Goal: Transaction & Acquisition: Purchase product/service

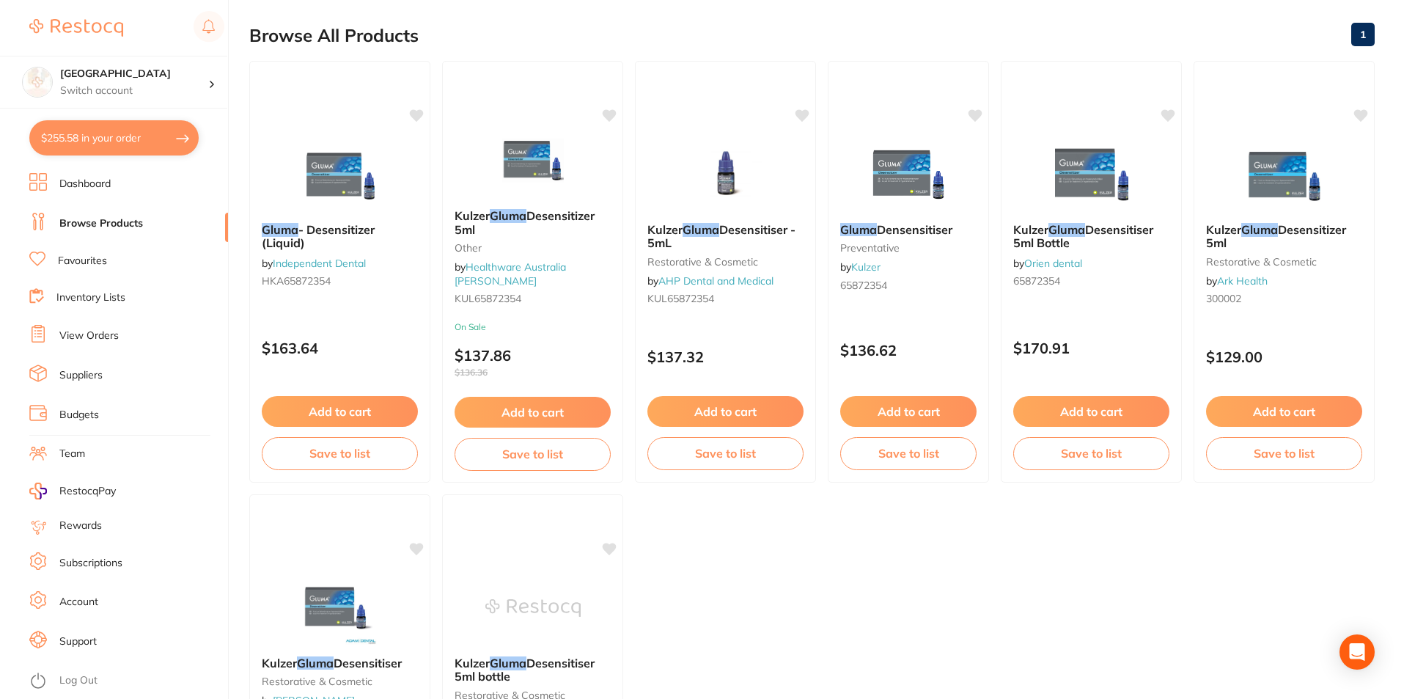
click at [124, 147] on button "$255.58 in your order" at bounding box center [113, 137] width 169 height 35
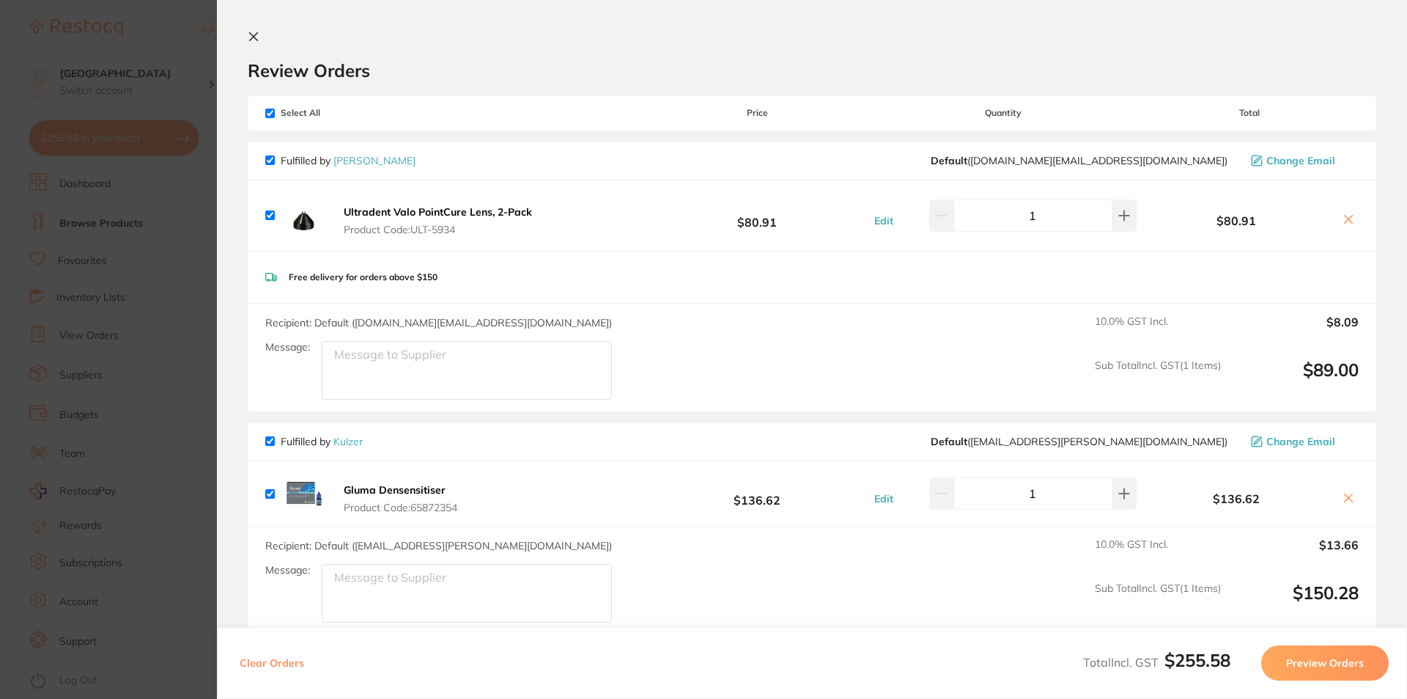
click at [456, 211] on b "Ultradent Valo PointCure Lens, 2-Pack" at bounding box center [438, 211] width 188 height 13
click at [456, 211] on section at bounding box center [703, 349] width 1407 height 699
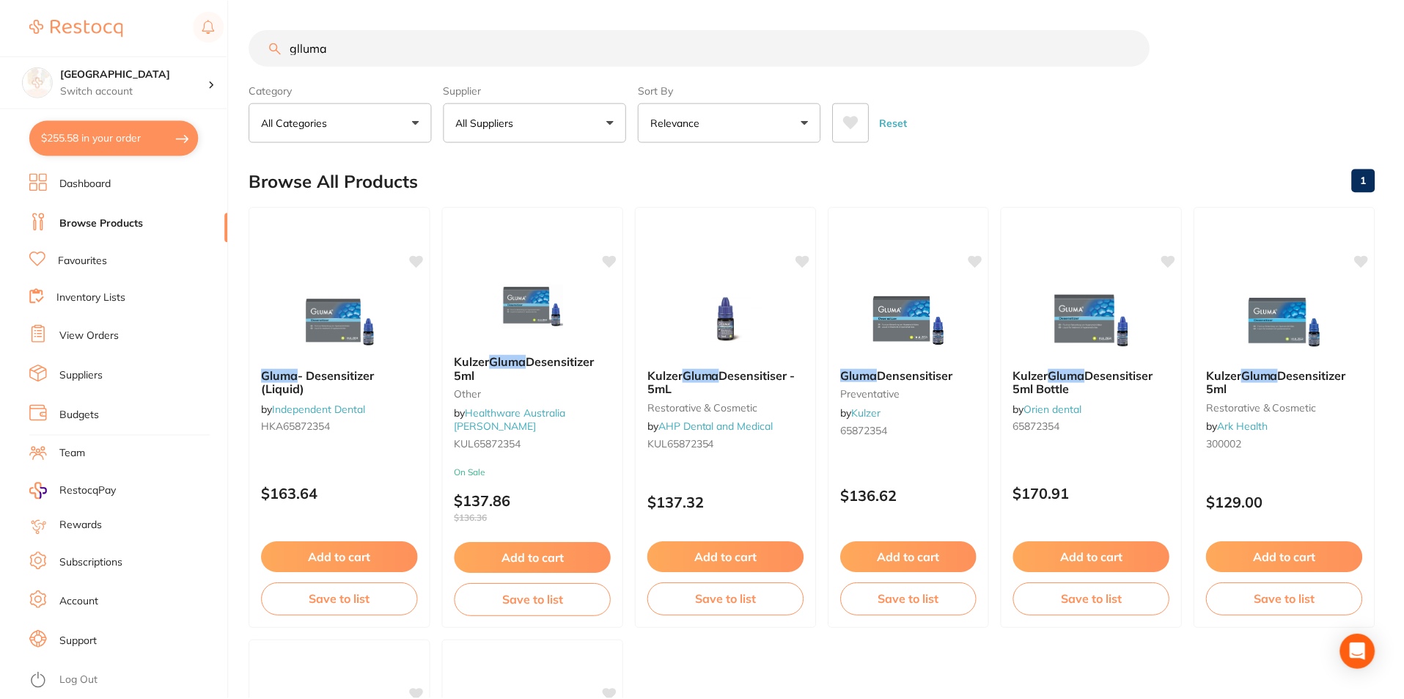
scroll to position [146, 0]
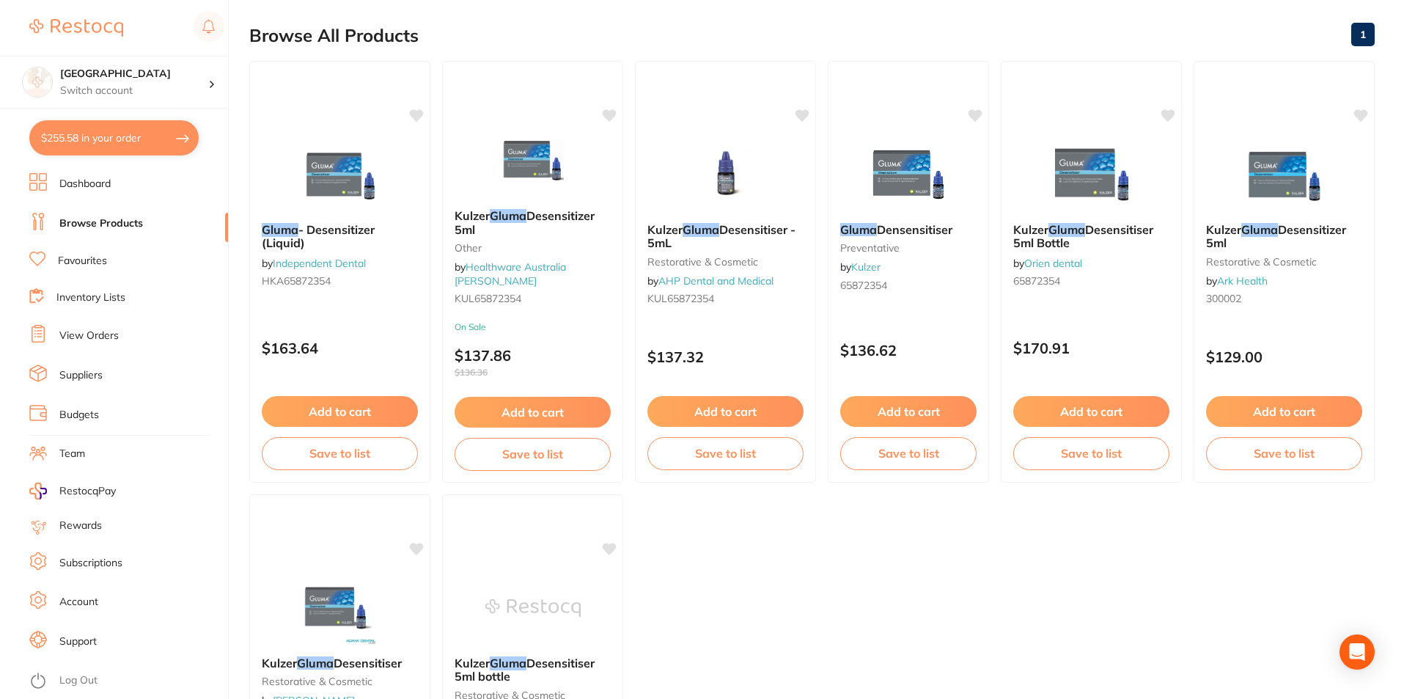
click at [89, 145] on button "$255.58 in your order" at bounding box center [113, 137] width 169 height 35
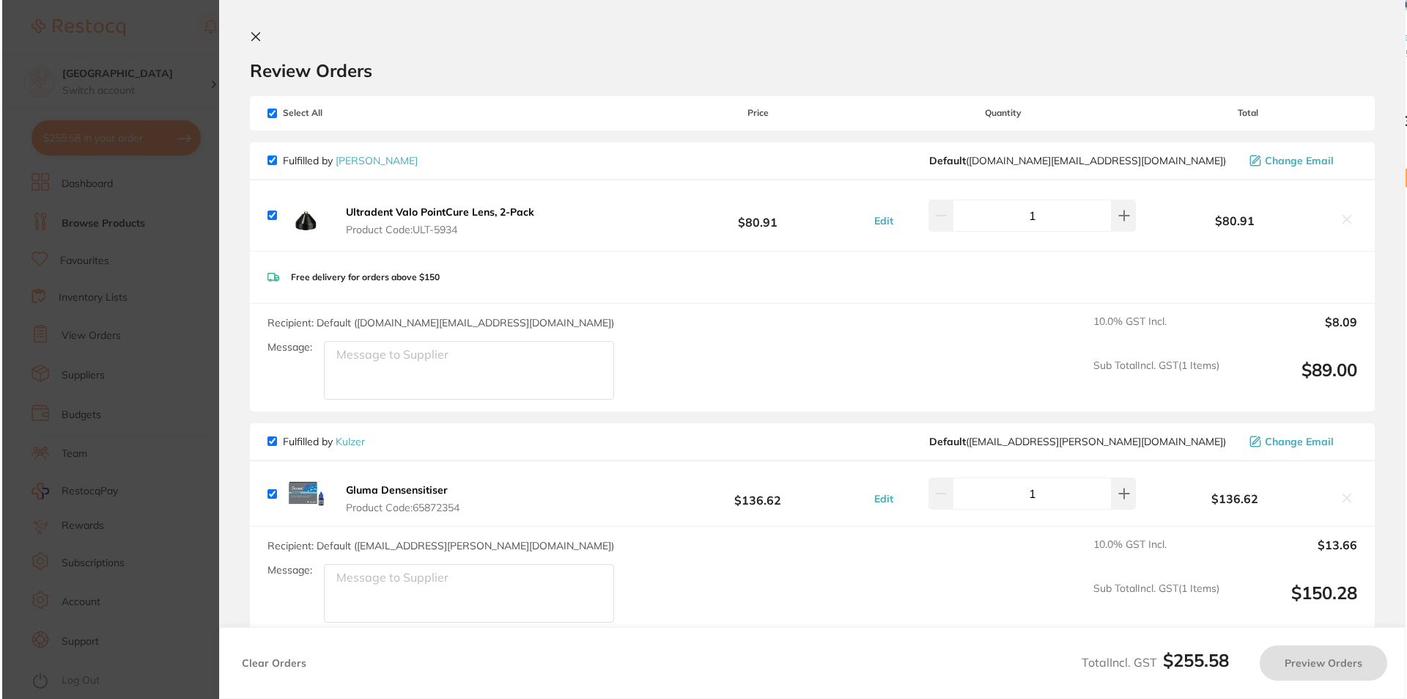
scroll to position [0, 0]
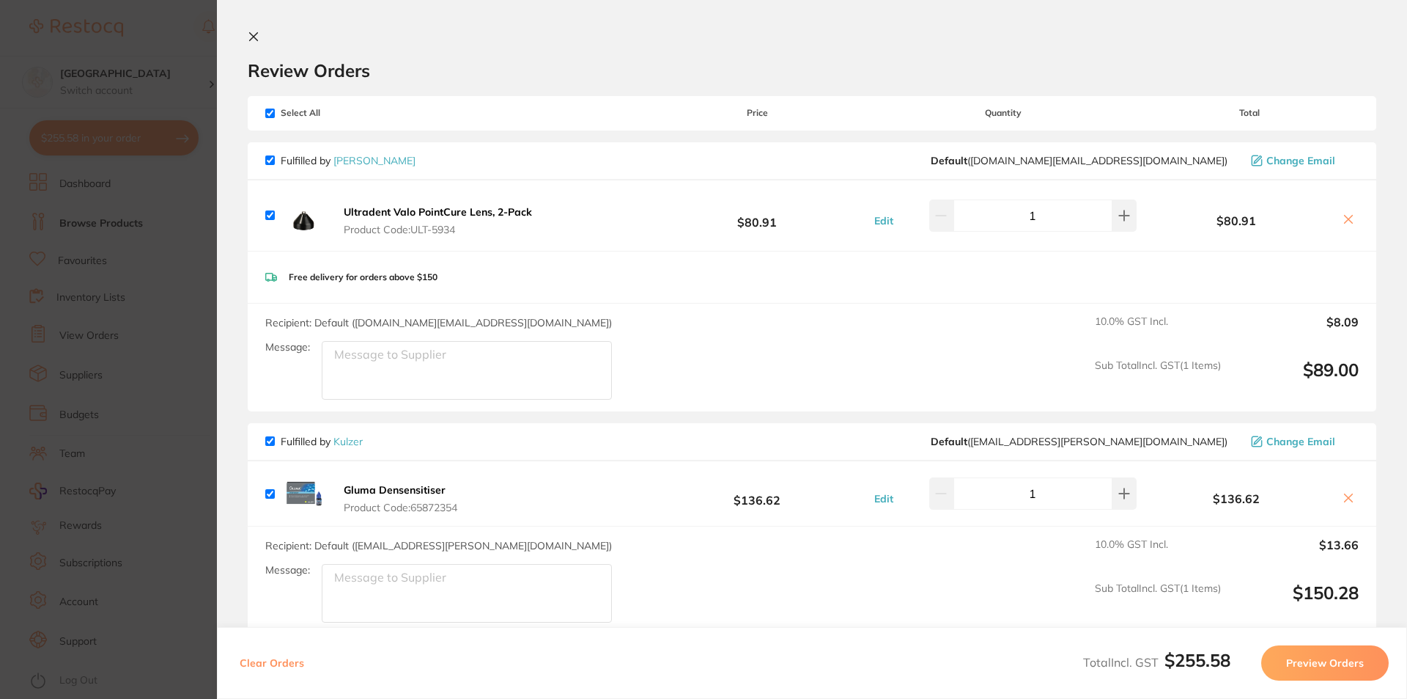
click at [262, 30] on section "Review Orders Your orders are being processed and we will notify you once we ha…" at bounding box center [812, 349] width 1190 height 699
click at [256, 37] on icon at bounding box center [254, 37] width 12 height 12
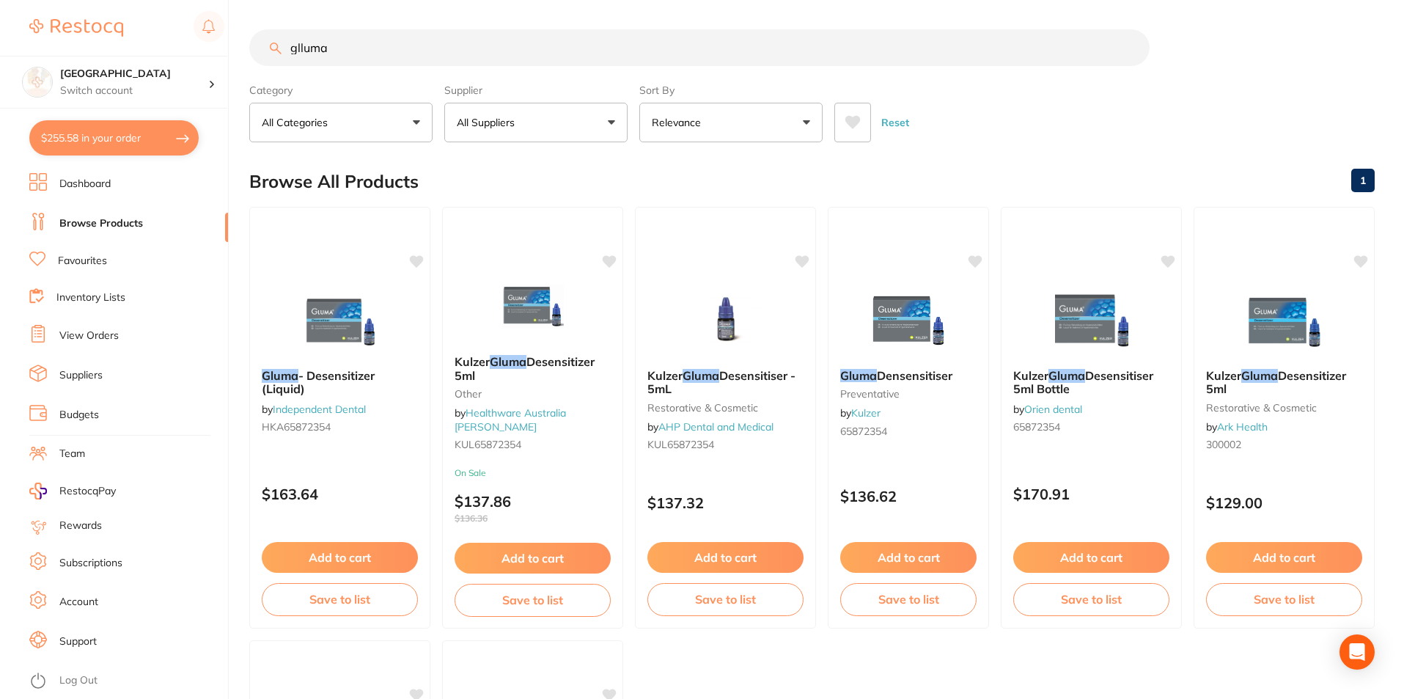
click at [383, 61] on input "glluma" at bounding box center [699, 47] width 900 height 37
drag, startPoint x: 331, startPoint y: 51, endPoint x: 170, endPoint y: 56, distance: 161.3
click at [170, 56] on div "$255.58 Lakes Boulevard Dental Switch account Lakes Boulevard Dental $255.58 in…" at bounding box center [702, 349] width 1404 height 699
click at [104, 185] on link "Dashboard" at bounding box center [84, 184] width 51 height 15
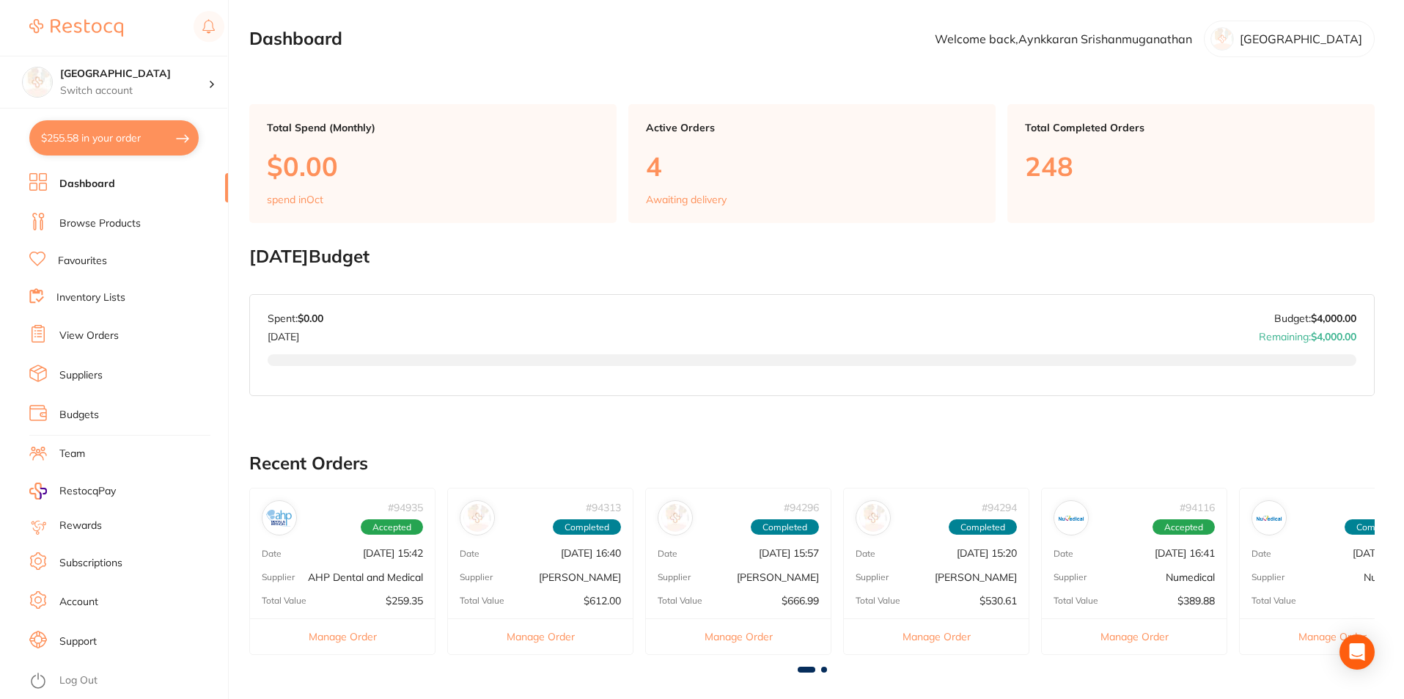
click at [102, 180] on link "Dashboard" at bounding box center [87, 184] width 56 height 15
click at [118, 221] on link "Browse Products" at bounding box center [99, 223] width 81 height 15
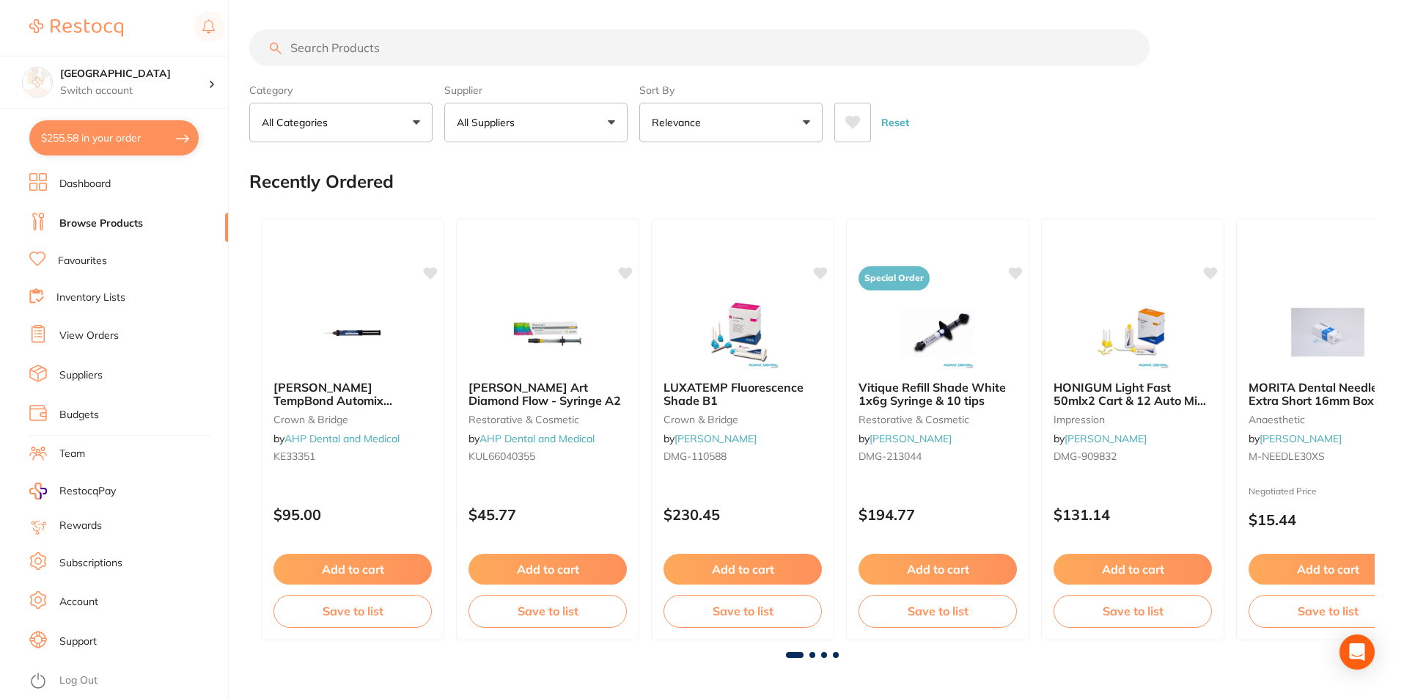
click at [397, 47] on input "search" at bounding box center [699, 47] width 900 height 37
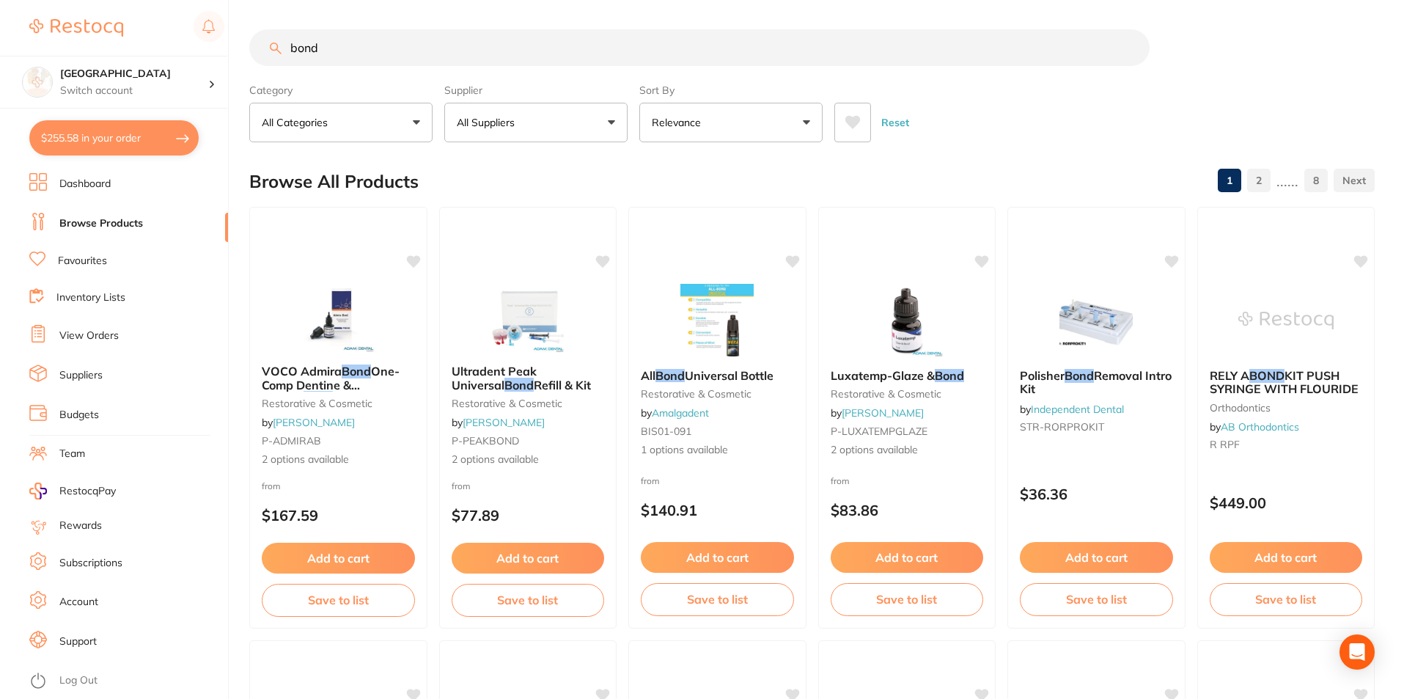
click at [845, 128] on icon at bounding box center [852, 122] width 16 height 15
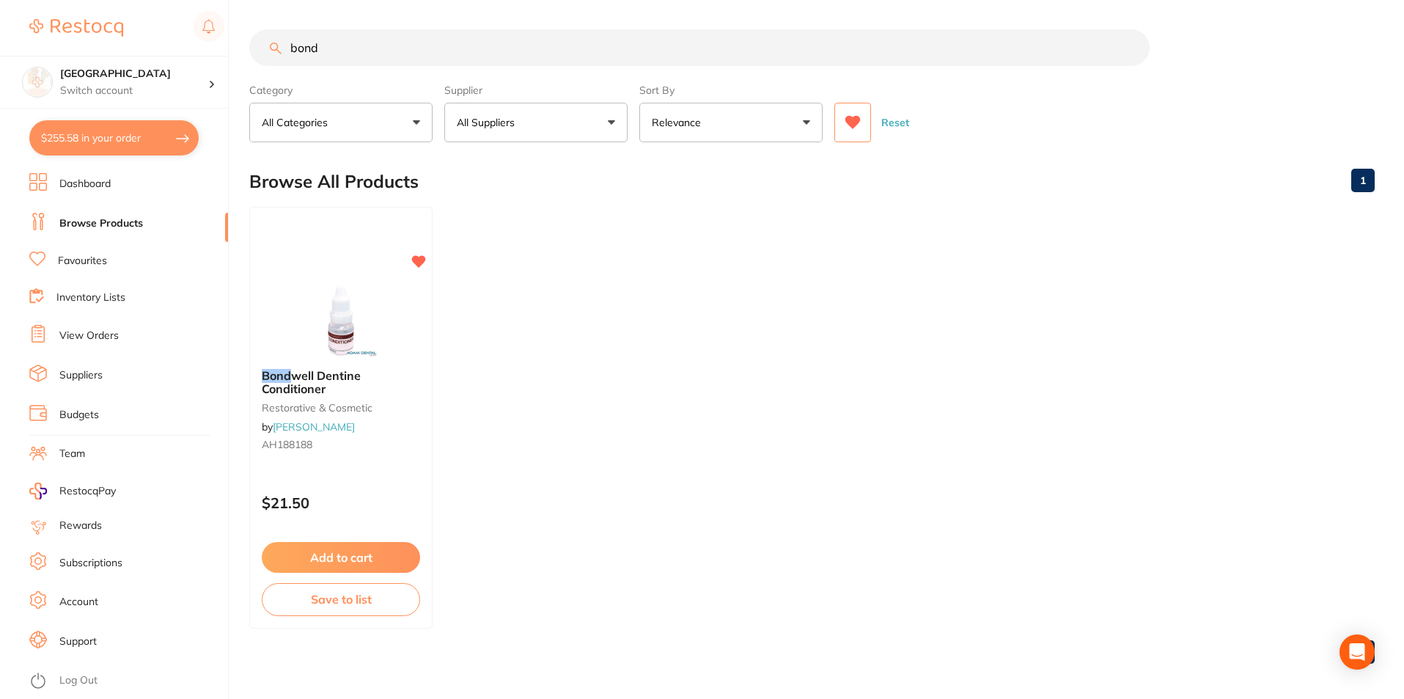
click at [366, 57] on input "bond" at bounding box center [699, 47] width 900 height 37
type input "b"
type input "p"
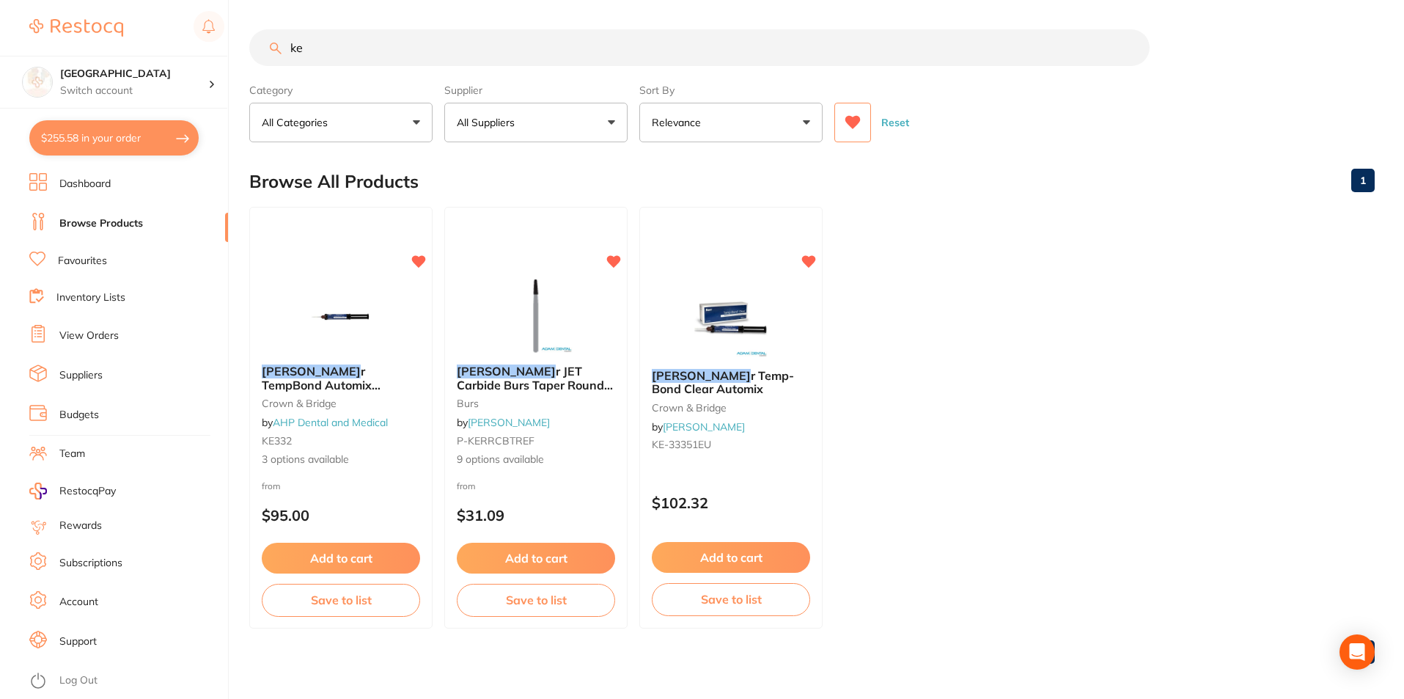
type input "k"
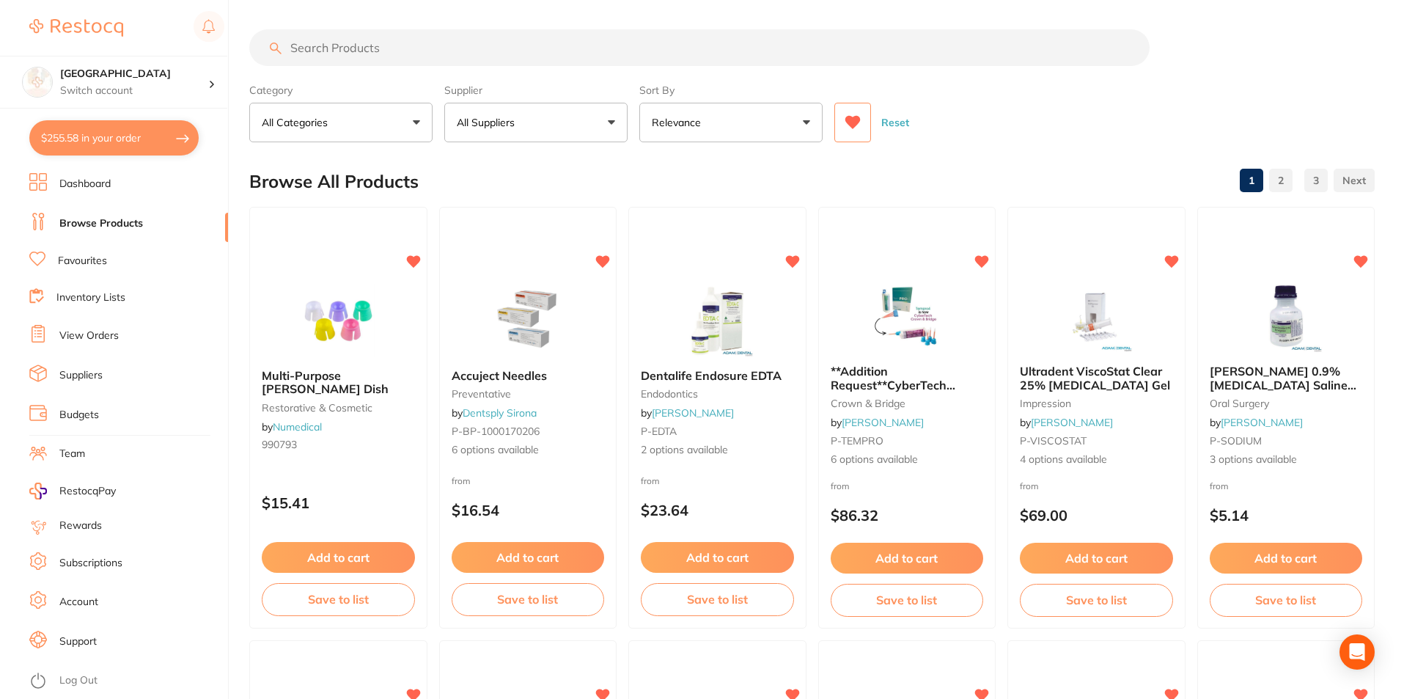
click at [377, 56] on input "search" at bounding box center [699, 47] width 900 height 37
click at [332, 51] on input "search" at bounding box center [699, 47] width 900 height 37
type input "empress"
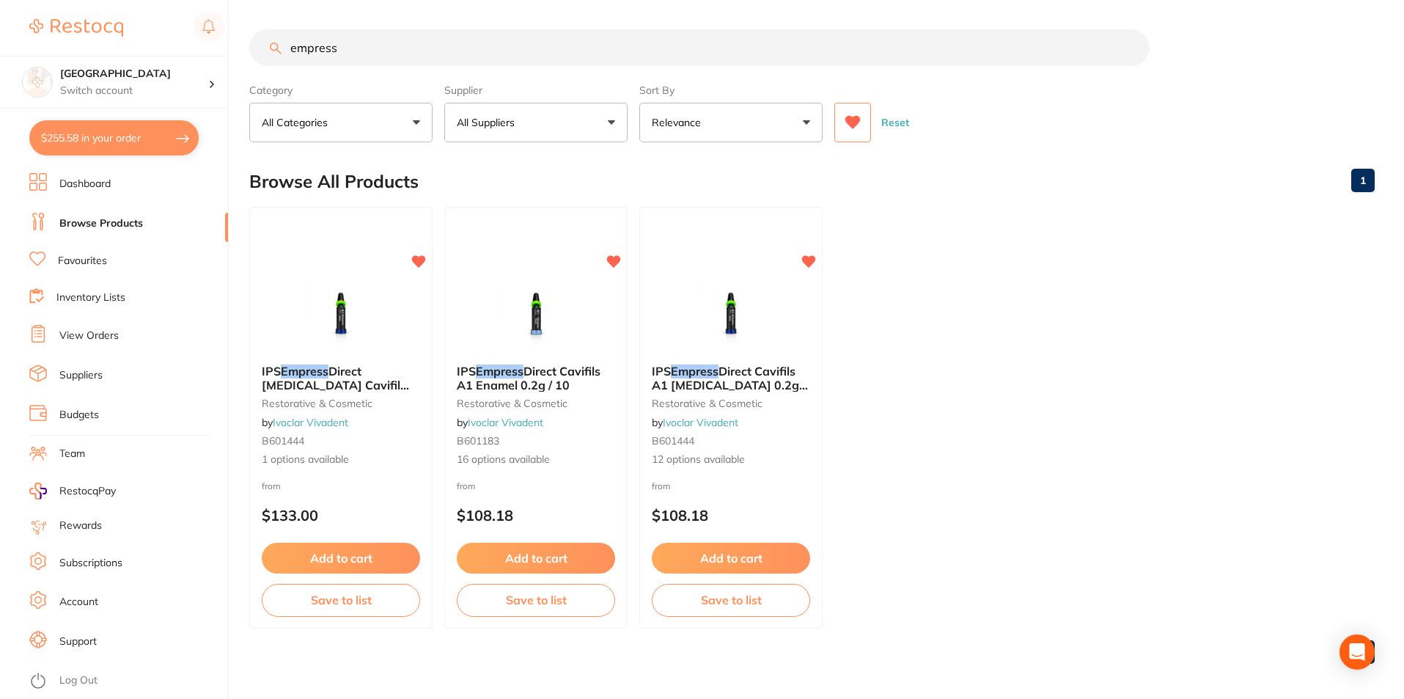
scroll to position [1, 0]
drag, startPoint x: 366, startPoint y: 51, endPoint x: 236, endPoint y: 56, distance: 129.8
click at [236, 56] on div "$255.58 Lakes Boulevard Dental Switch account Lakes Boulevard Dental $255.58 in…" at bounding box center [702, 349] width 1404 height 699
type input "venus"
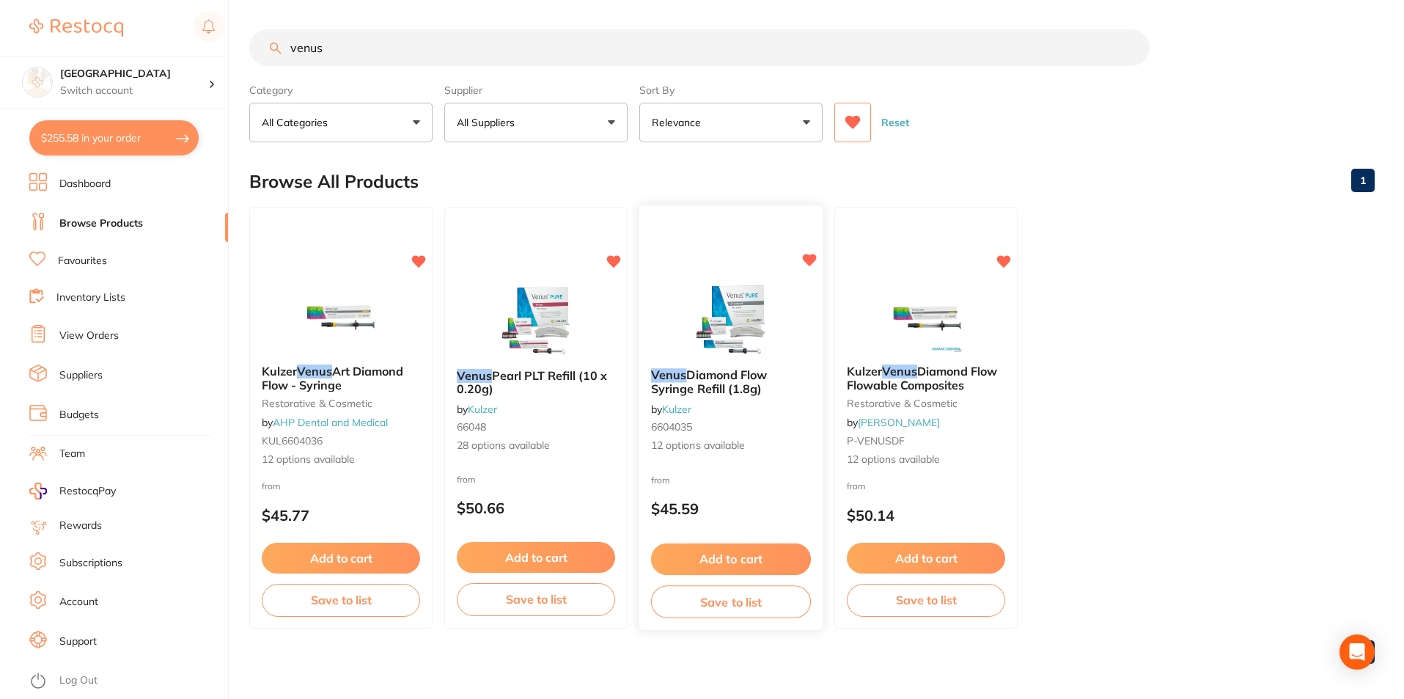
click at [688, 353] on img at bounding box center [730, 319] width 96 height 74
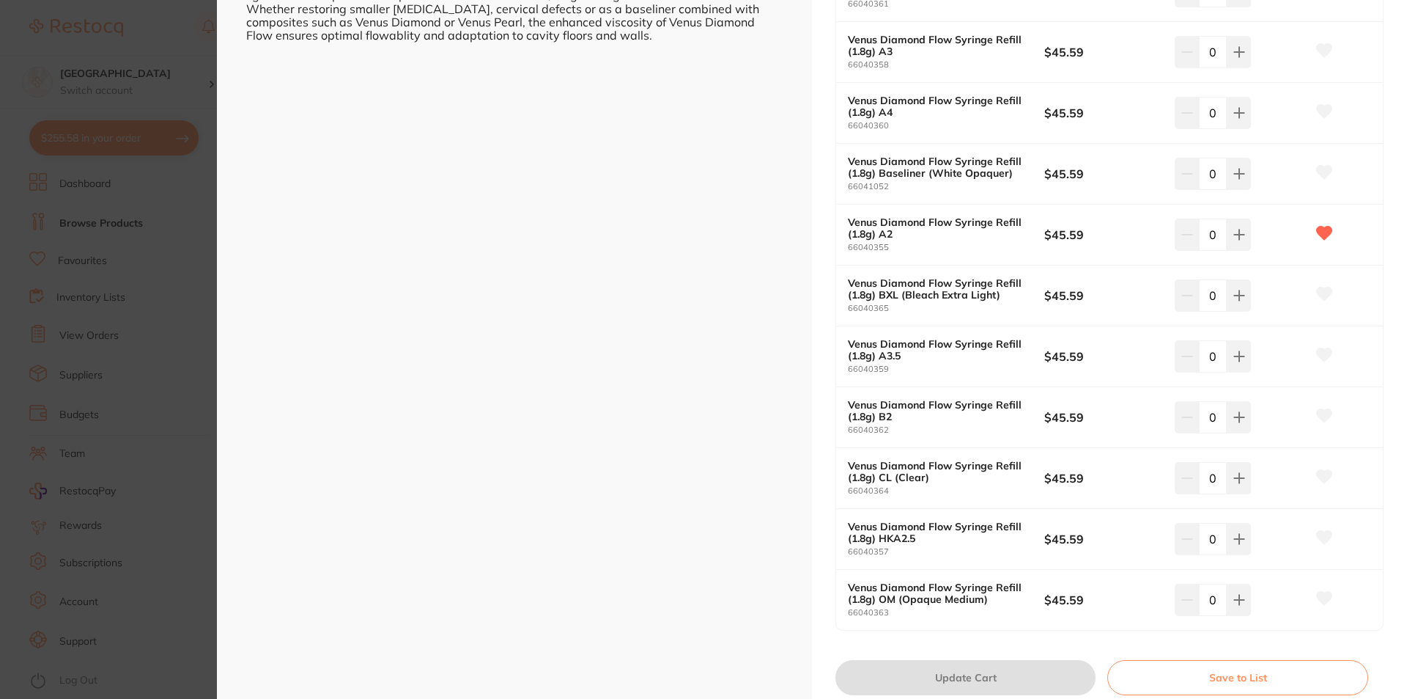
scroll to position [513, 0]
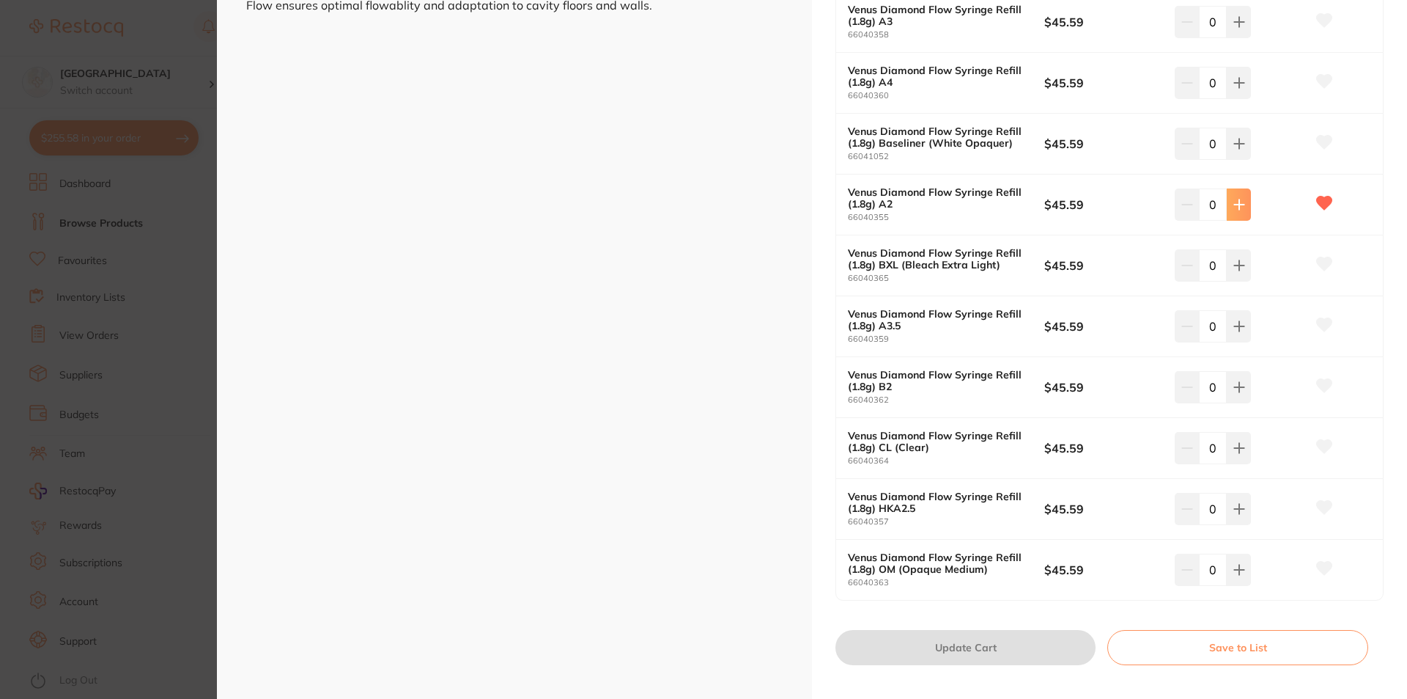
click at [1241, 194] on button at bounding box center [1239, 204] width 24 height 32
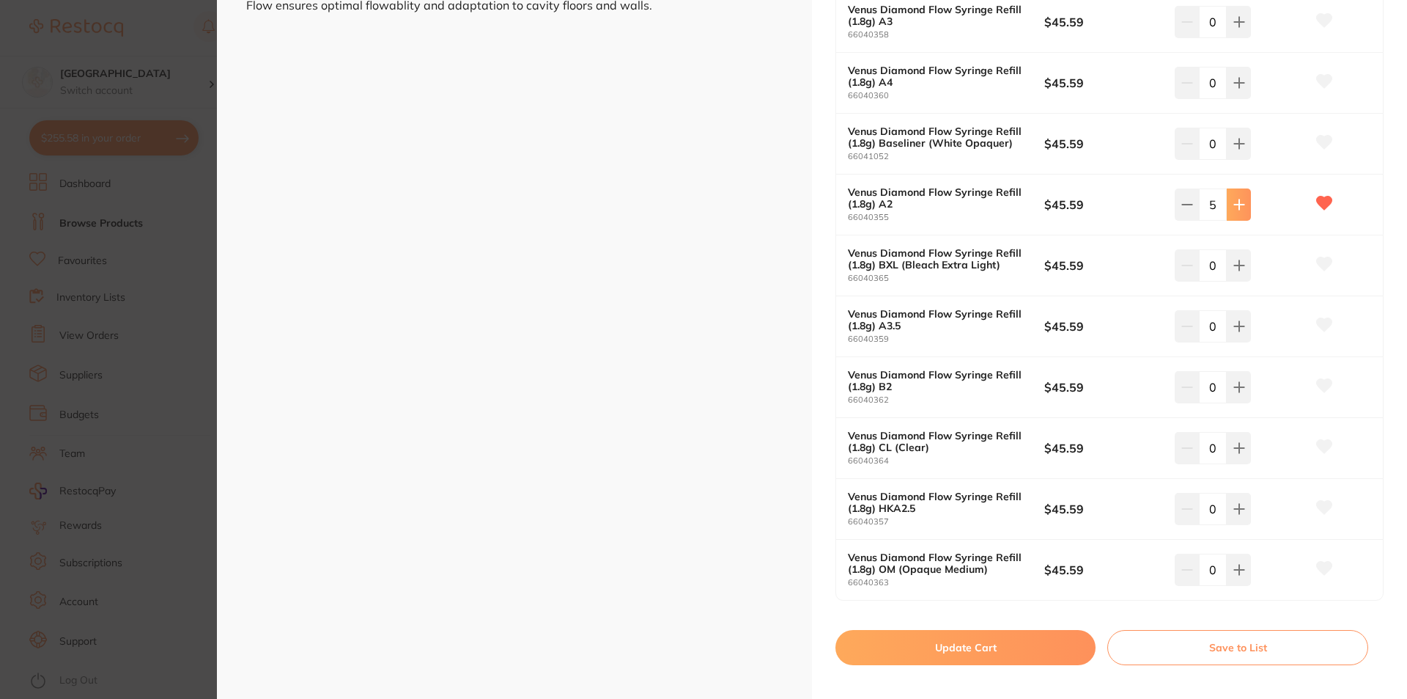
click at [1239, 204] on icon at bounding box center [1239, 204] width 10 height 10
click at [1184, 207] on icon at bounding box center [1188, 205] width 12 height 12
type input "5"
drag, startPoint x: 1013, startPoint y: 649, endPoint x: 732, endPoint y: 472, distance: 332.1
click at [1013, 650] on button "Update Cart" at bounding box center [966, 647] width 260 height 35
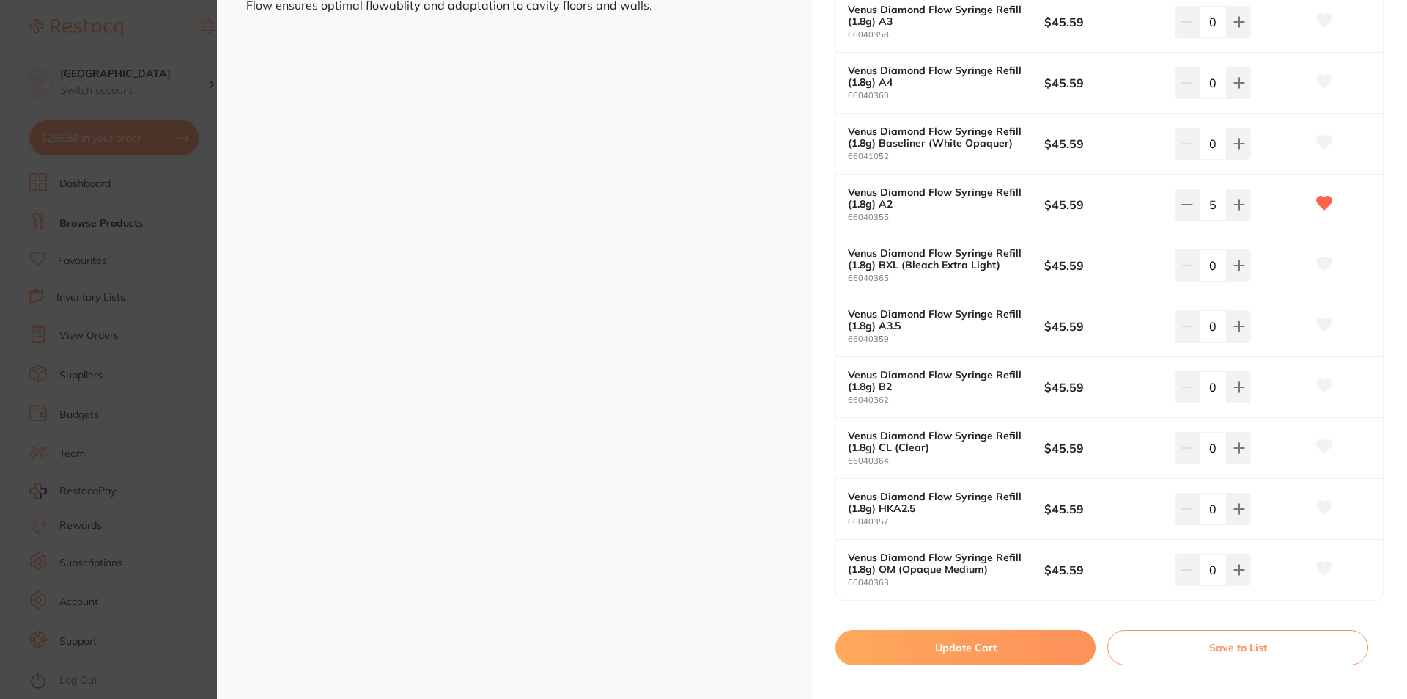
checkbox input "false"
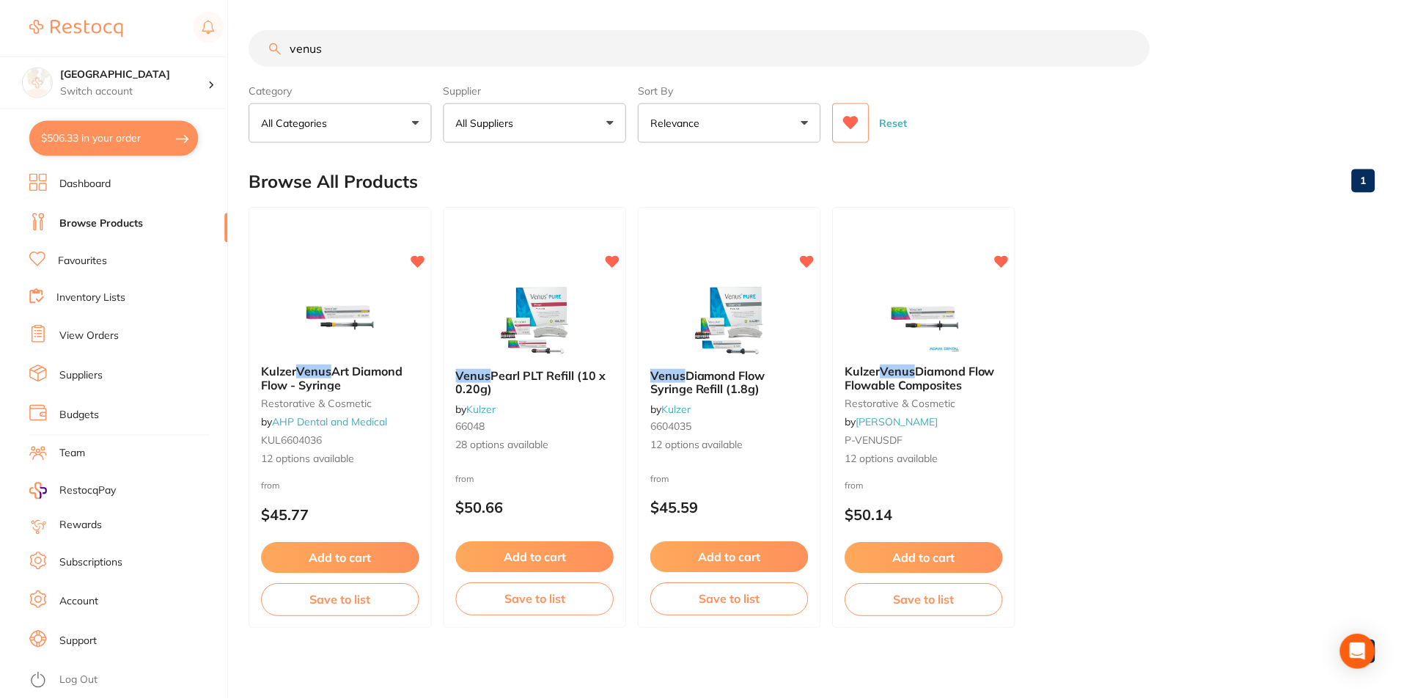
scroll to position [5, 0]
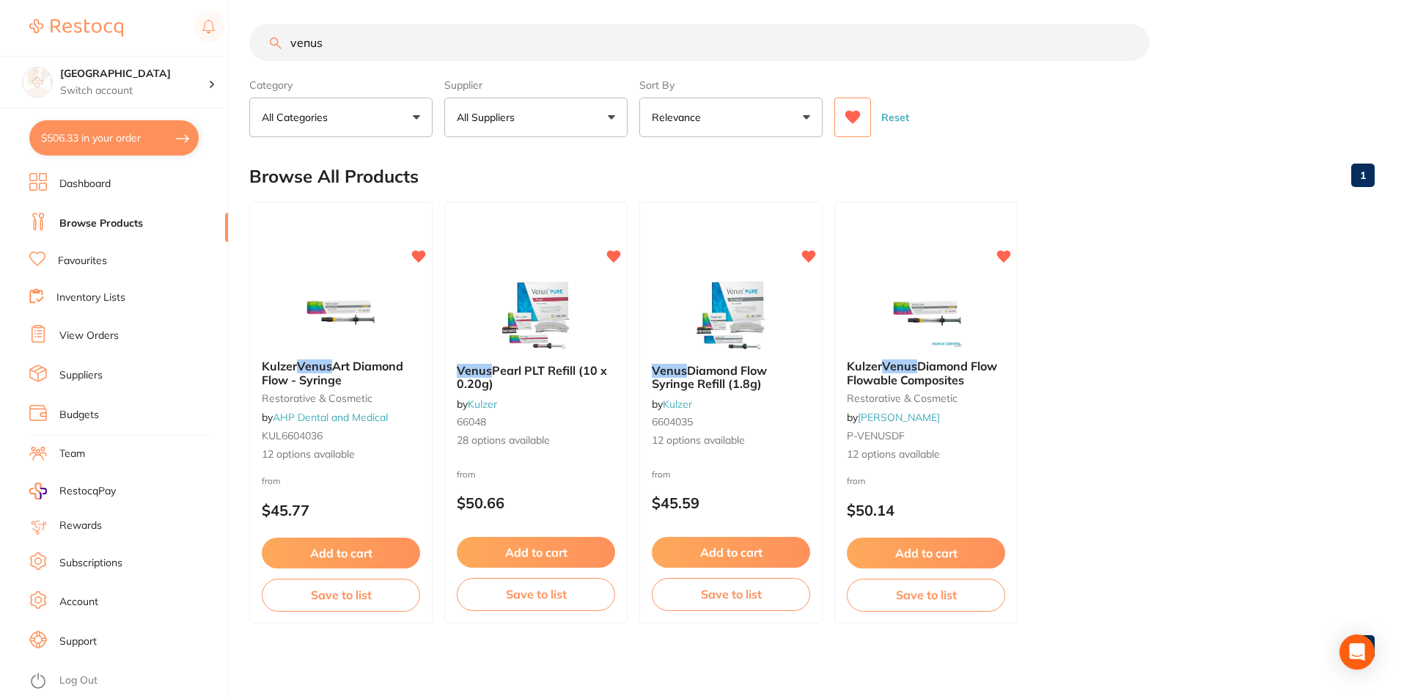
click at [381, 46] on input "venus" at bounding box center [699, 42] width 900 height 37
click at [224, 43] on div "$506.33 Lakes Boulevard Dental Switch account Lakes Boulevard Dental $506.33 in…" at bounding box center [702, 344] width 1404 height 699
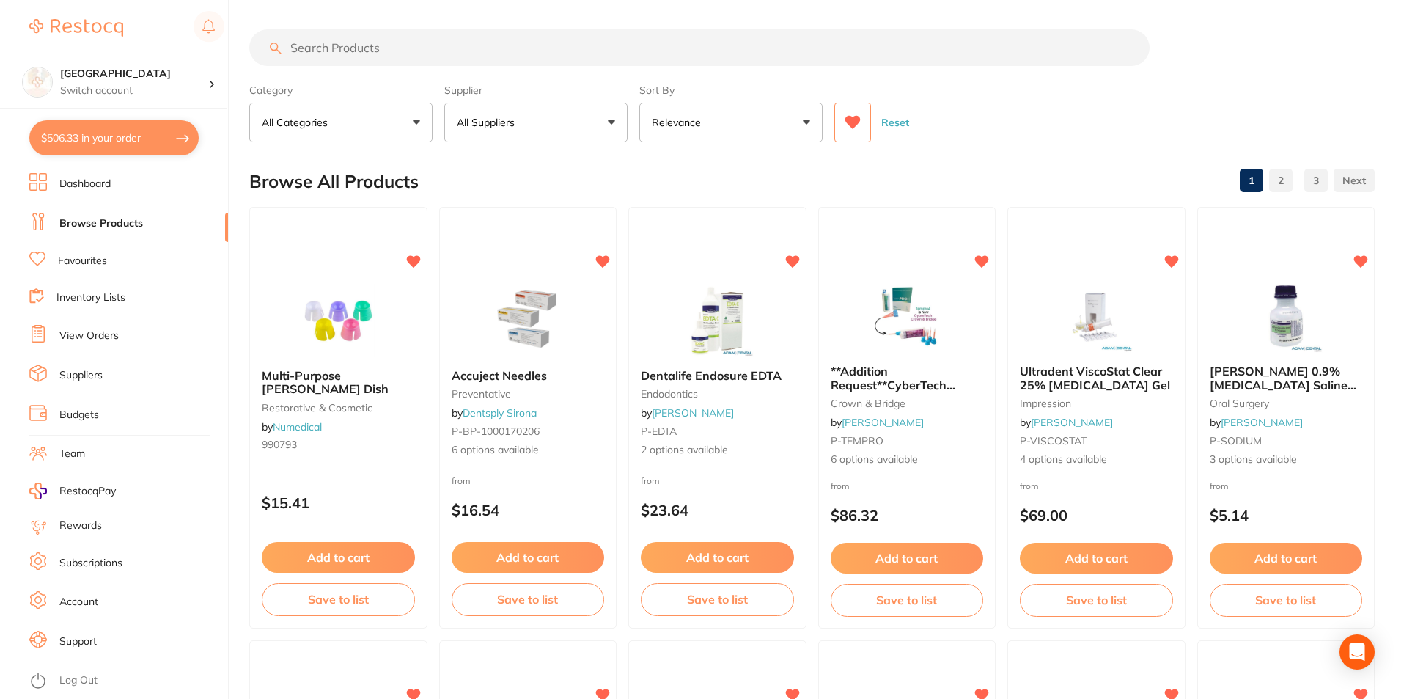
type input "m"
click at [347, 56] on input "search" at bounding box center [699, 47] width 900 height 37
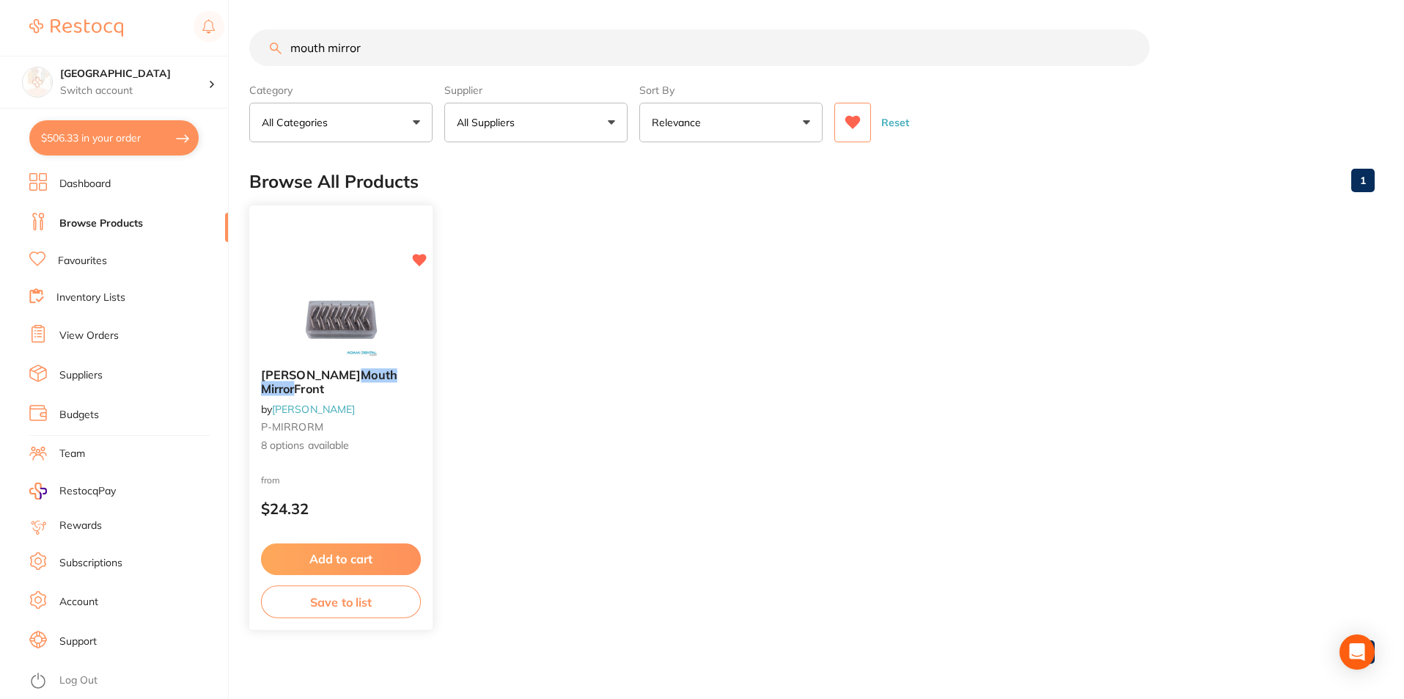
type input "mouth mirror"
click at [351, 554] on button "Add to cart" at bounding box center [341, 559] width 160 height 32
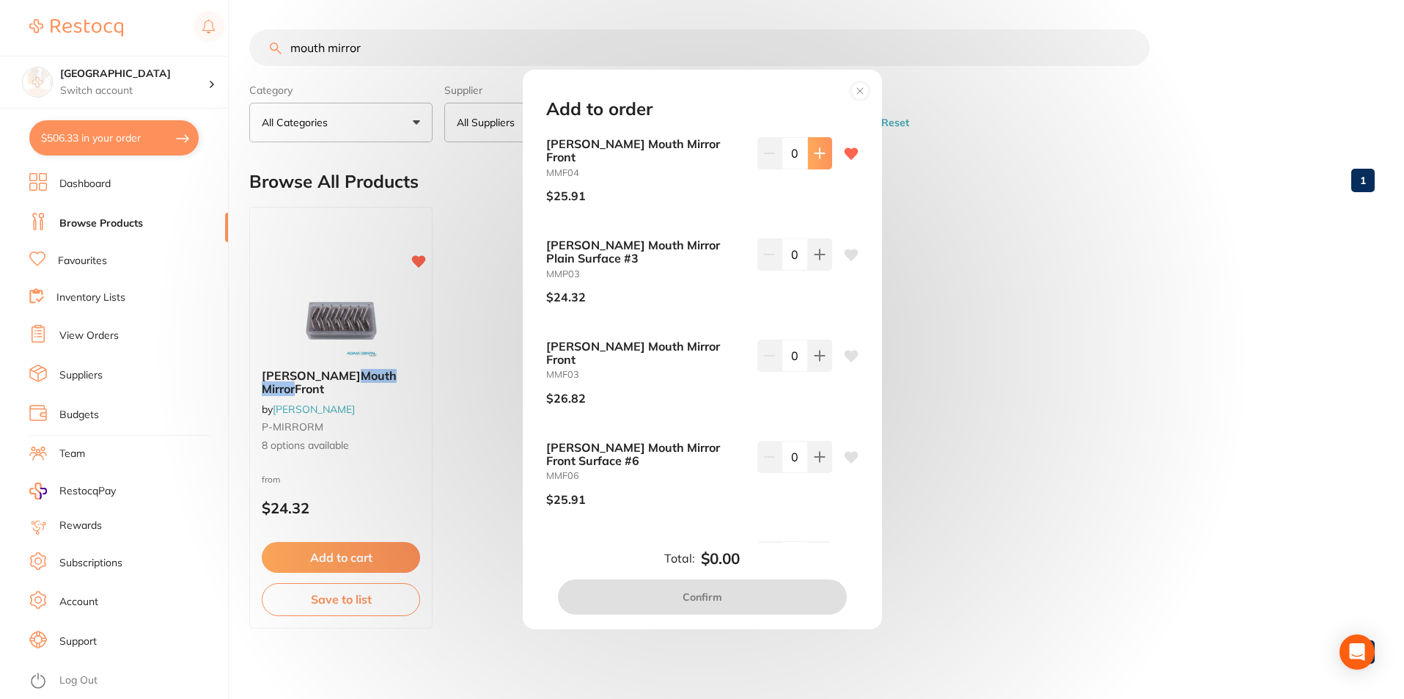
click at [808, 150] on button at bounding box center [820, 153] width 24 height 32
type input "1"
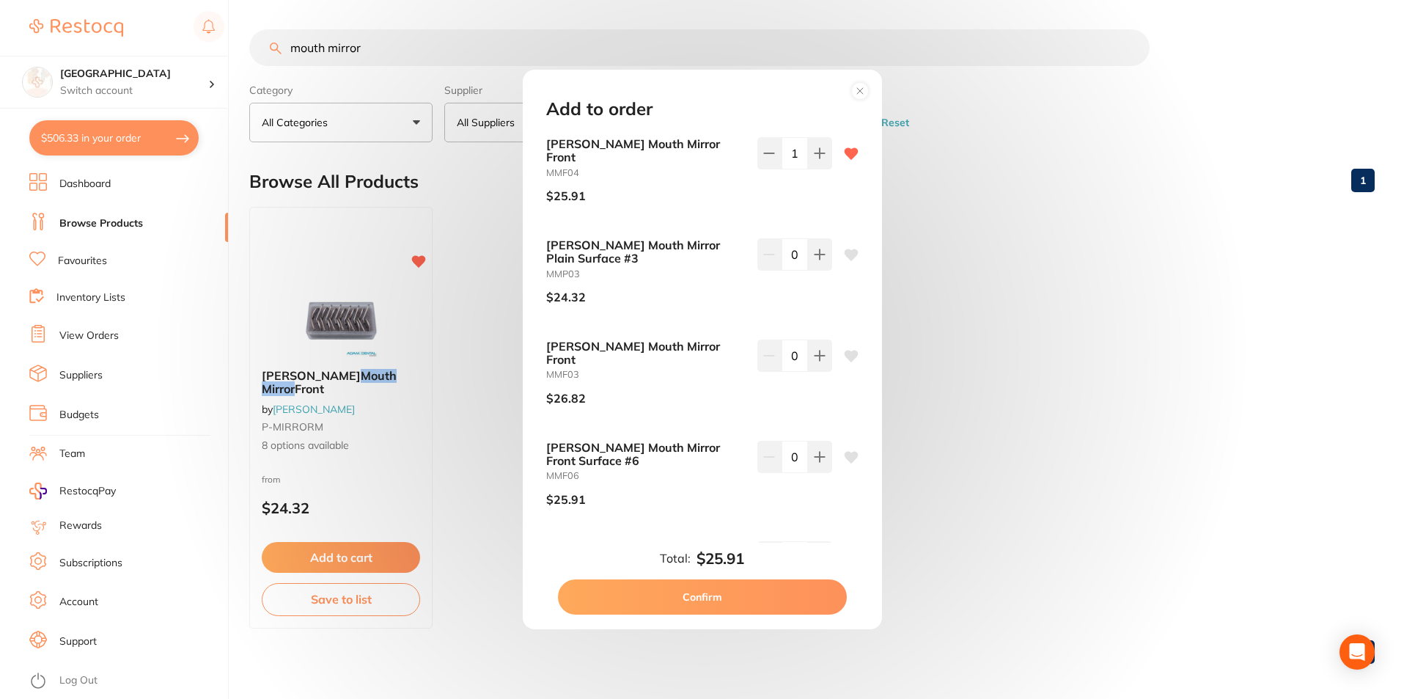
click at [720, 594] on button "Confirm" at bounding box center [702, 596] width 289 height 35
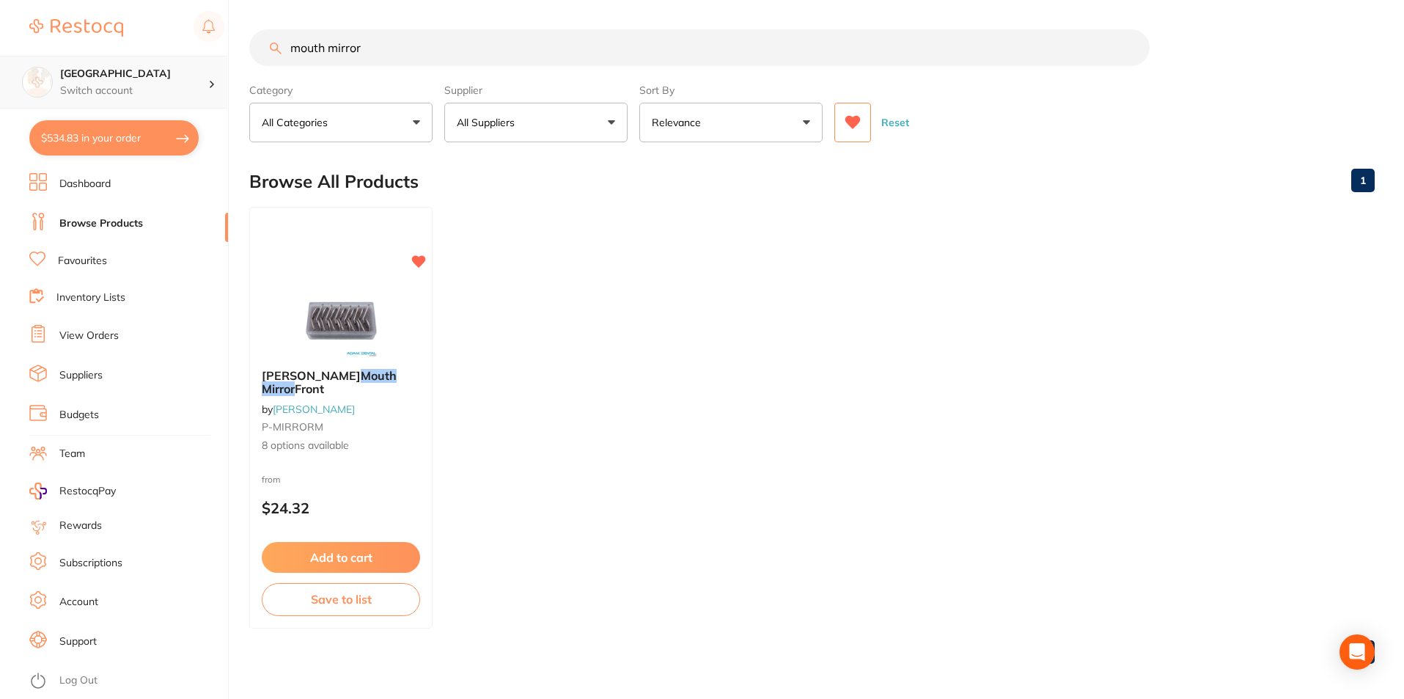
scroll to position [1, 0]
drag, startPoint x: 423, startPoint y: 54, endPoint x: 188, endPoint y: 62, distance: 235.4
click at [188, 62] on div "$534.83 Lakes Boulevard Dental Switch account Lakes Boulevard Dental $534.83 in…" at bounding box center [702, 349] width 1404 height 699
click at [863, 134] on button at bounding box center [852, 123] width 37 height 40
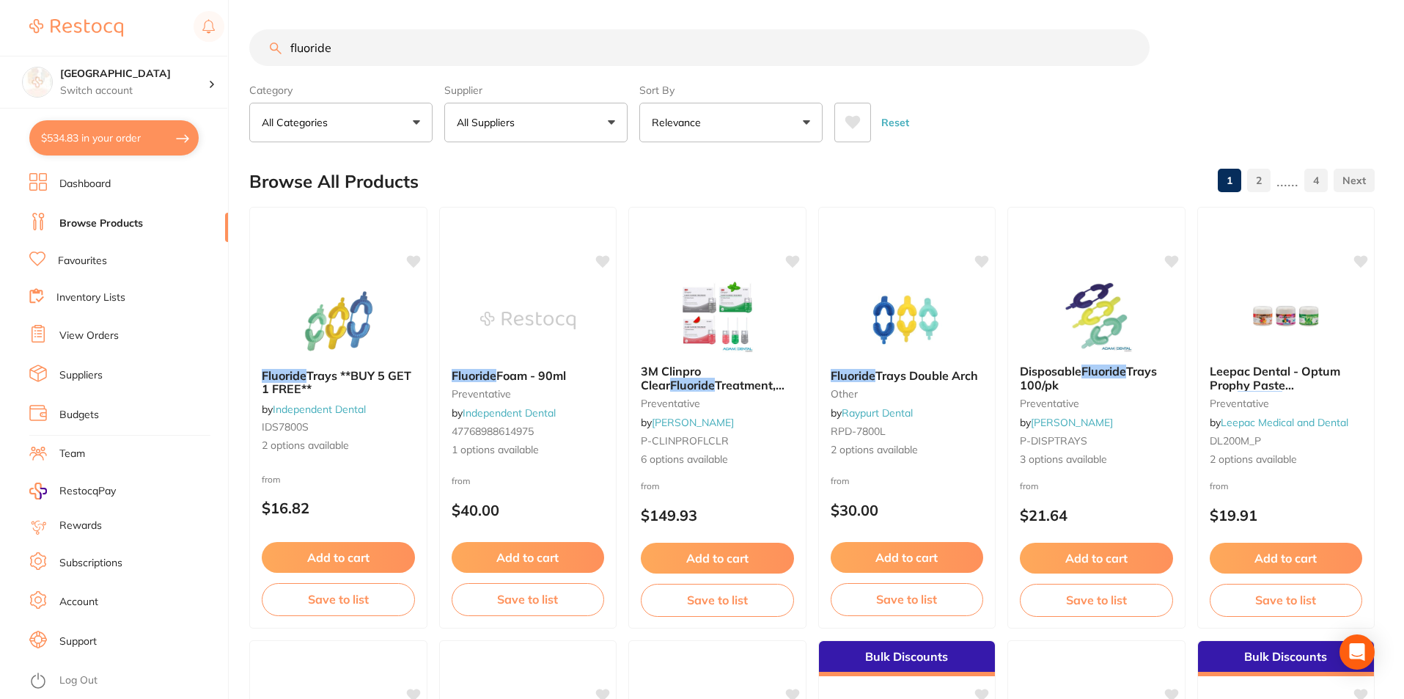
drag, startPoint x: 386, startPoint y: 41, endPoint x: 229, endPoint y: 29, distance: 157.3
click at [229, 29] on div "$534.83 Lakes Boulevard Dental Switch account Lakes Boulevard Dental $534.83 in…" at bounding box center [702, 349] width 1404 height 699
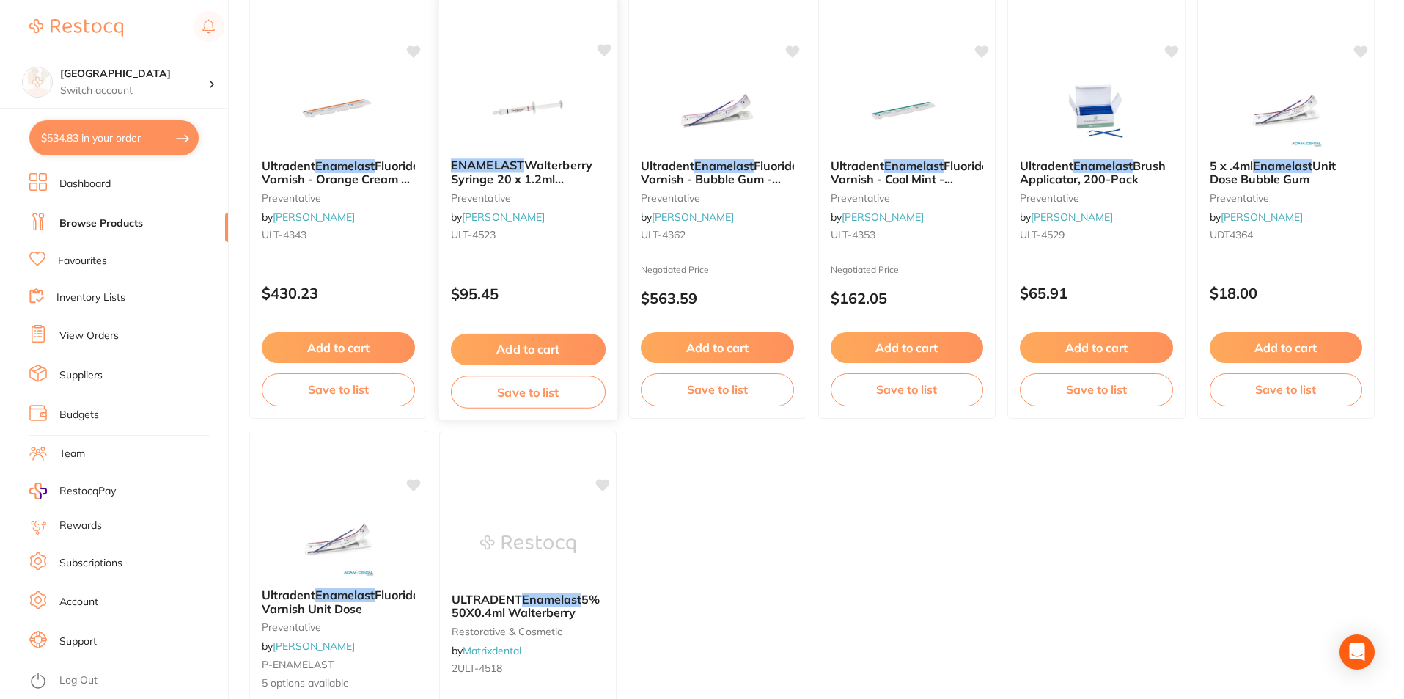
scroll to position [147, 0]
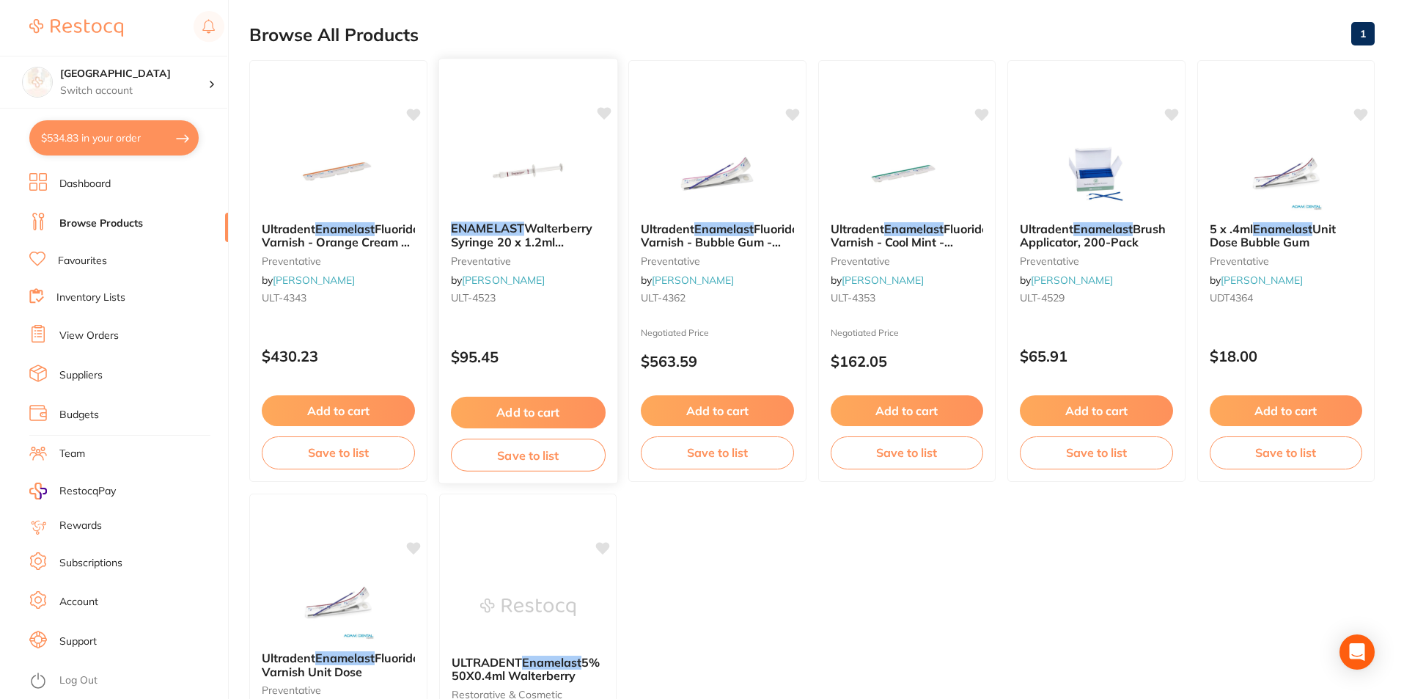
type input "enamilist"
click at [538, 231] on span "Walterberry Syringe 20 x 1.2ml Syringes" at bounding box center [520, 242] width 141 height 42
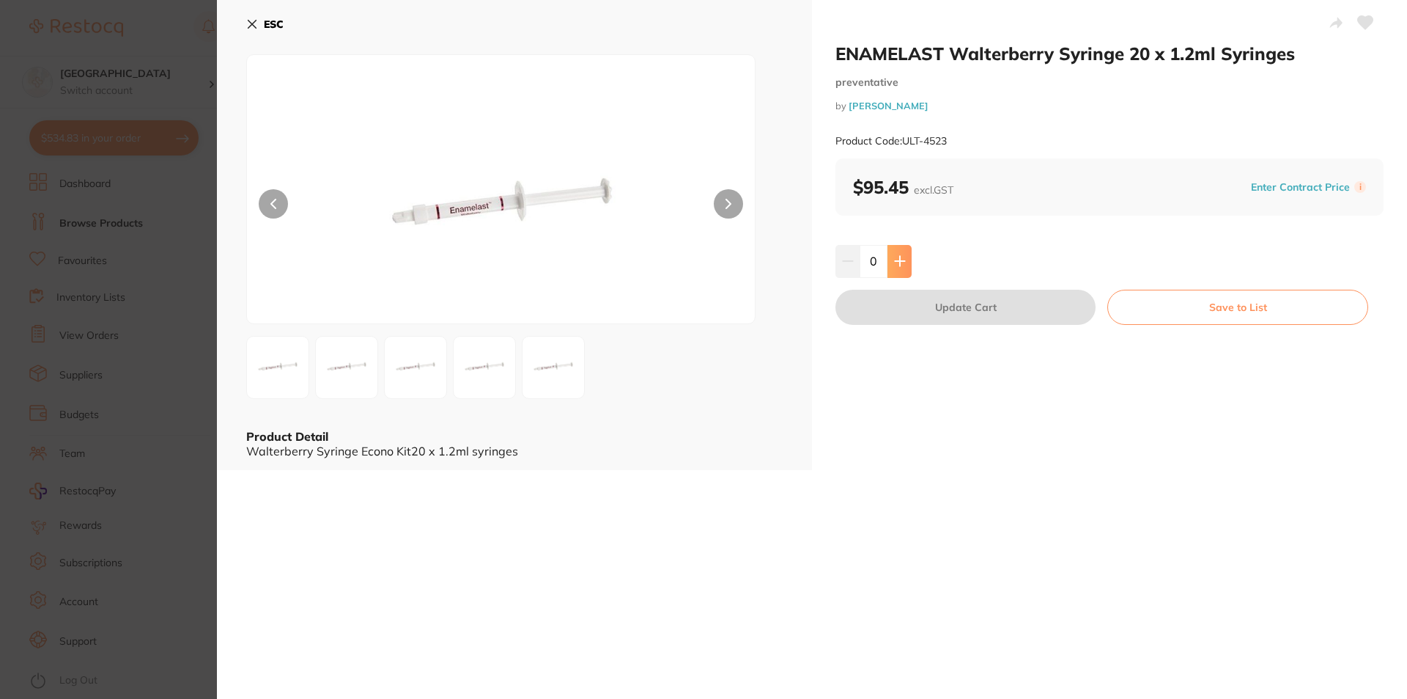
click at [896, 266] on icon at bounding box center [900, 261] width 12 height 12
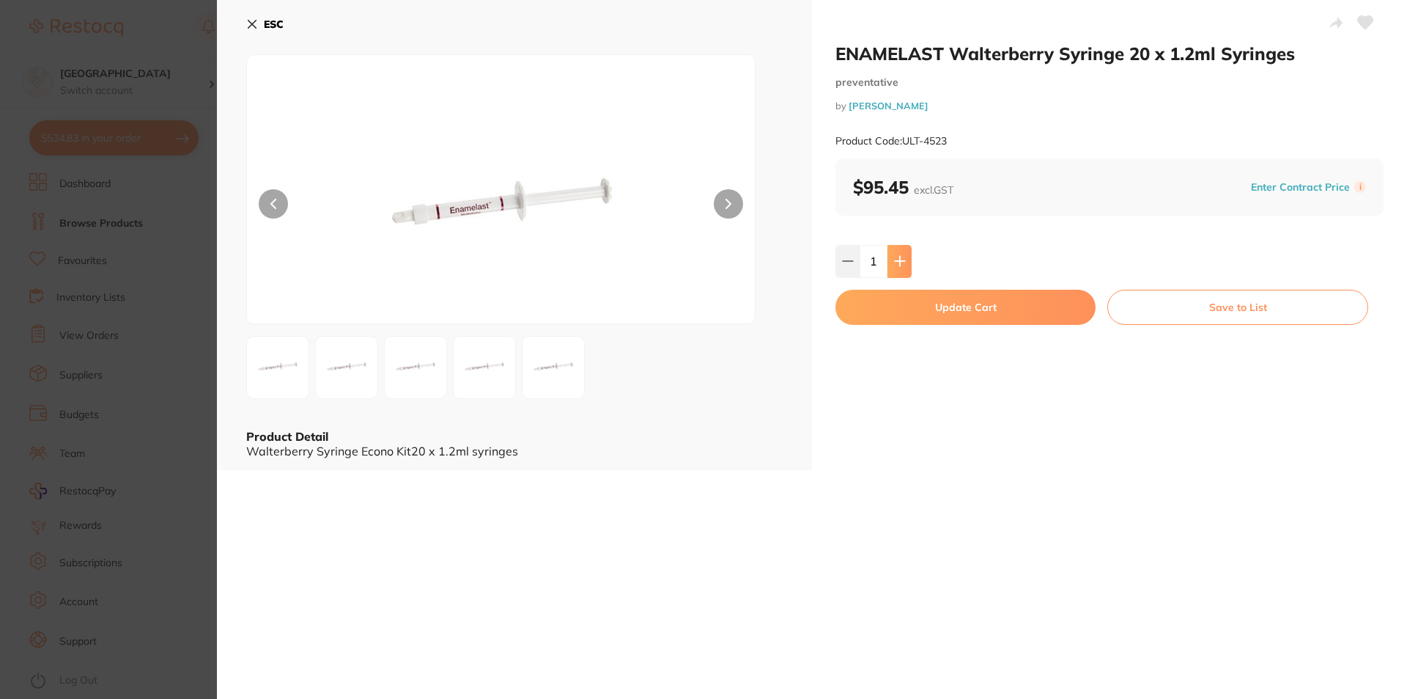
click at [896, 266] on icon at bounding box center [900, 261] width 12 height 12
type input "2"
click at [1359, 21] on icon at bounding box center [1365, 22] width 15 height 13
click at [1006, 317] on button "Update Cart" at bounding box center [966, 307] width 260 height 35
checkbox input "false"
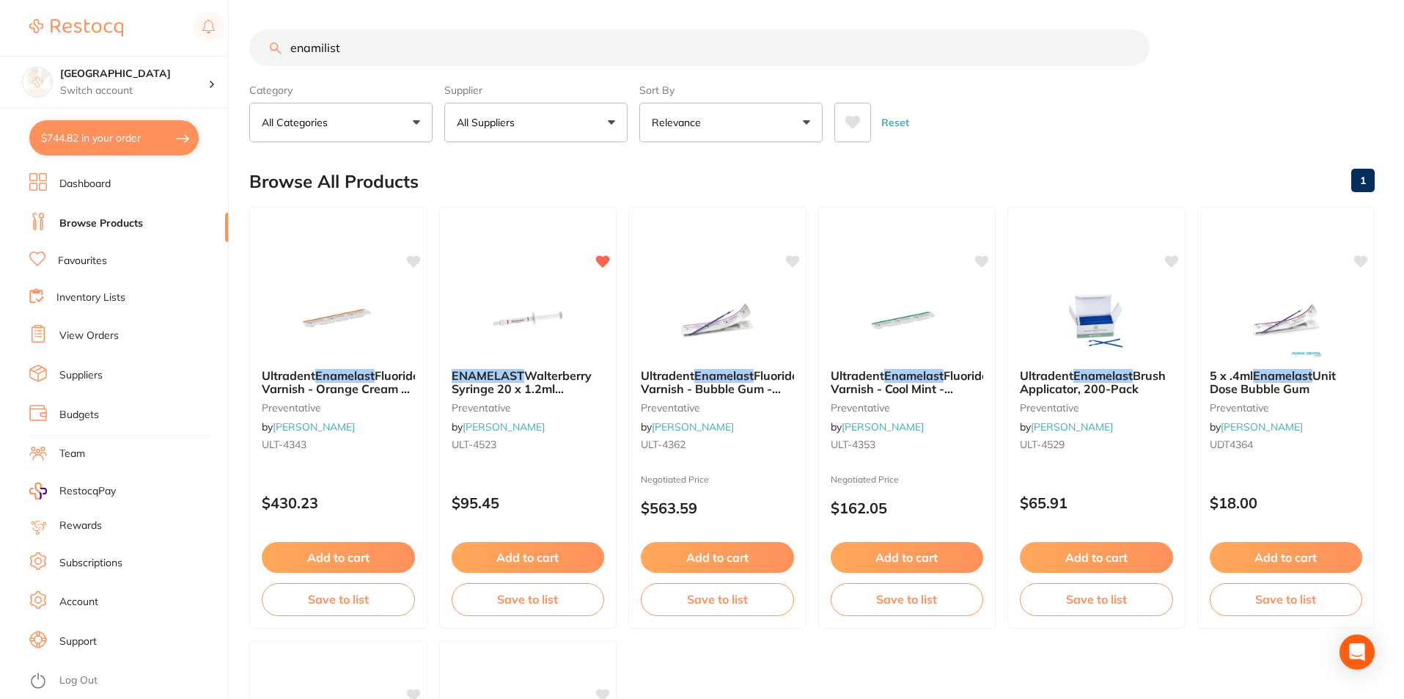
scroll to position [1, 0]
drag, startPoint x: 361, startPoint y: 45, endPoint x: 259, endPoint y: 57, distance: 103.4
click at [259, 57] on input "enamilist" at bounding box center [699, 47] width 900 height 37
type input "t"
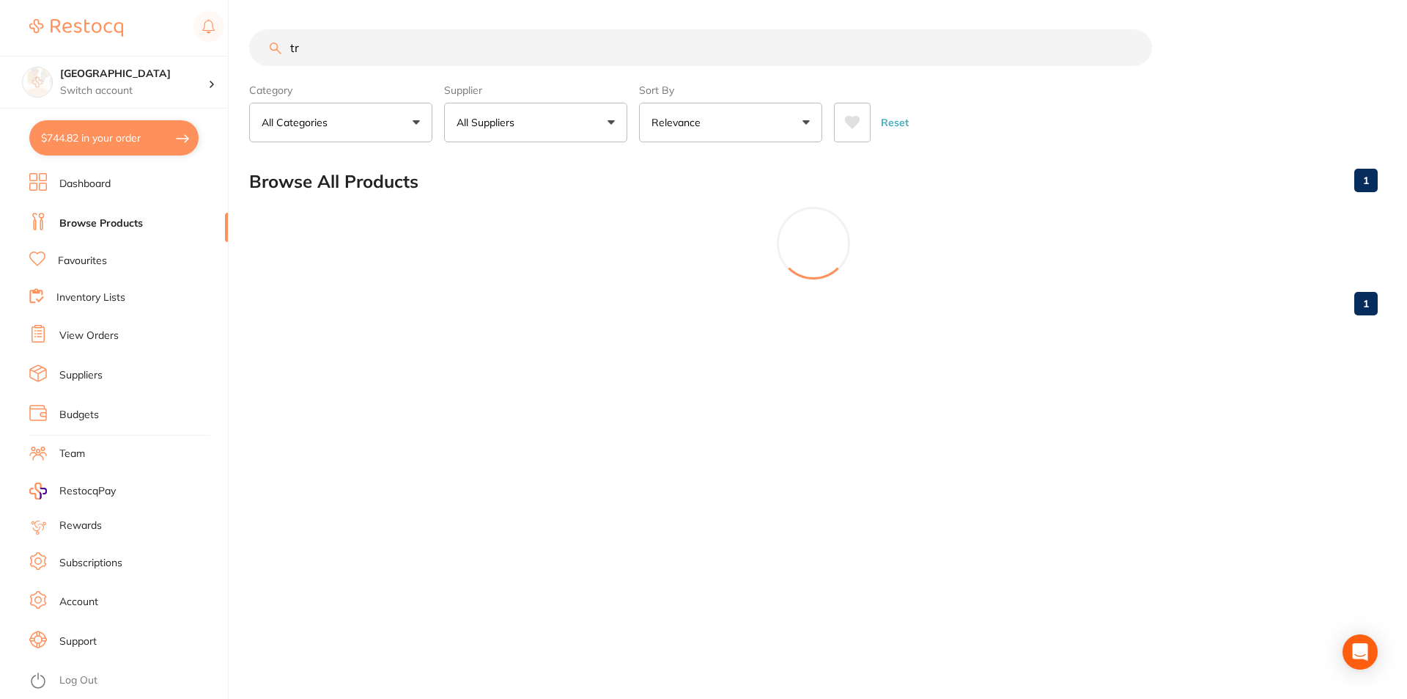
type input "t"
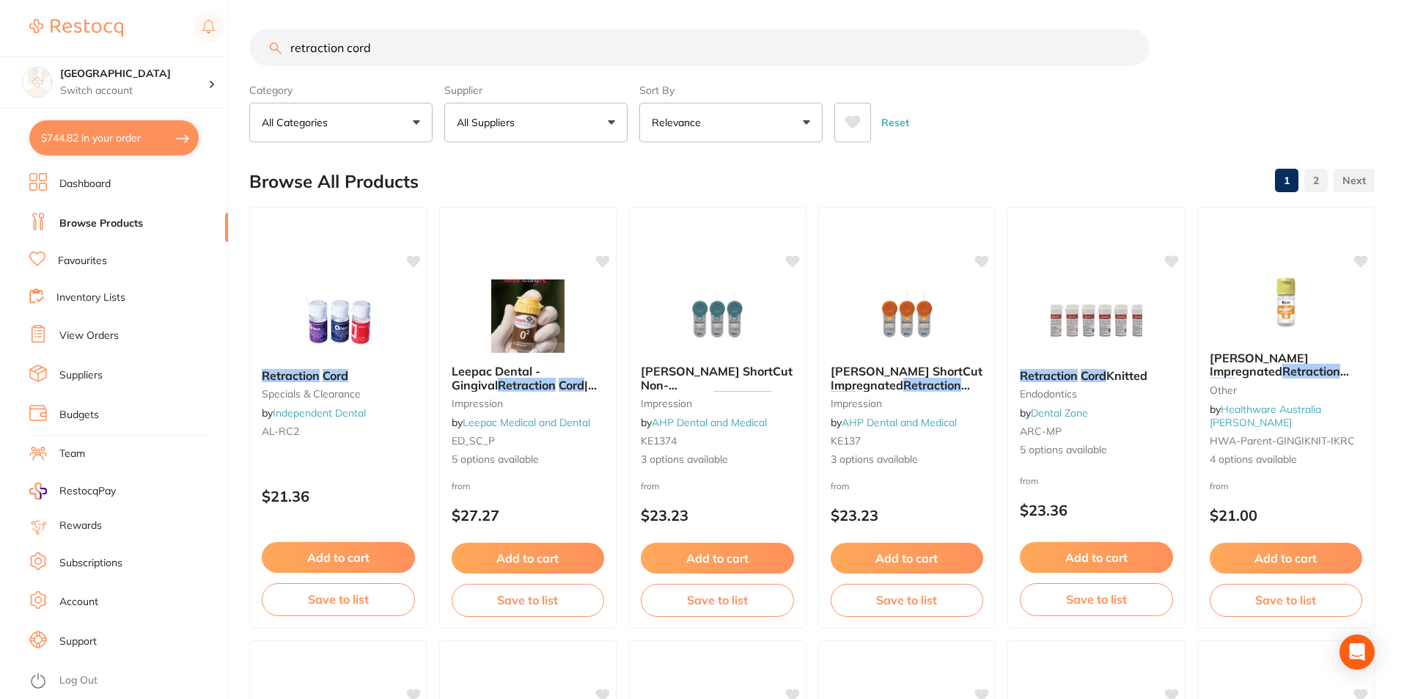
type input "retraction cord"
click at [97, 258] on link "Favourites" at bounding box center [82, 261] width 49 height 15
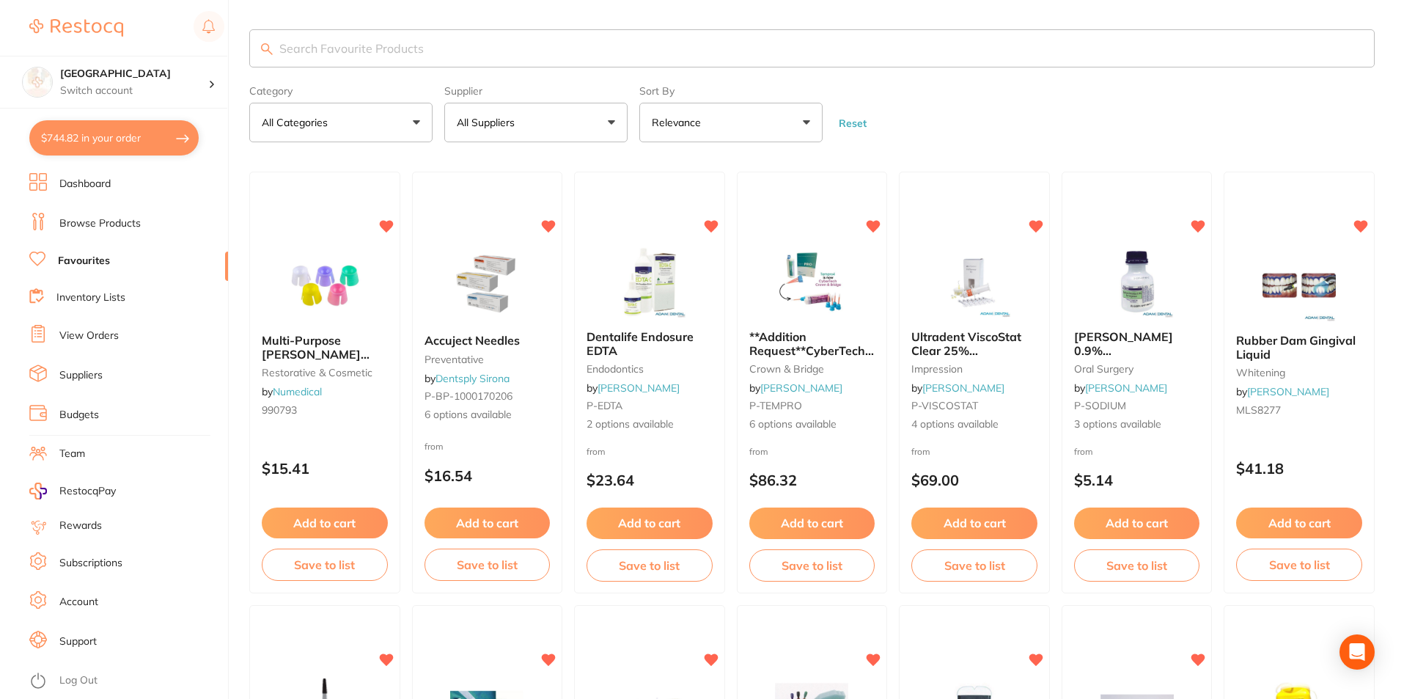
click at [454, 50] on input "search" at bounding box center [811, 48] width 1125 height 38
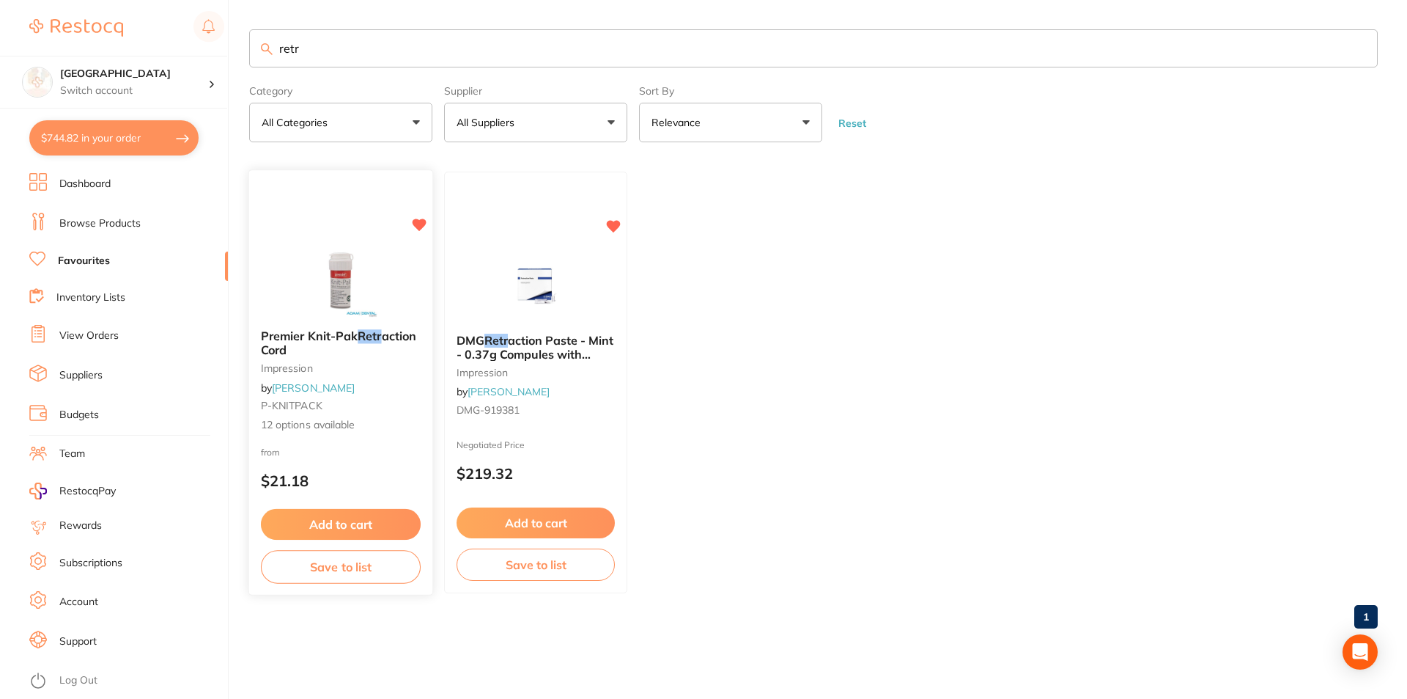
type input "retr"
click at [373, 325] on div "Premier Knit-Pak Retr action Cord impression by Adam Dental P-KNITPACK 12 optio…" at bounding box center [340, 380] width 183 height 127
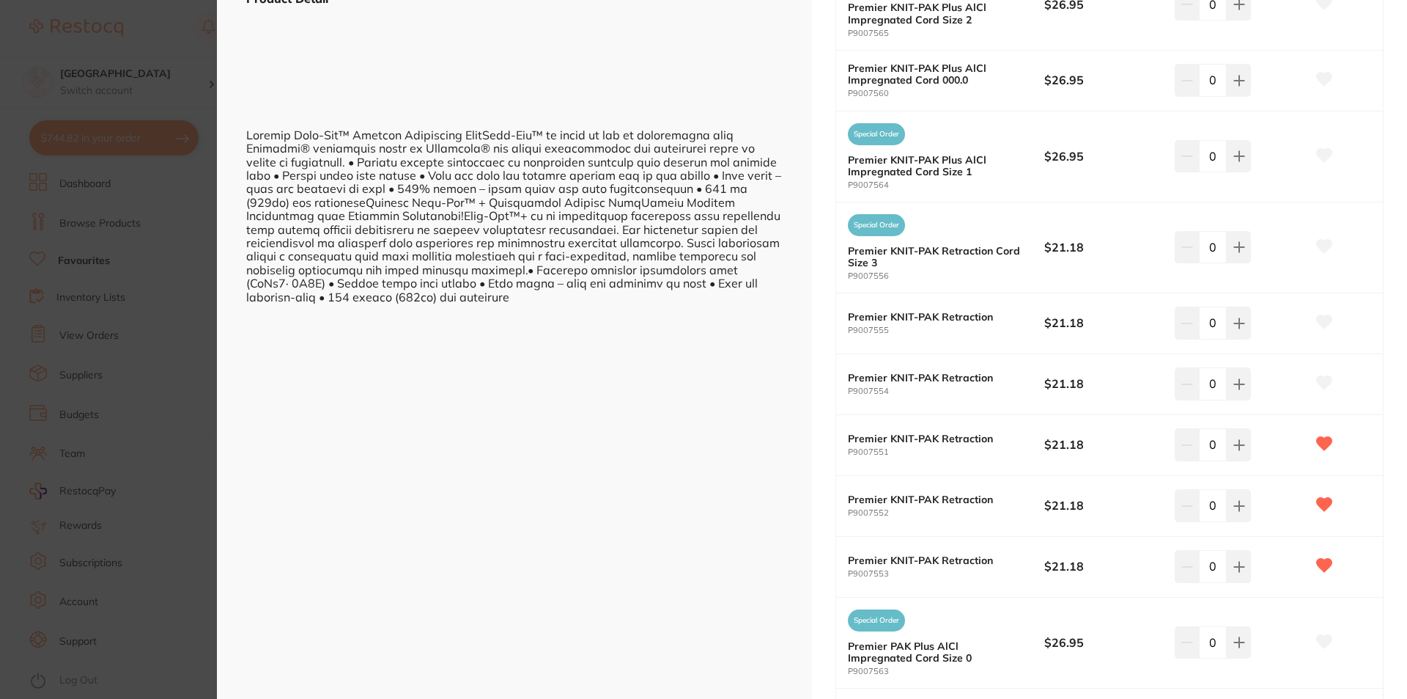
scroll to position [513, 0]
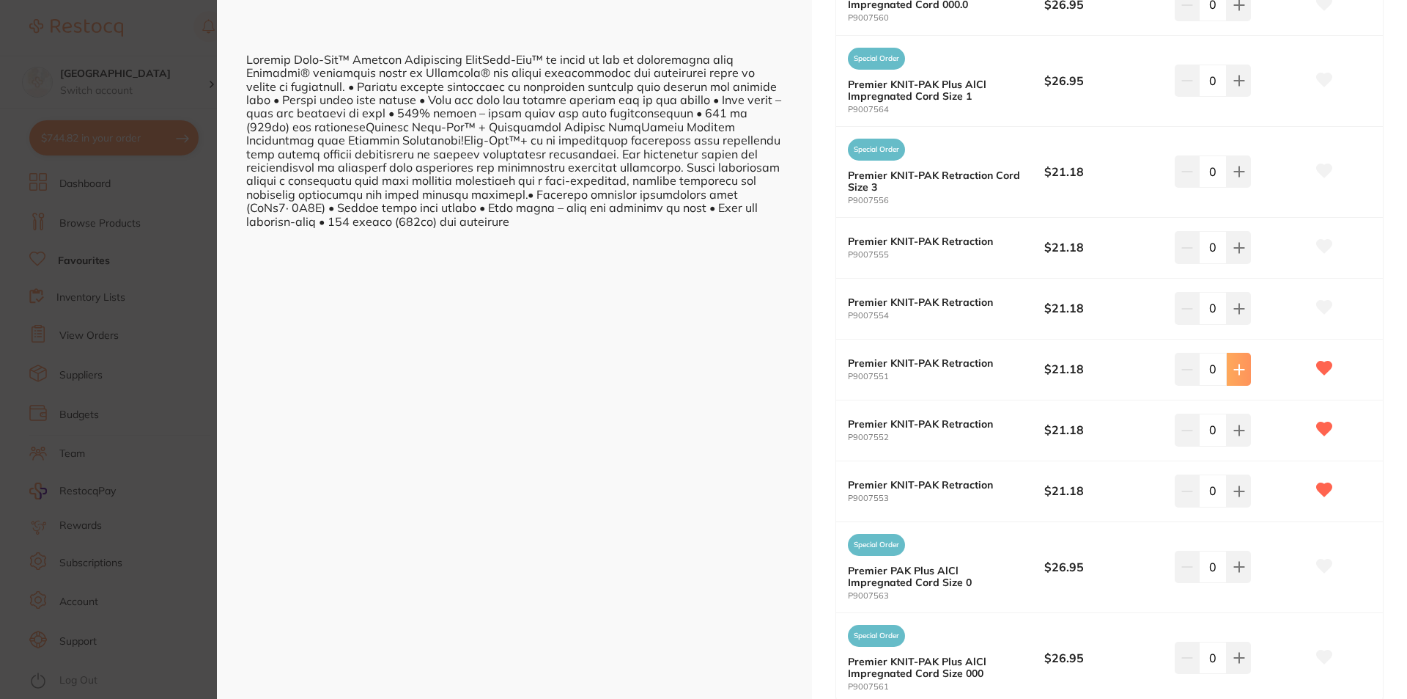
click at [1248, 376] on button at bounding box center [1239, 369] width 24 height 32
type input "1"
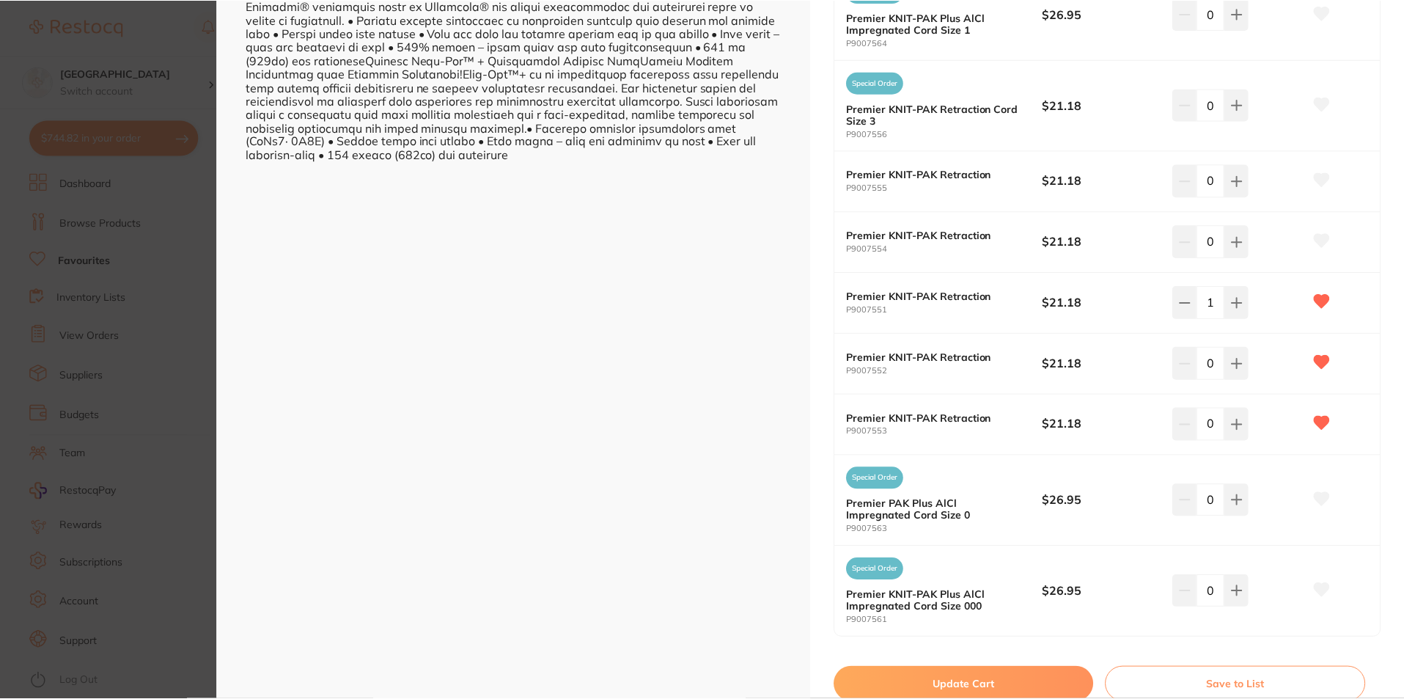
scroll to position [635, 0]
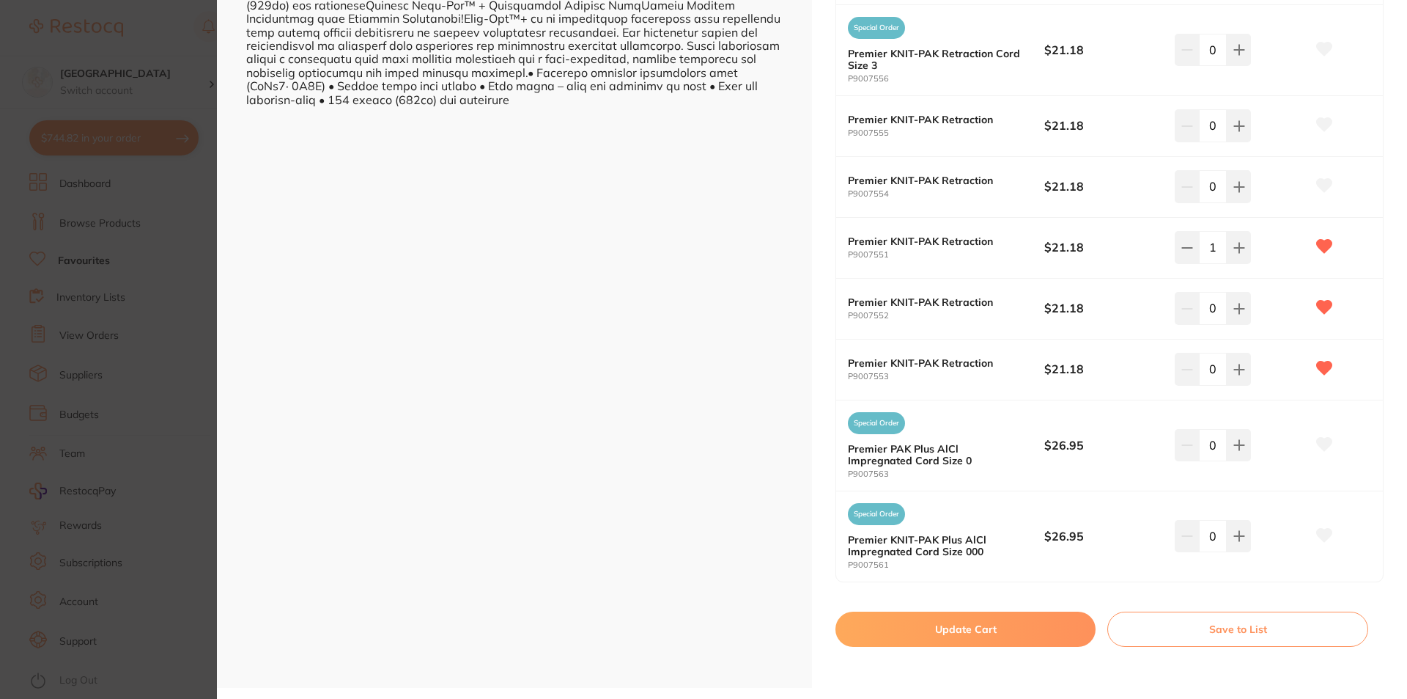
click at [948, 635] on button "Update Cart" at bounding box center [966, 628] width 260 height 35
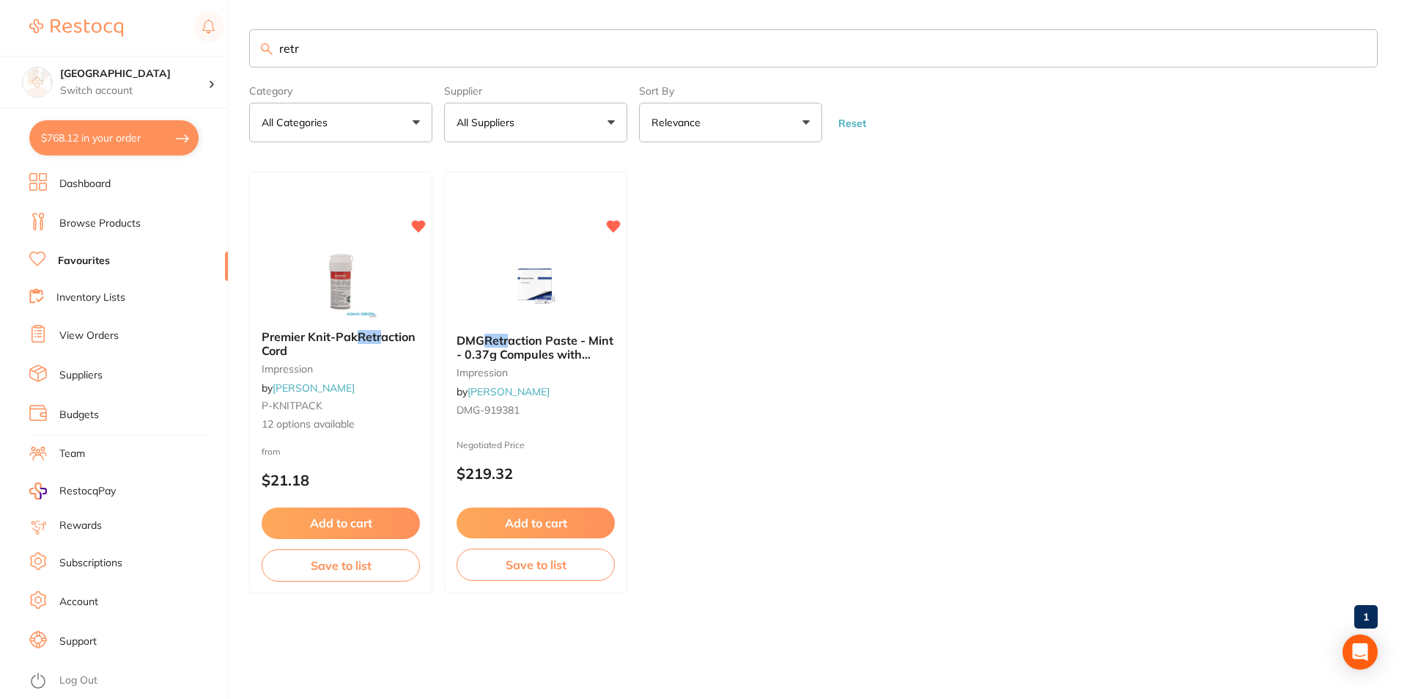
click at [119, 221] on link "Browse Products" at bounding box center [99, 223] width 81 height 15
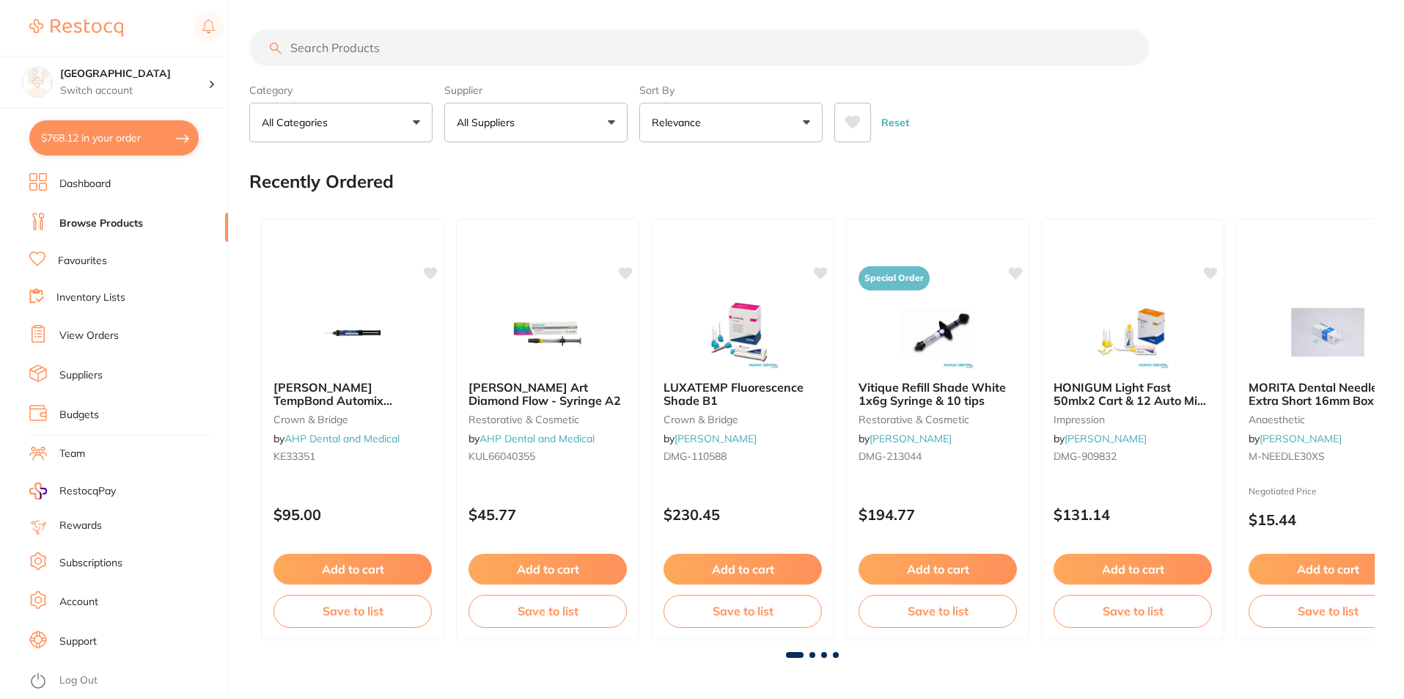
click at [372, 51] on input "search" at bounding box center [699, 47] width 900 height 37
type input "e"
type input "frost"
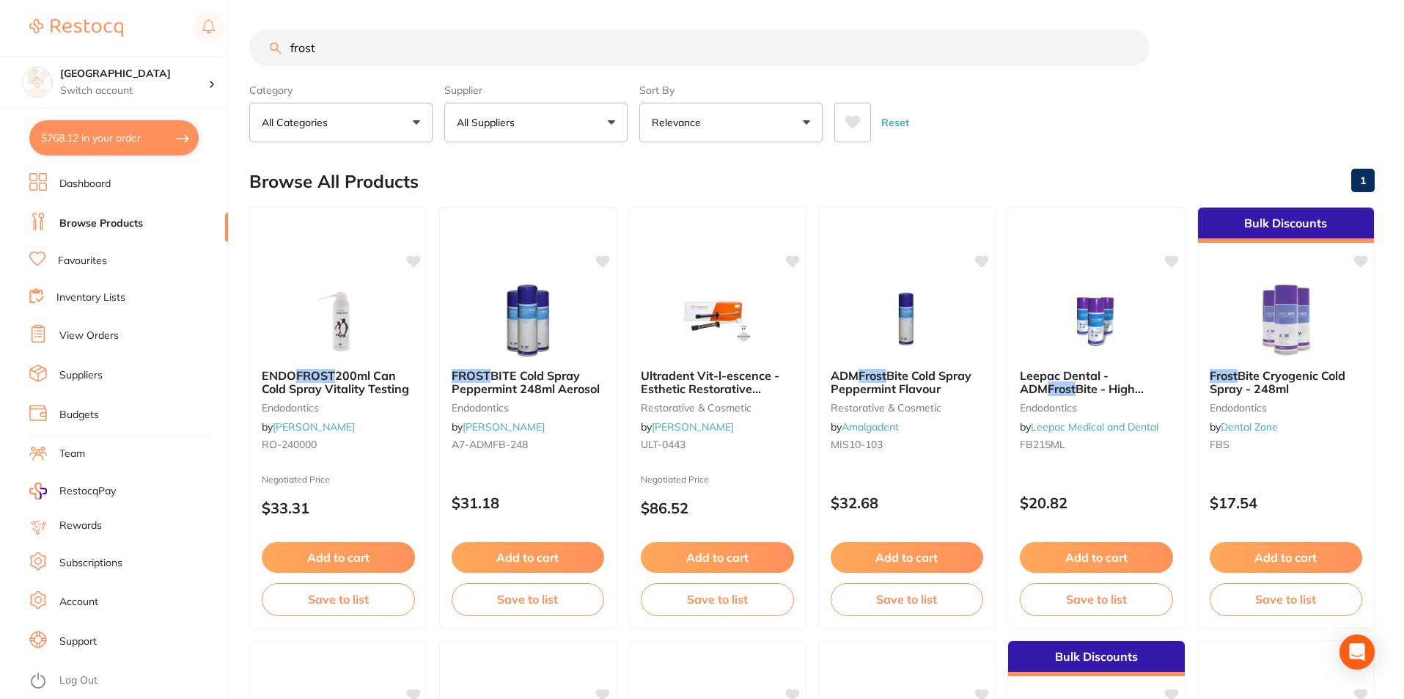
click at [848, 121] on icon at bounding box center [852, 122] width 15 height 13
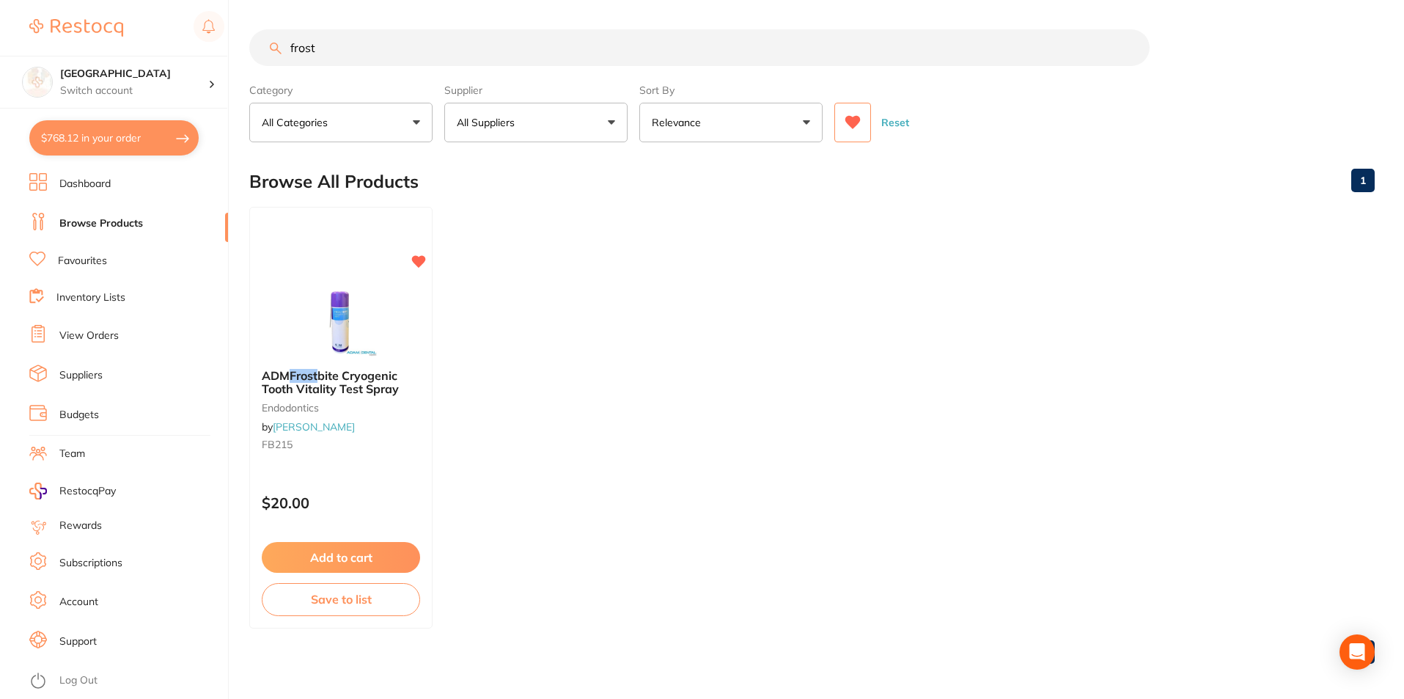
click at [342, 329] on img at bounding box center [340, 320] width 95 height 73
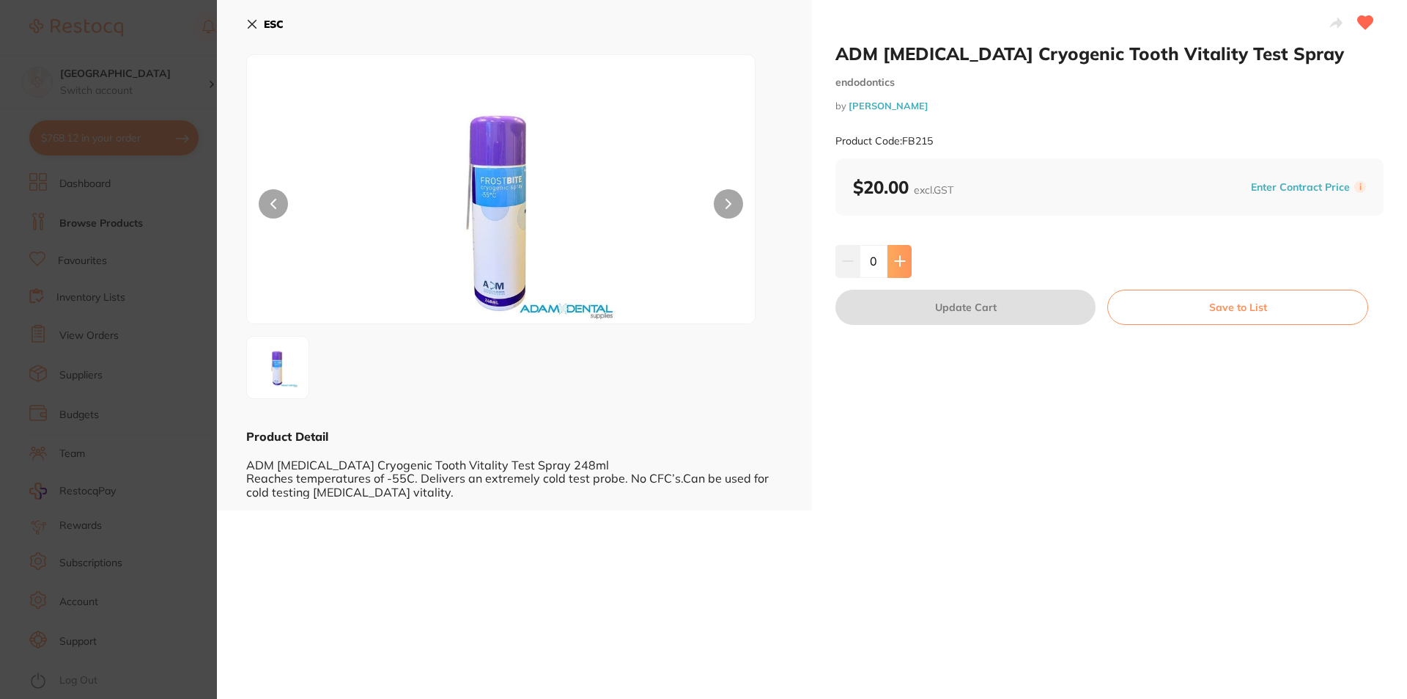
click at [890, 263] on button at bounding box center [900, 261] width 24 height 32
type input "2"
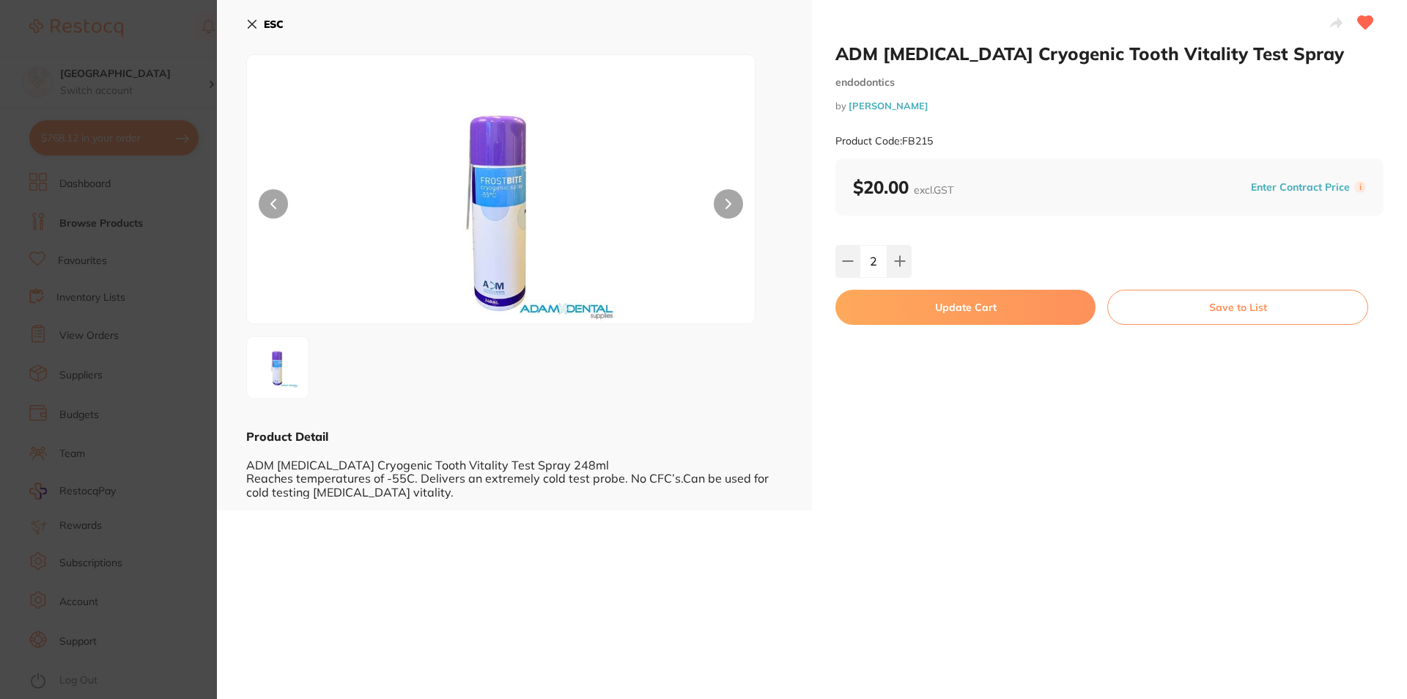
click at [901, 307] on button "Update Cart" at bounding box center [966, 307] width 260 height 35
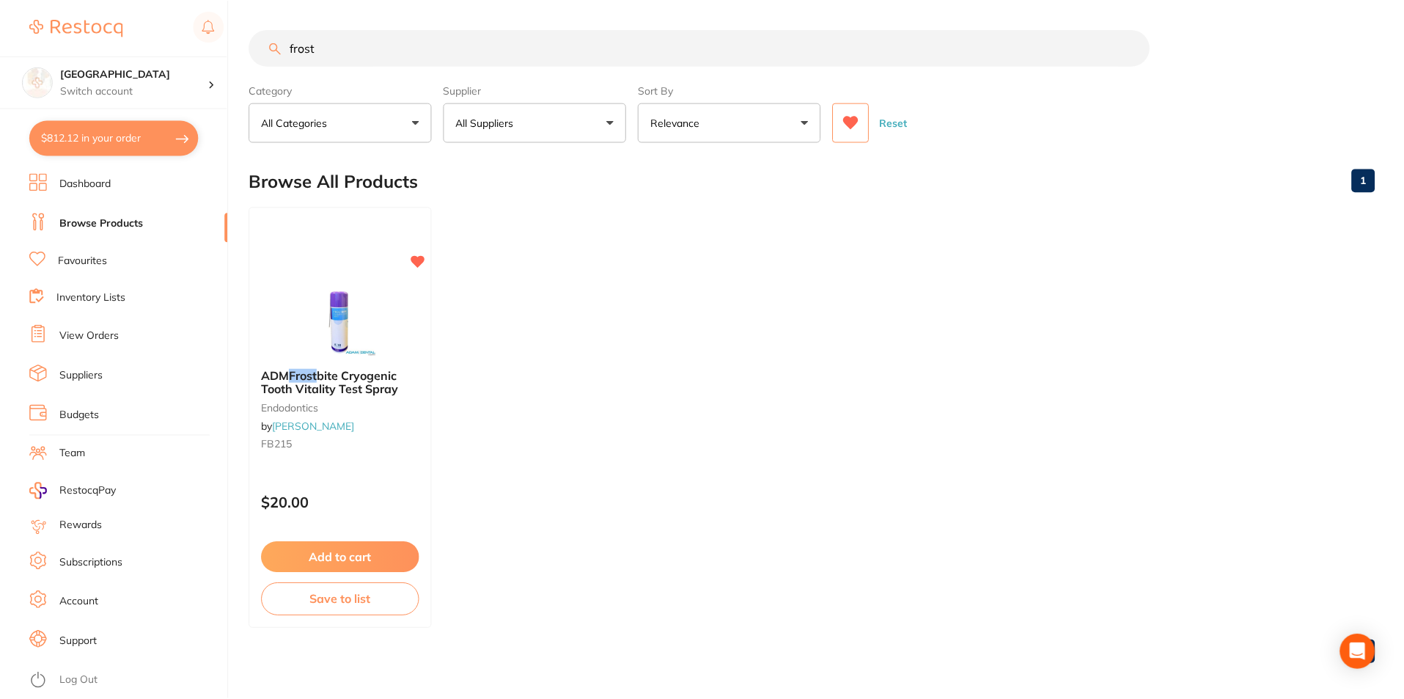
scroll to position [4, 0]
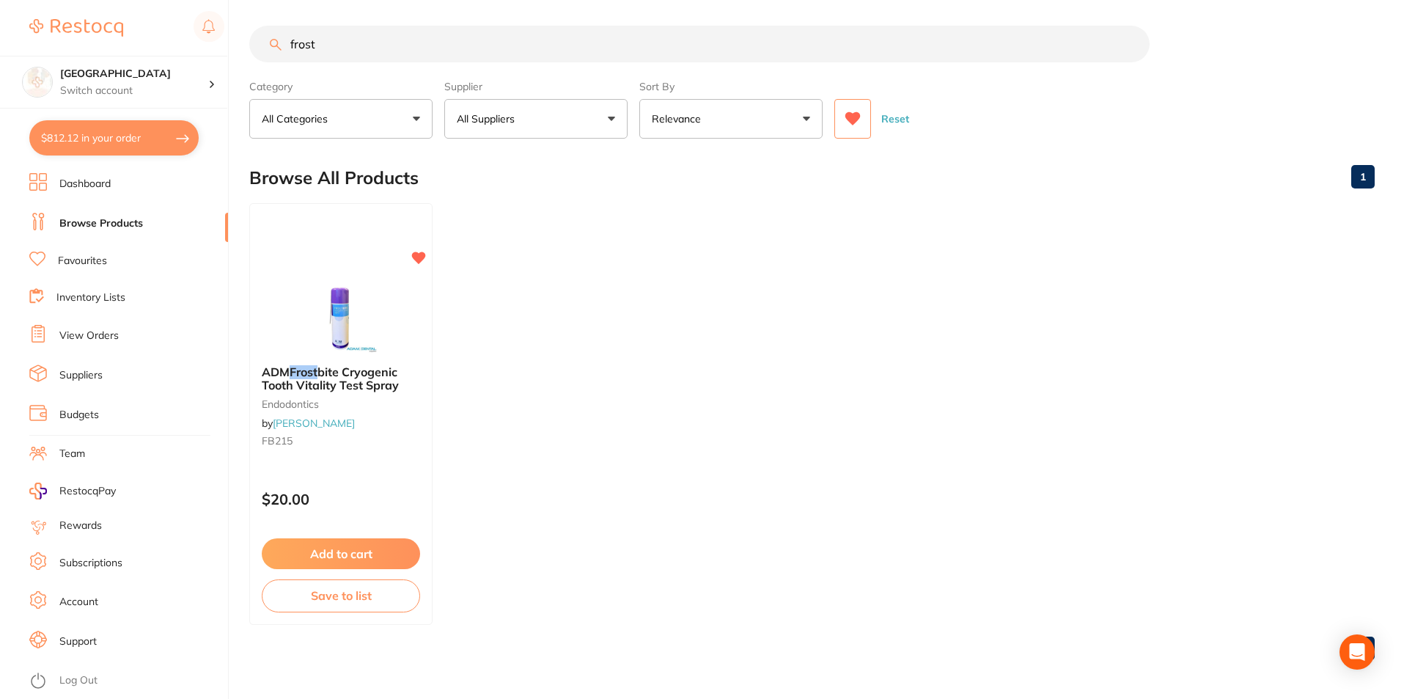
click at [373, 46] on input "frost" at bounding box center [699, 44] width 900 height 37
drag, startPoint x: 373, startPoint y: 46, endPoint x: 281, endPoint y: 51, distance: 91.8
click at [282, 51] on input "frost" at bounding box center [699, 44] width 900 height 37
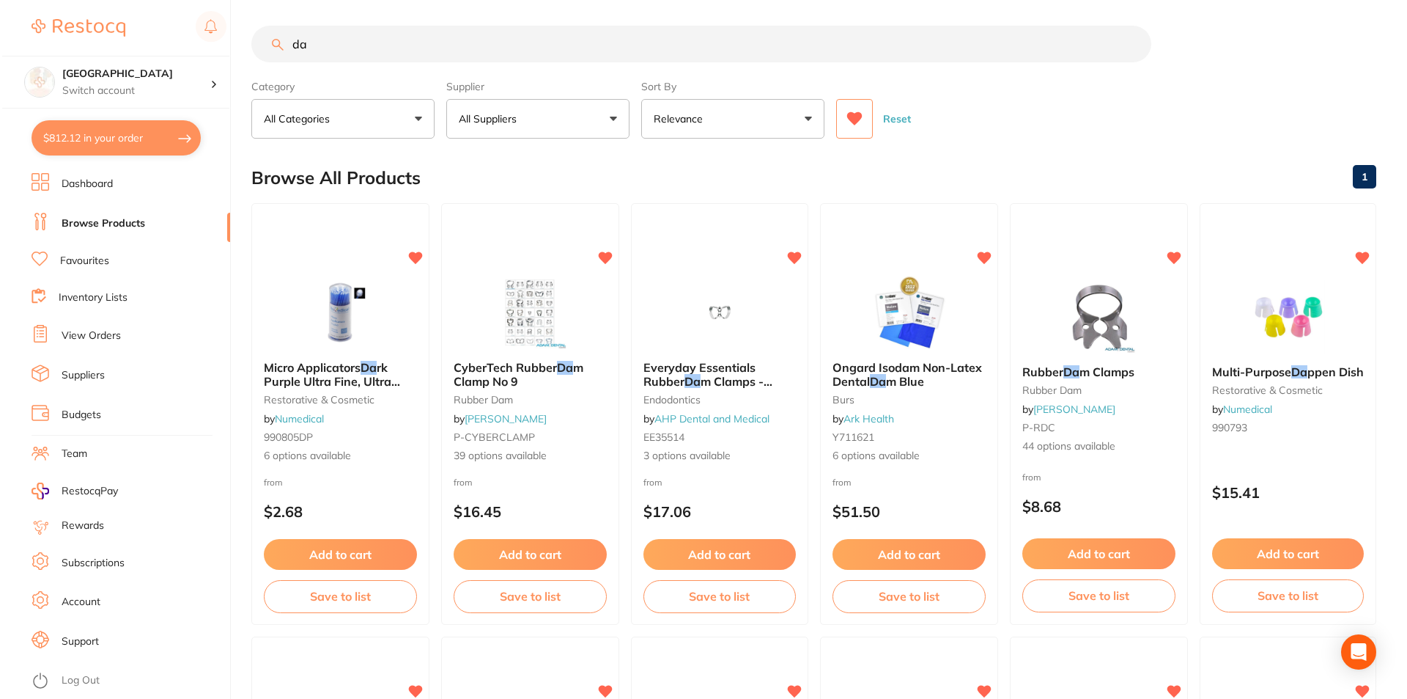
scroll to position [0, 0]
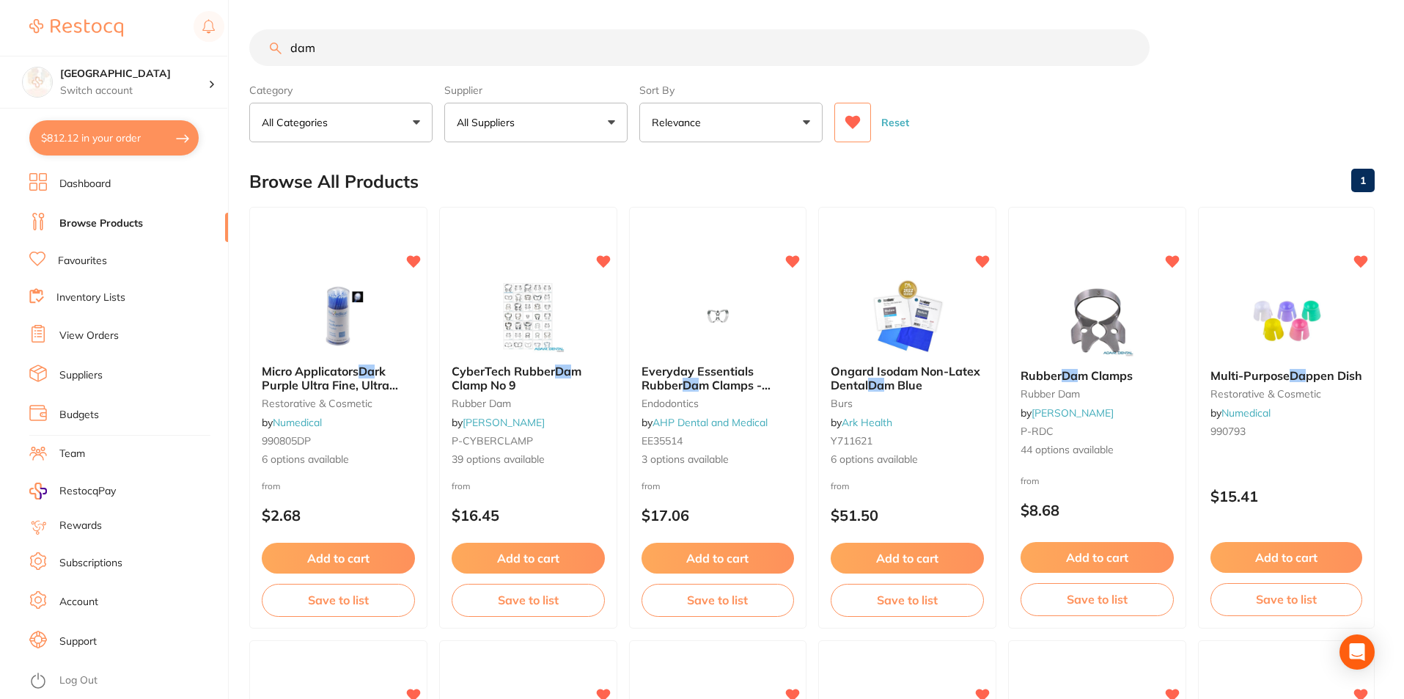
type input "dam"
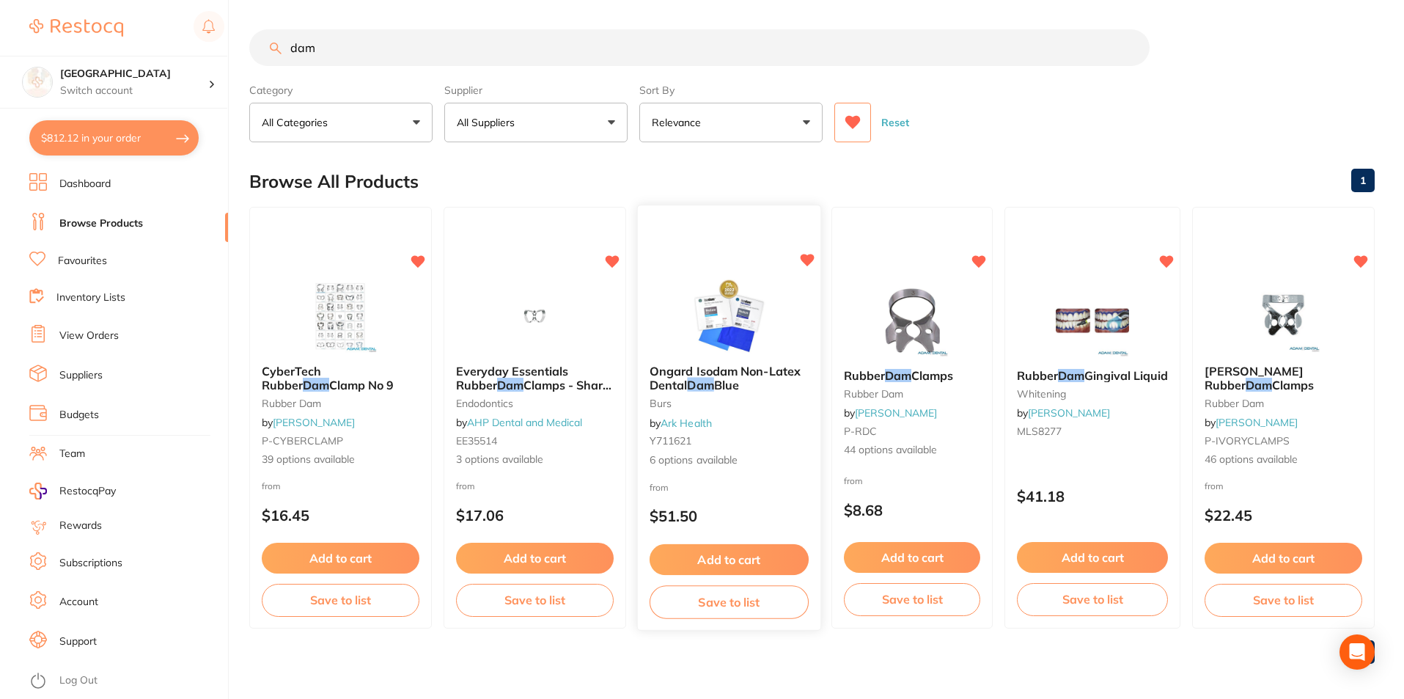
click at [734, 318] on img at bounding box center [728, 316] width 96 height 74
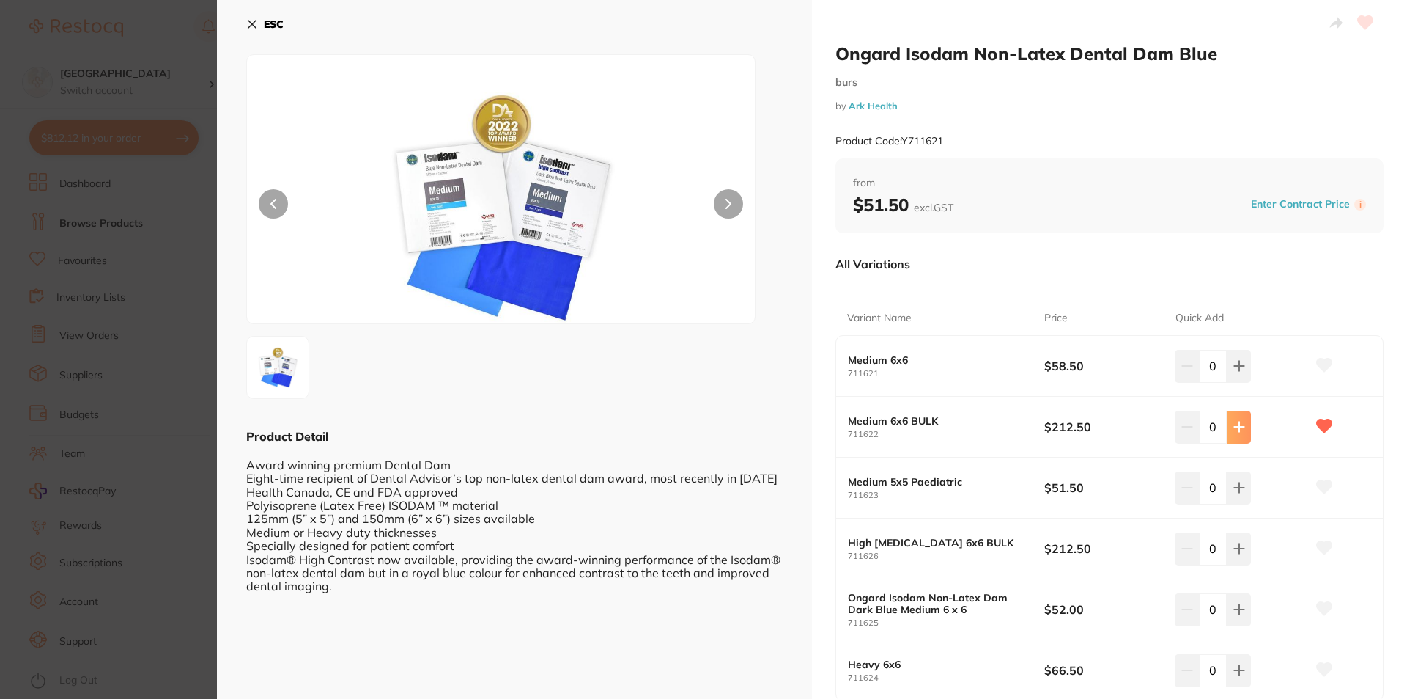
click at [1236, 423] on icon at bounding box center [1239, 427] width 10 height 10
type input "1"
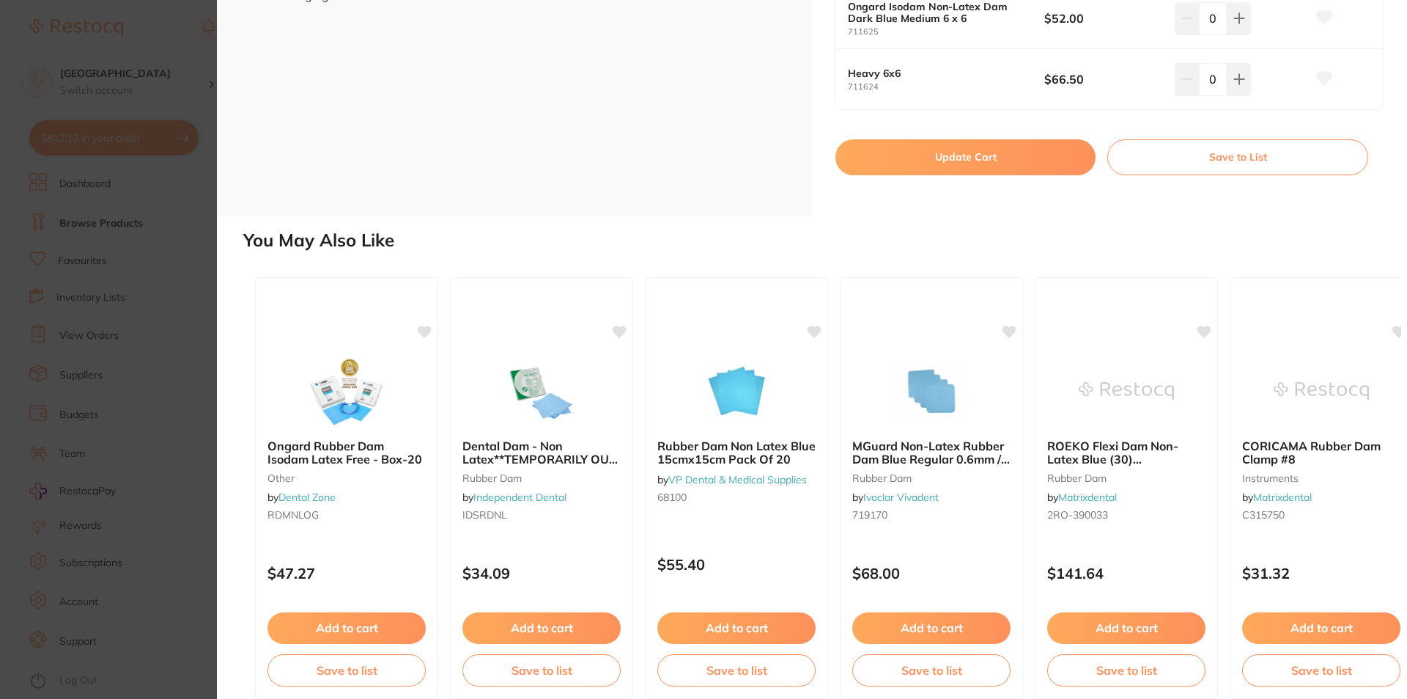
scroll to position [608, 0]
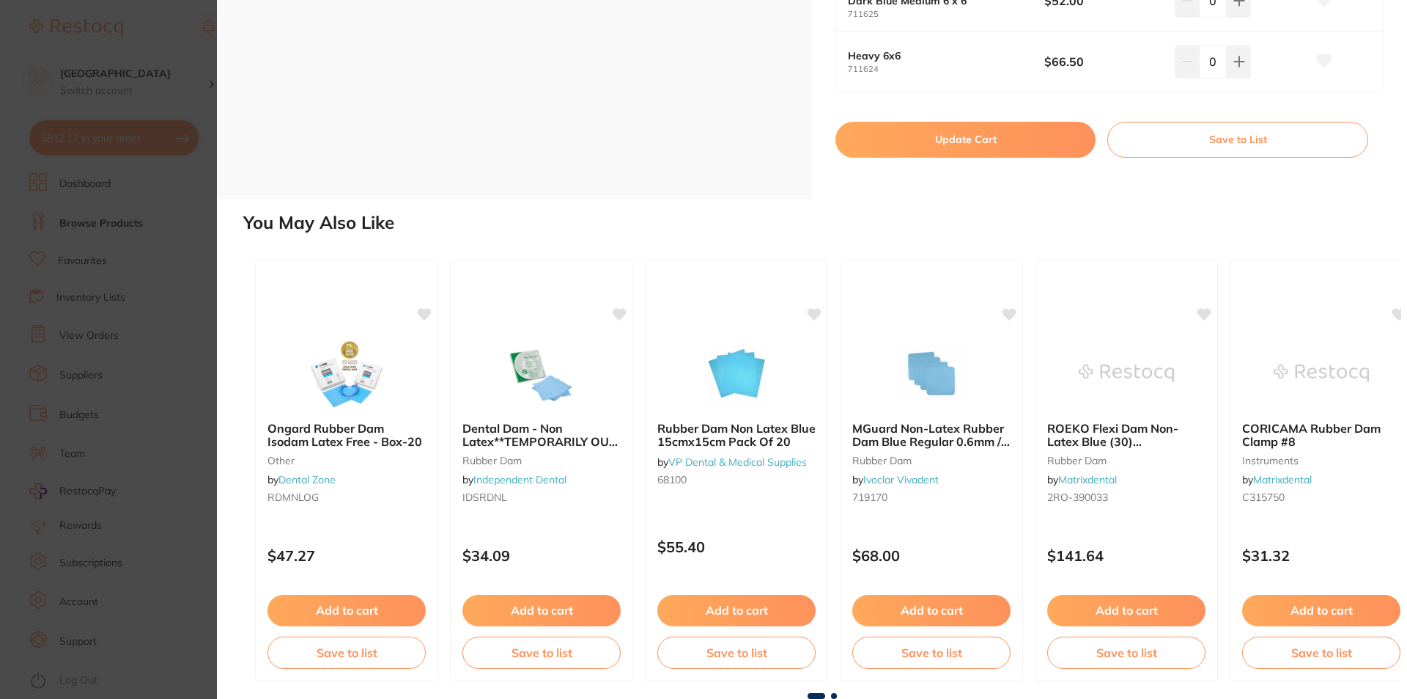
click at [932, 147] on button "Update Cart" at bounding box center [966, 139] width 260 height 35
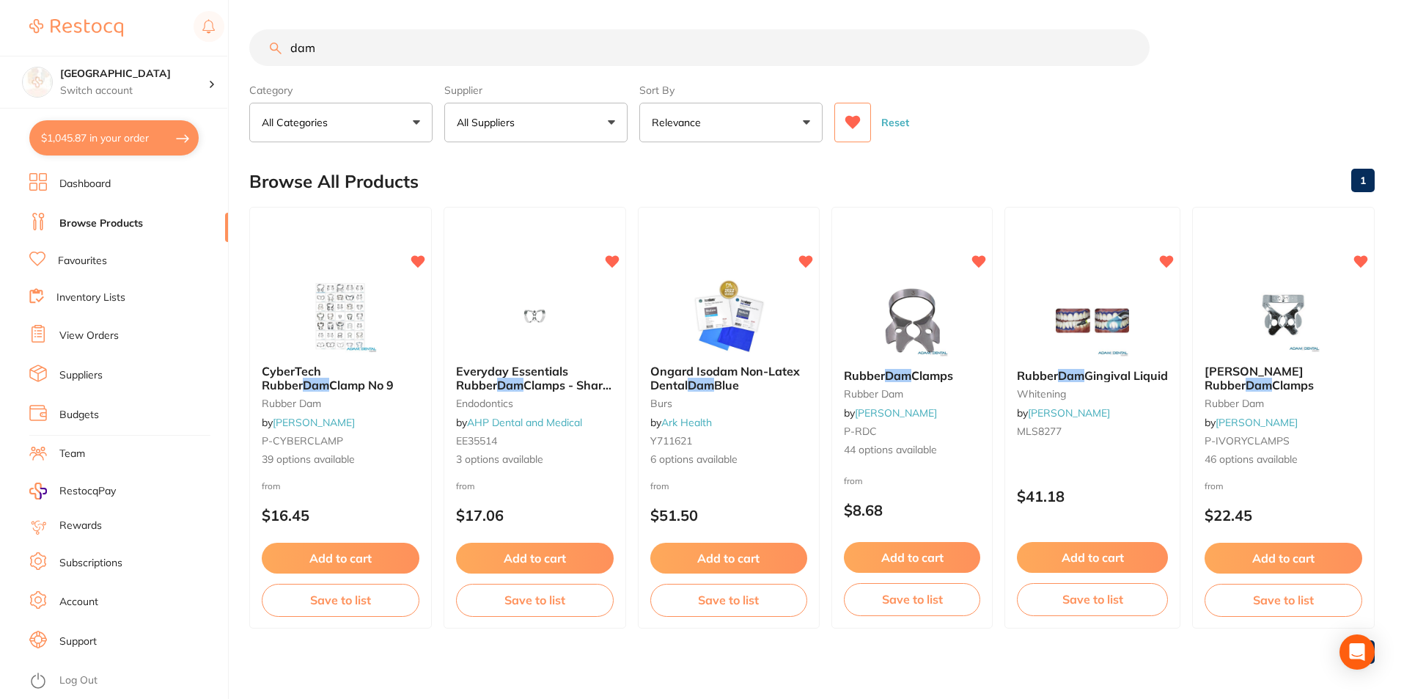
drag, startPoint x: 367, startPoint y: 40, endPoint x: 251, endPoint y: 53, distance: 117.2
click at [251, 53] on input "dam" at bounding box center [699, 47] width 900 height 37
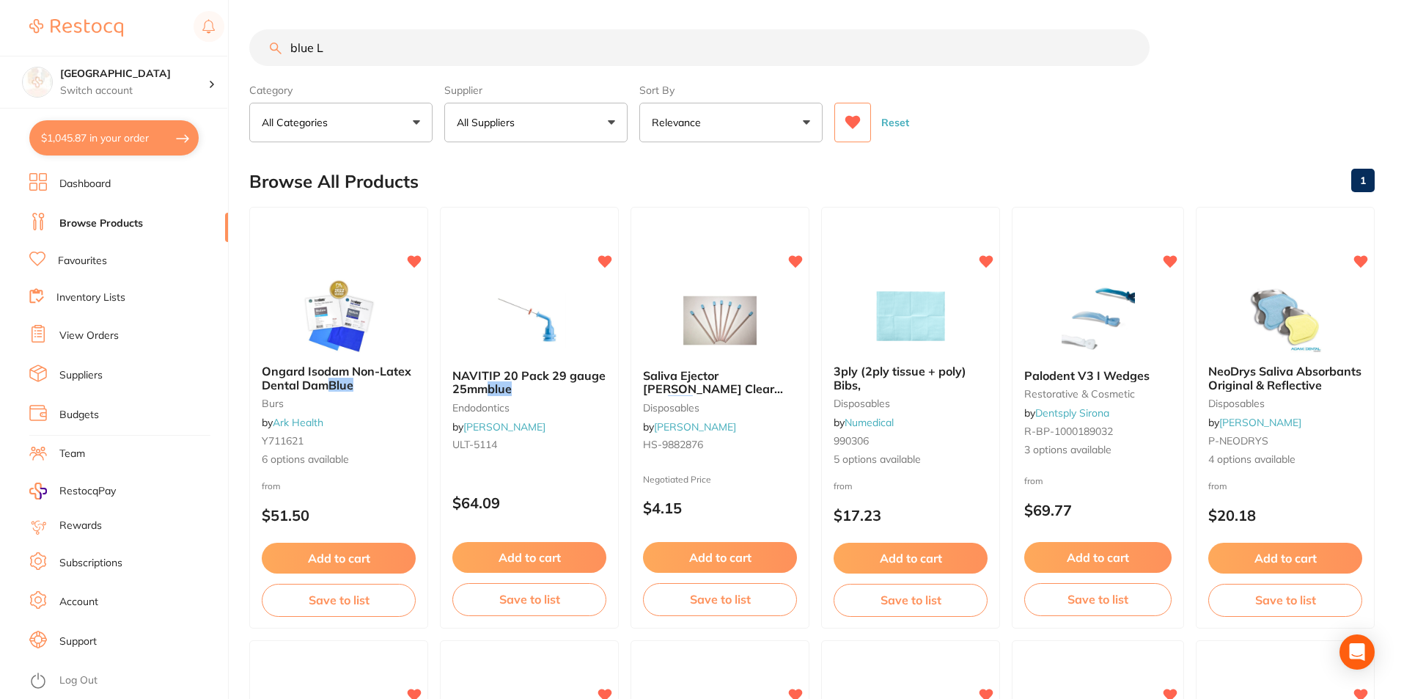
type input "blue LA"
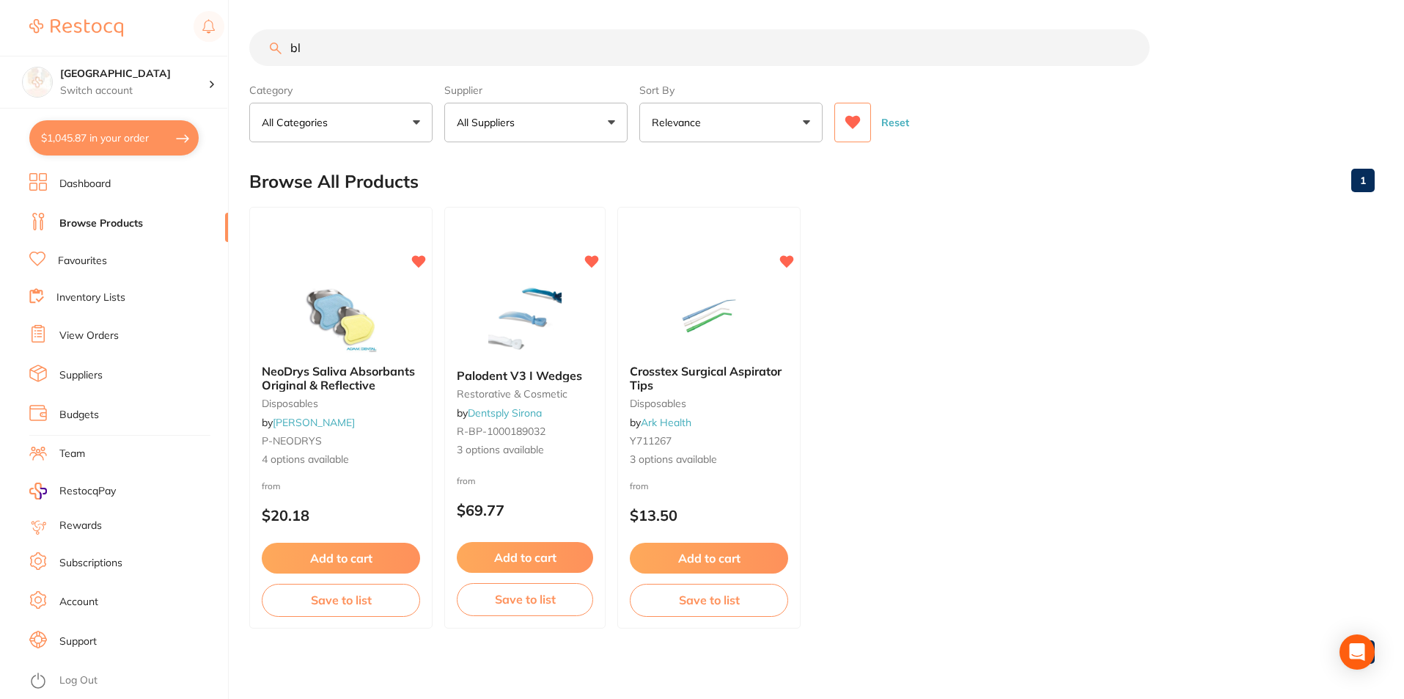
type input "b"
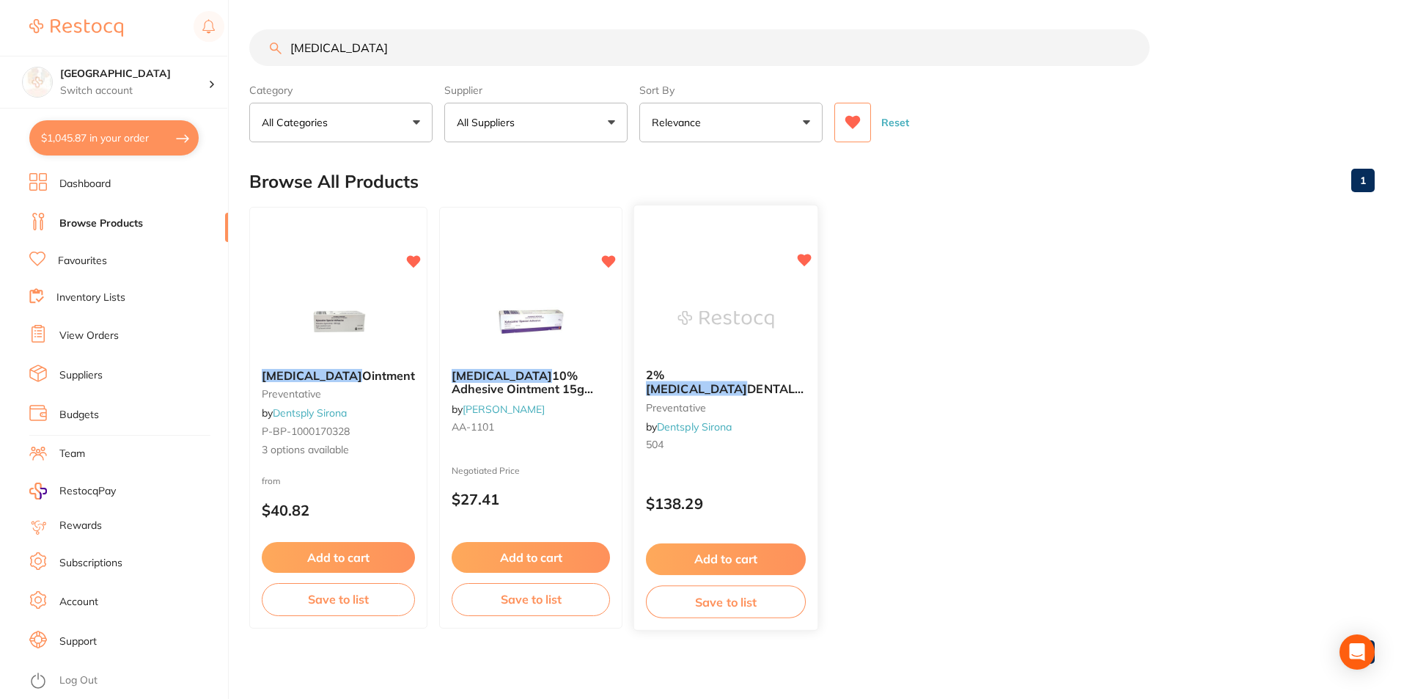
type input "[MEDICAL_DATA]"
click at [719, 316] on img at bounding box center [725, 319] width 96 height 74
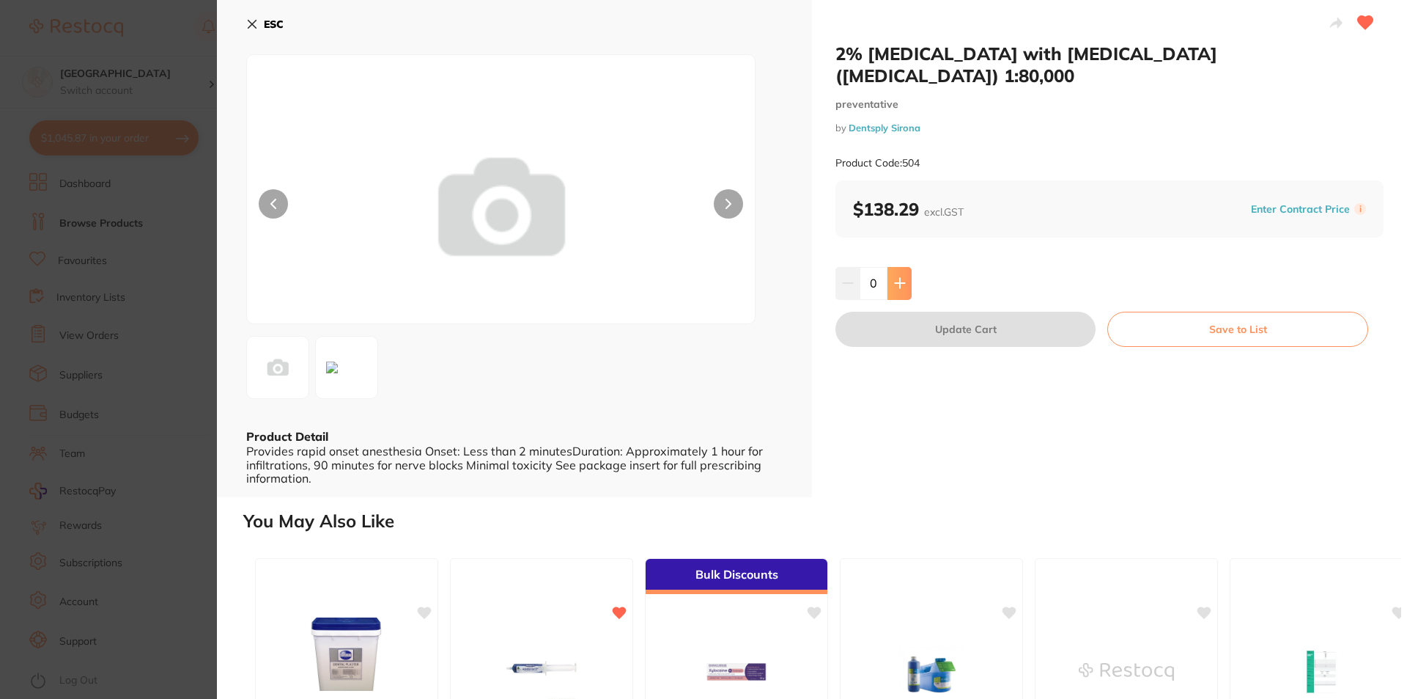
click at [895, 277] on icon at bounding box center [900, 283] width 12 height 12
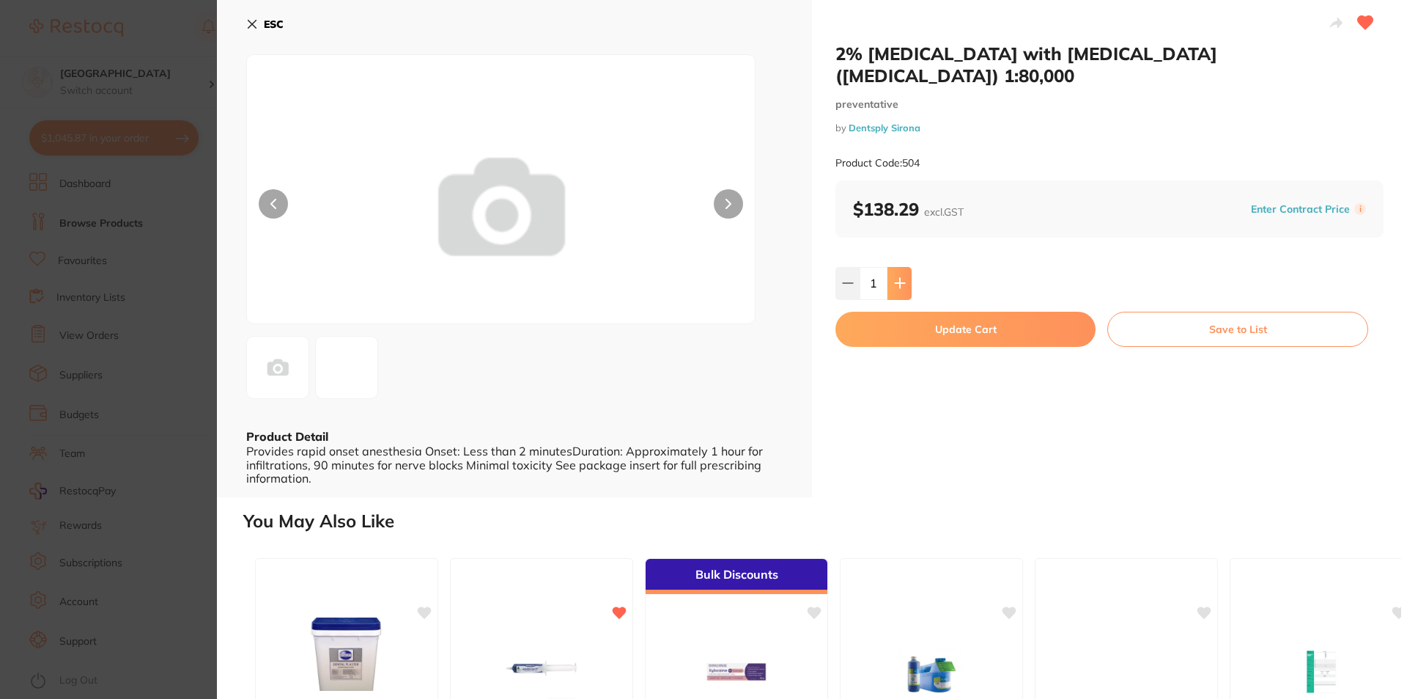
type input "1"
click at [930, 316] on button "Update Cart" at bounding box center [966, 329] width 260 height 35
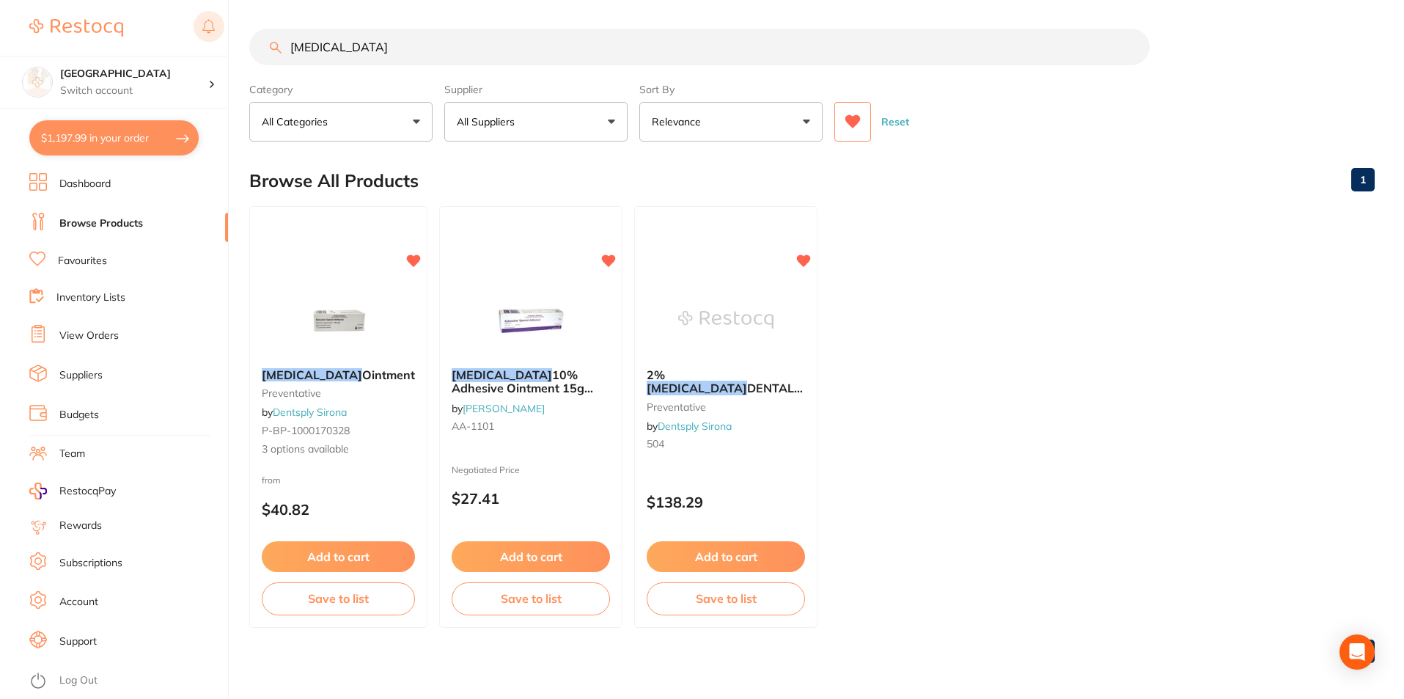
drag, startPoint x: 365, startPoint y: 41, endPoint x: 221, endPoint y: 43, distance: 144.4
click at [221, 43] on div "$1,197.99 Lakes Boulevard Dental Switch [STREET_ADDRESS] Dental $1,197.99 in yo…" at bounding box center [702, 348] width 1404 height 699
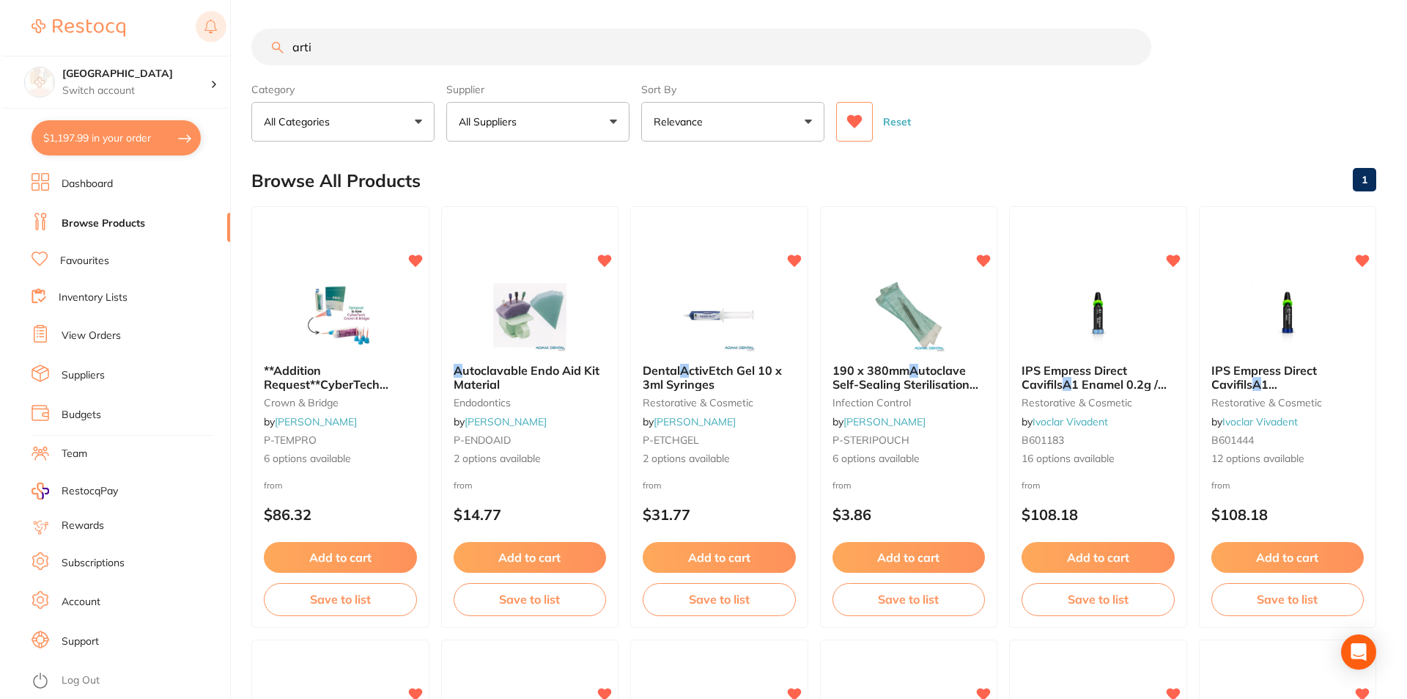
scroll to position [0, 0]
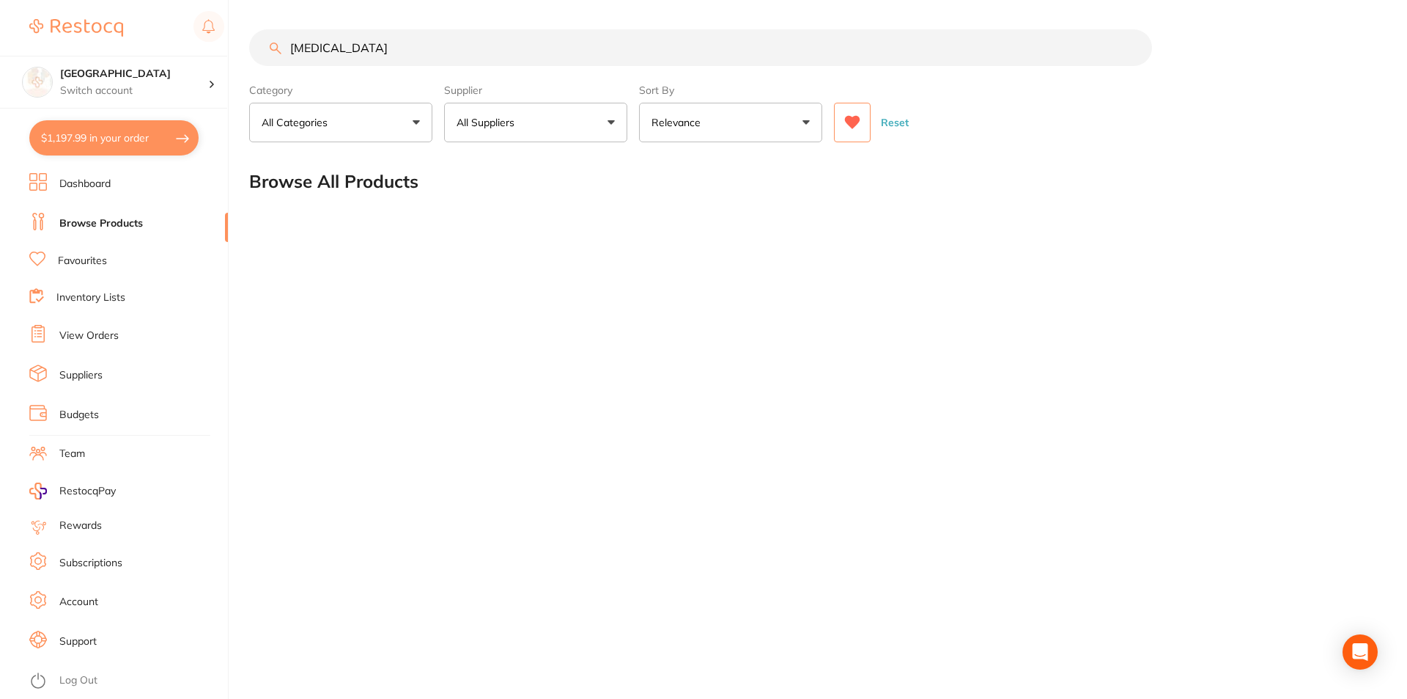
click at [852, 122] on icon at bounding box center [852, 122] width 15 height 13
click at [460, 45] on input "[MEDICAL_DATA]" at bounding box center [700, 47] width 903 height 37
click at [445, 46] on input "[MEDICAL_DATA]" at bounding box center [700, 47] width 903 height 37
drag, startPoint x: 405, startPoint y: 56, endPoint x: 268, endPoint y: 68, distance: 137.6
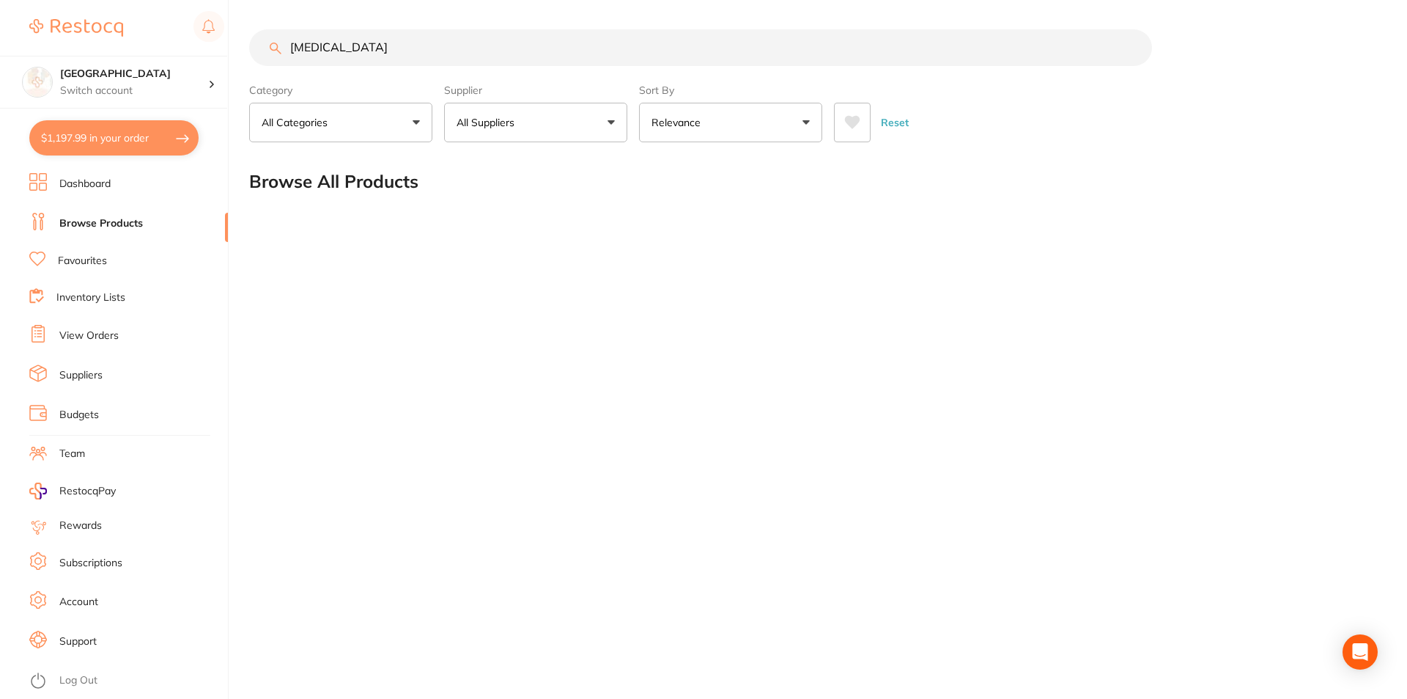
click at [268, 68] on section "[MEDICAL_DATA] Category All Categories All Categories No categories found Clear…" at bounding box center [813, 85] width 1129 height 113
type input "a"
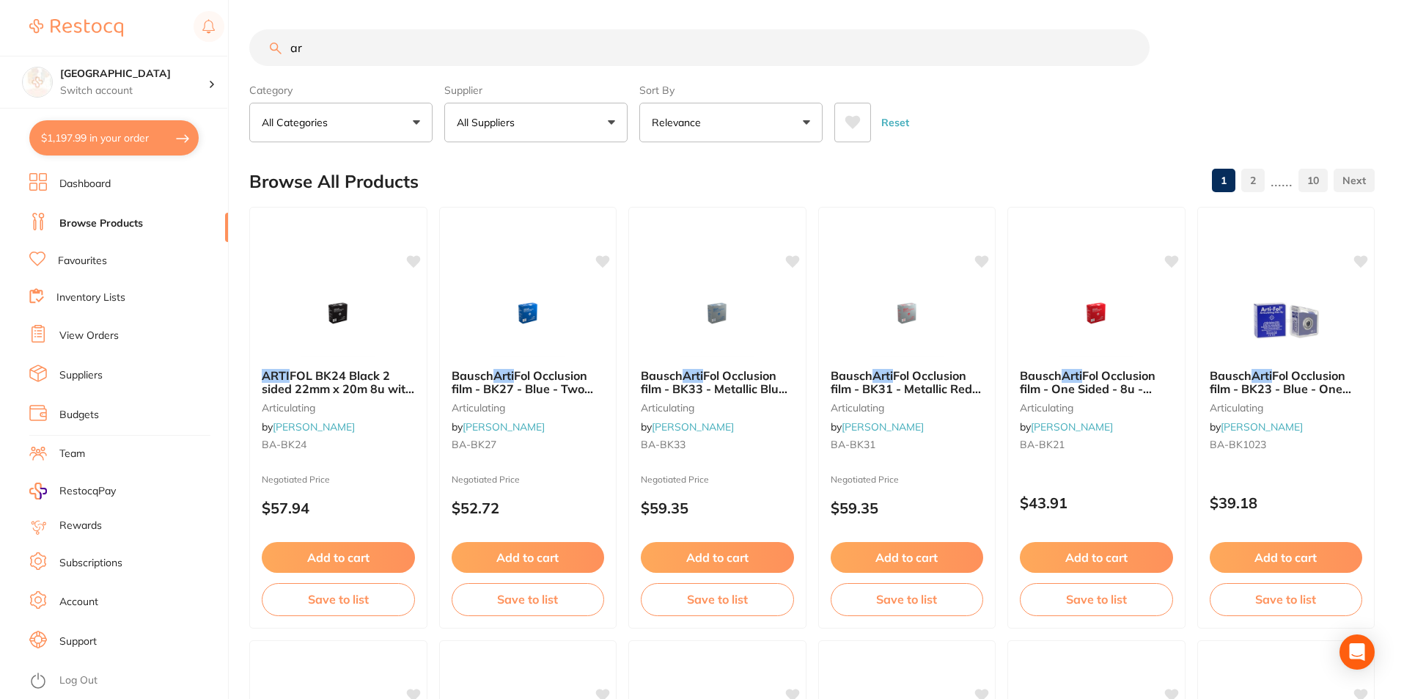
type input "a"
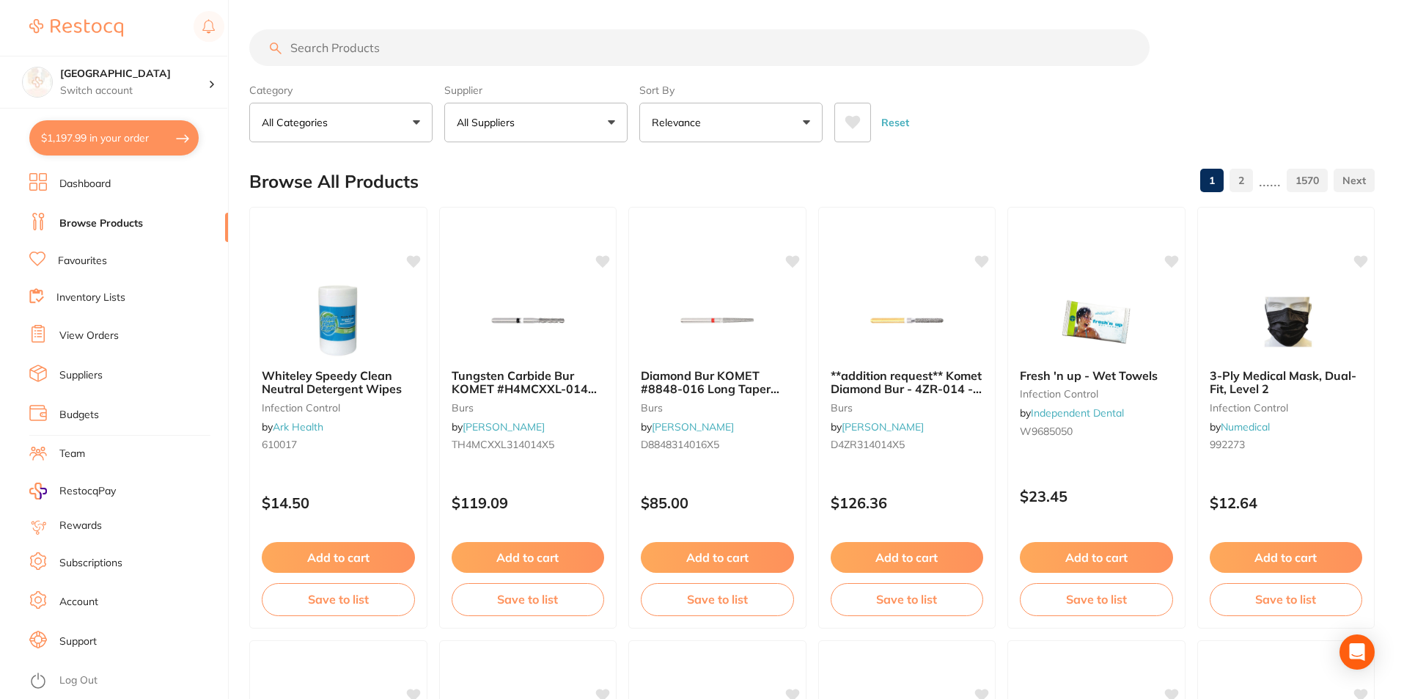
click at [618, 119] on button "All Suppliers" at bounding box center [535, 123] width 183 height 40
click at [611, 122] on button "All Suppliers" at bounding box center [535, 123] width 183 height 40
click at [609, 122] on button "All Suppliers" at bounding box center [535, 123] width 183 height 40
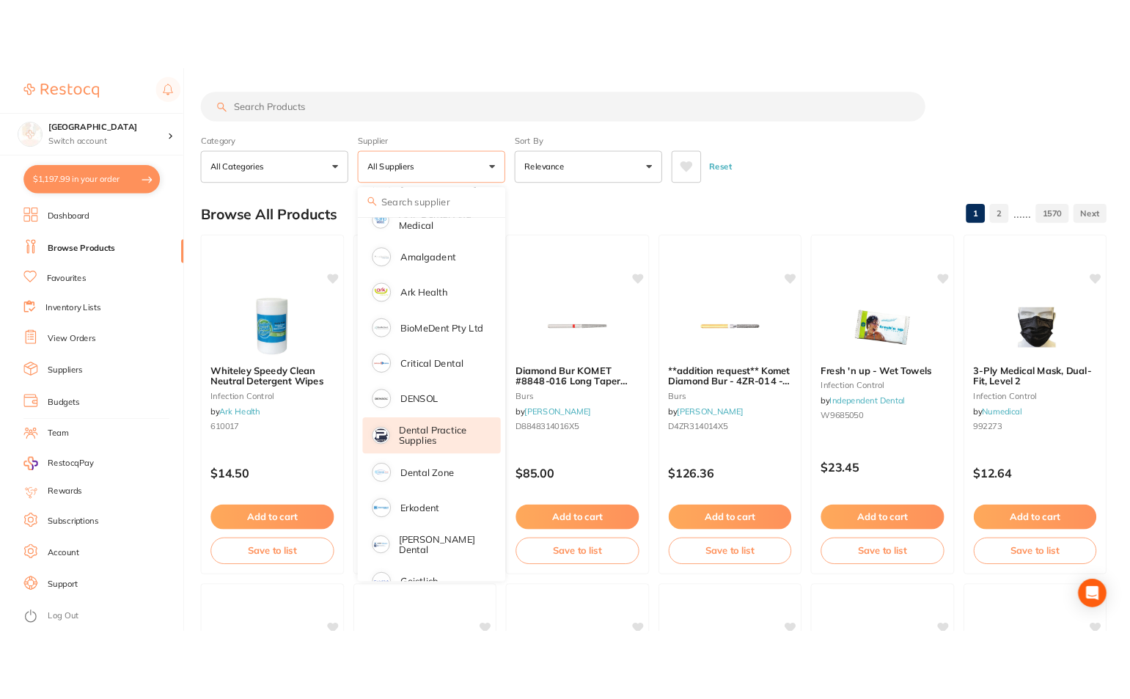
scroll to position [220, 0]
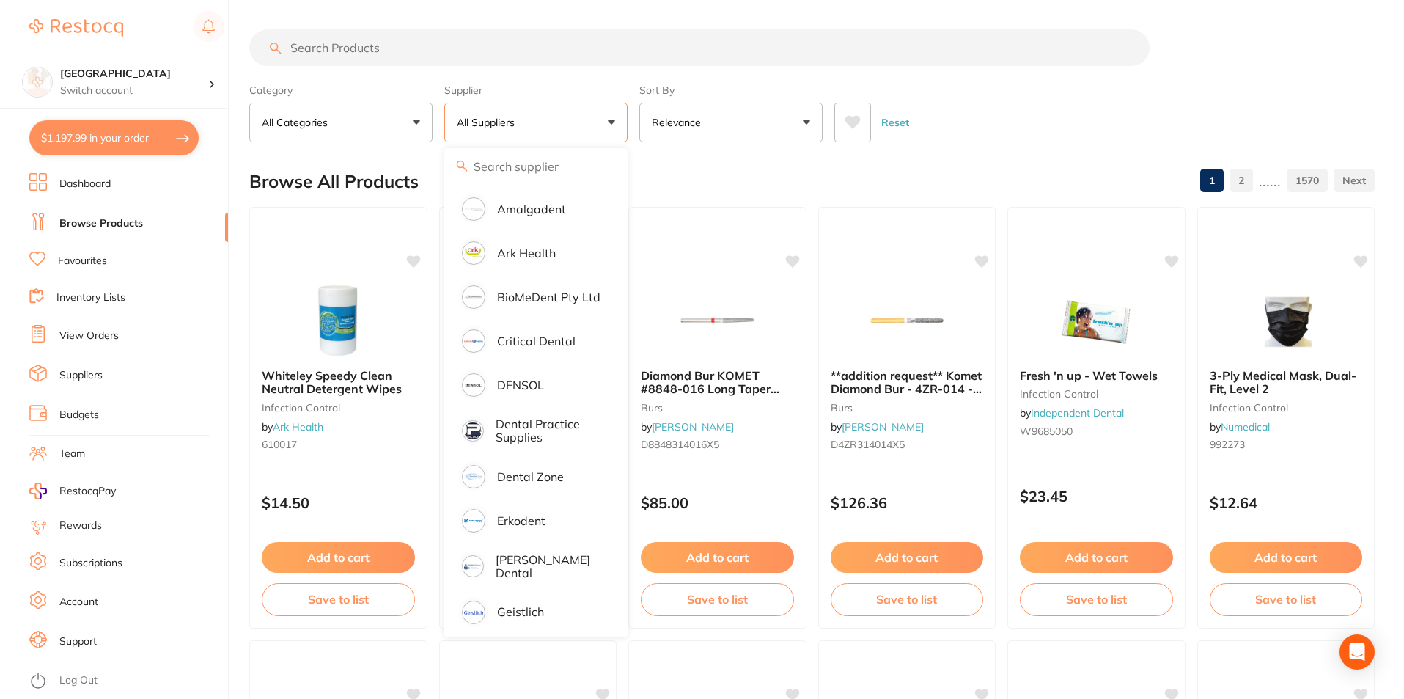
click at [697, 163] on div "Browse All Products 1 2 ...... 1570" at bounding box center [811, 181] width 1125 height 49
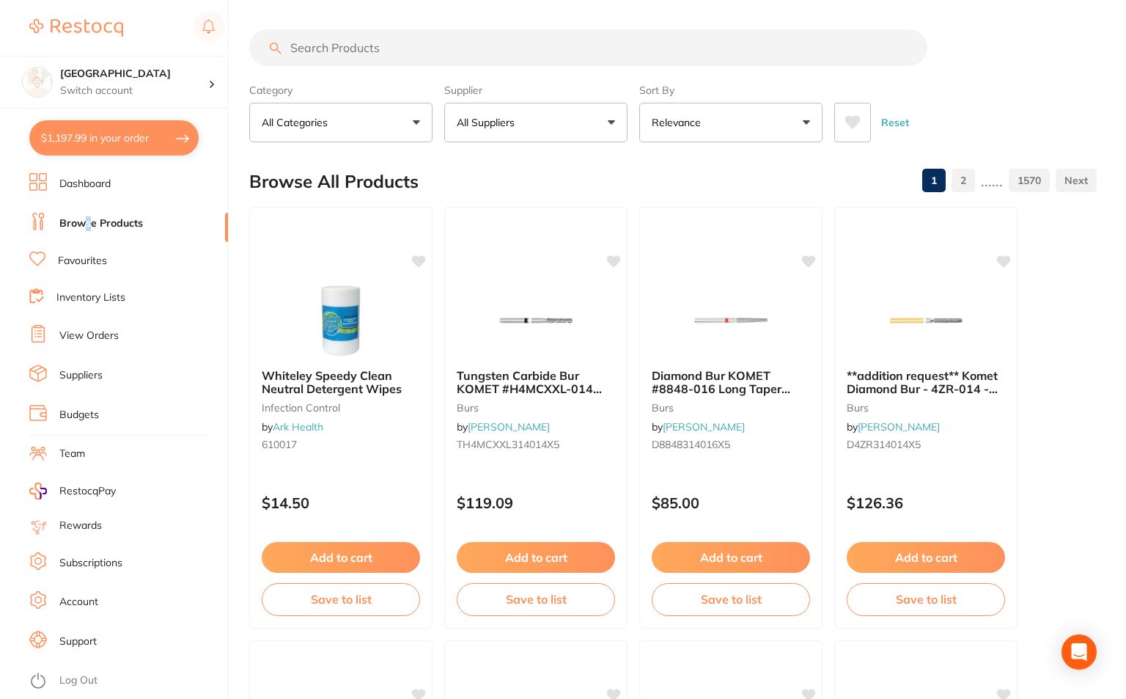
click at [86, 231] on li "Browse Products" at bounding box center [128, 224] width 199 height 22
click at [96, 264] on link "Favourites" at bounding box center [82, 261] width 49 height 15
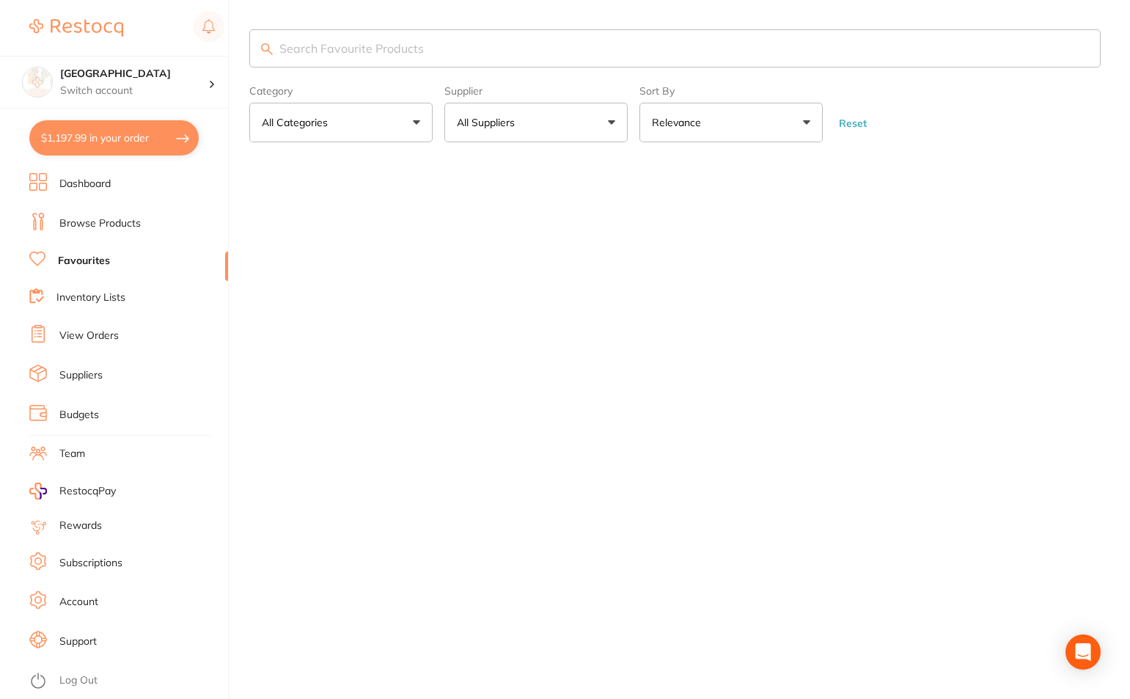
click at [411, 56] on input "search" at bounding box center [674, 48] width 851 height 38
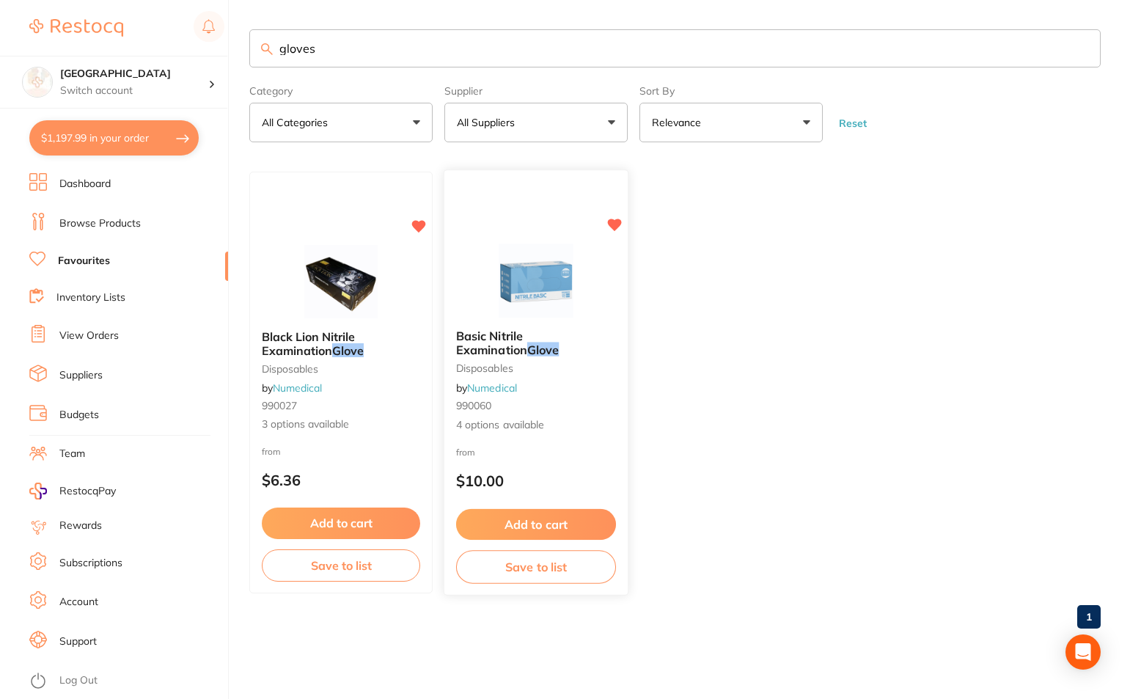
type input "gloves"
click at [512, 289] on img at bounding box center [535, 280] width 96 height 74
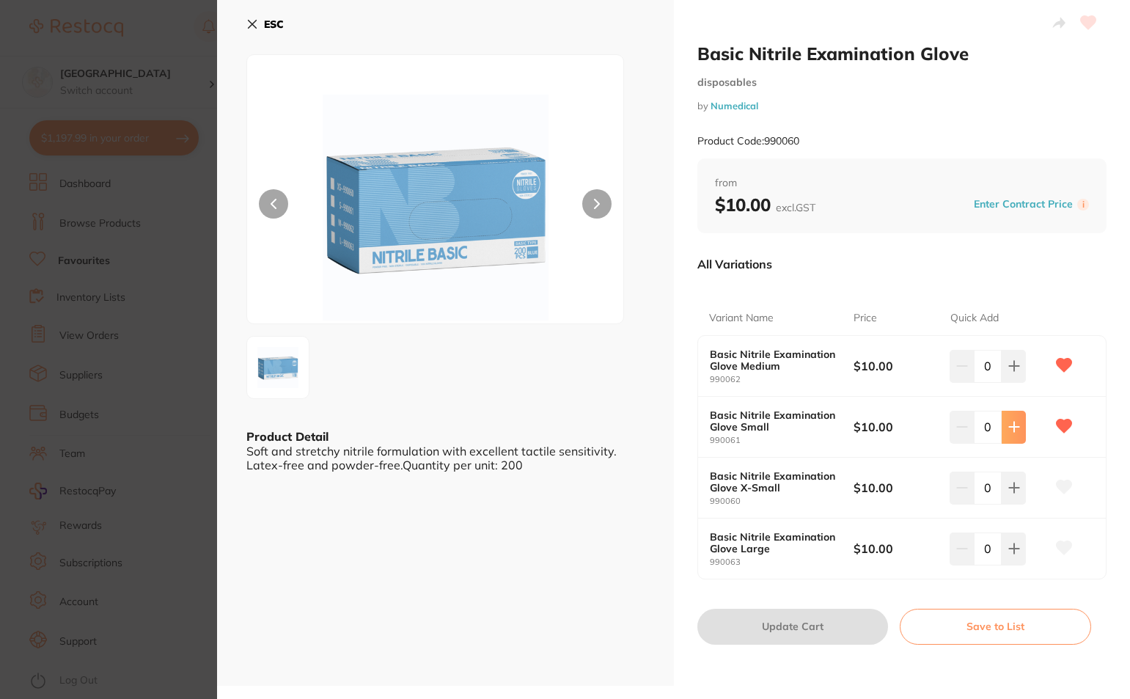
click at [1008, 428] on icon at bounding box center [1014, 427] width 12 height 12
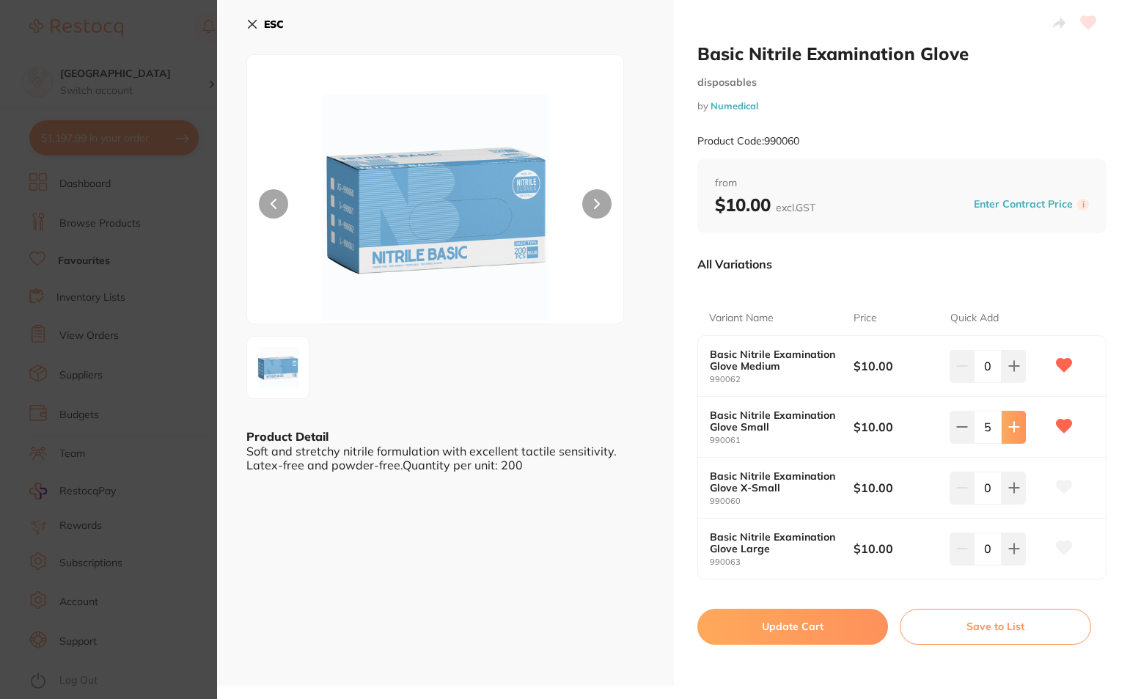
click at [1008, 428] on icon at bounding box center [1014, 427] width 12 height 12
click at [956, 428] on icon at bounding box center [962, 427] width 12 height 12
type input "7"
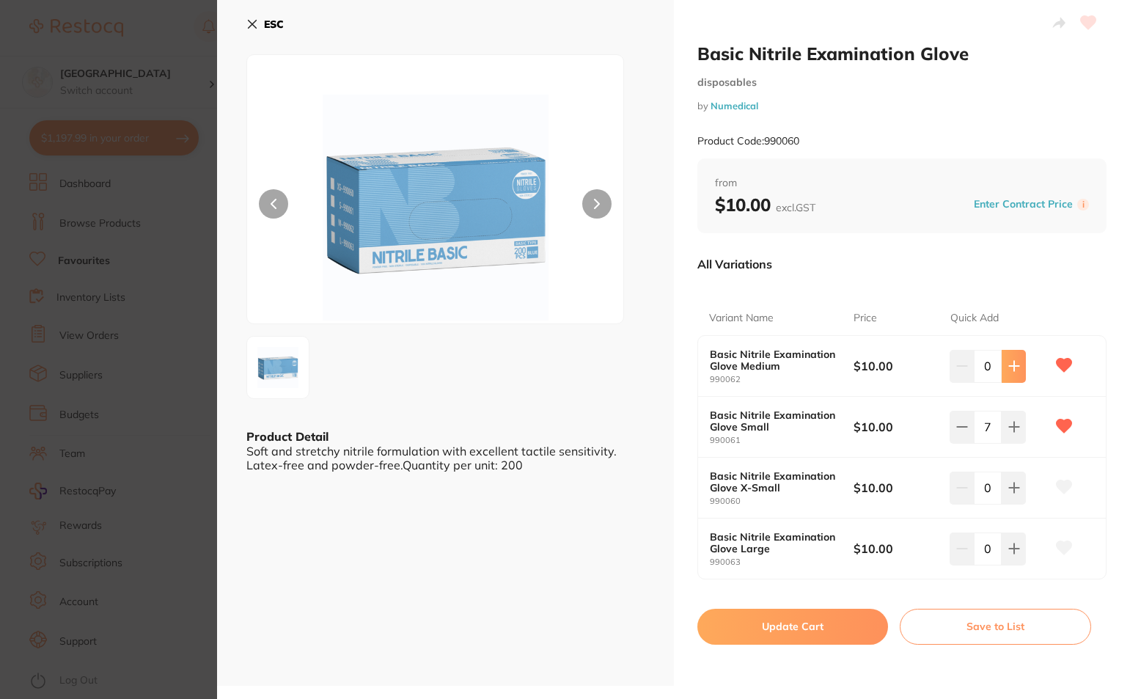
click at [1013, 361] on icon at bounding box center [1014, 366] width 12 height 12
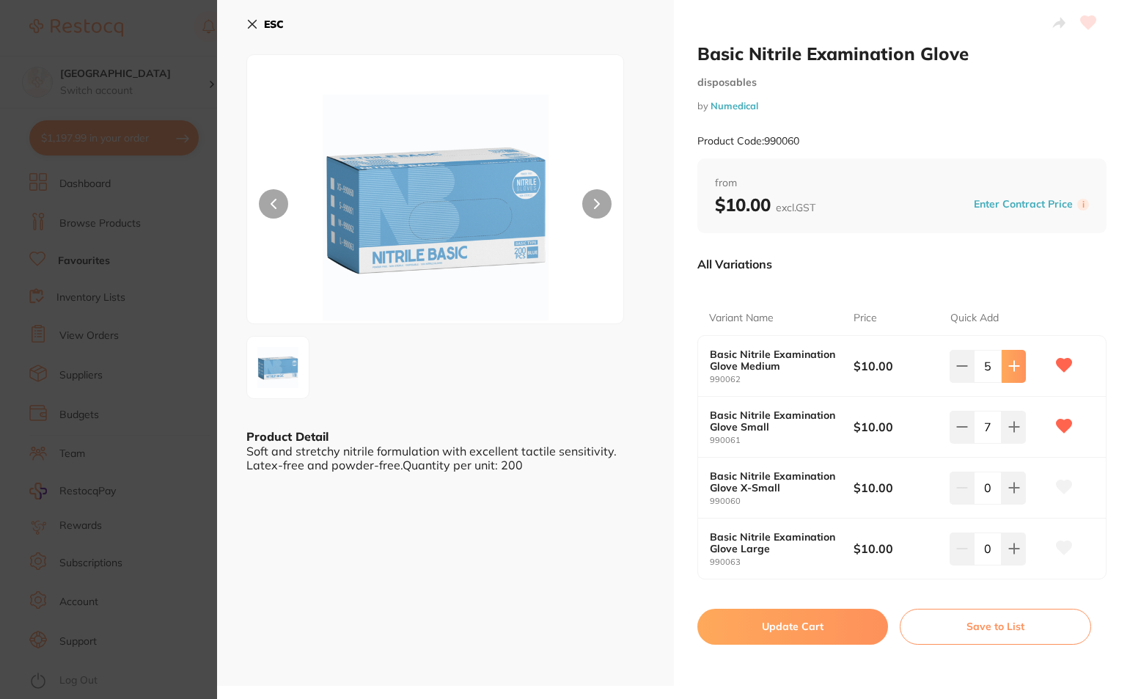
click at [1013, 361] on icon at bounding box center [1014, 366] width 12 height 12
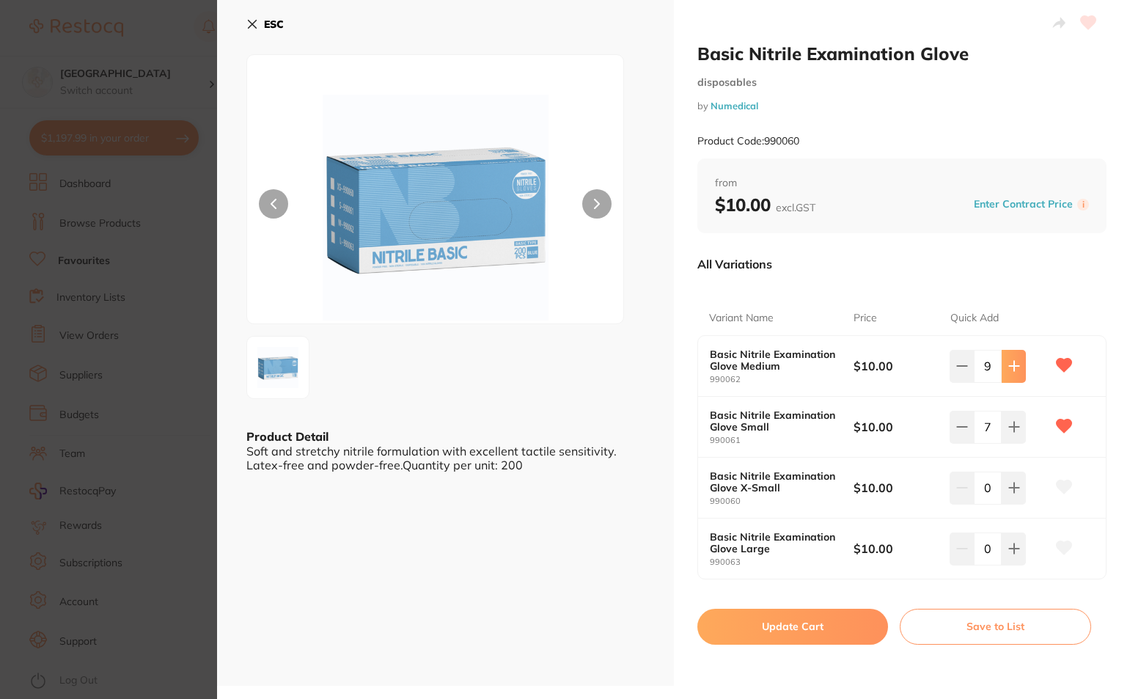
type input "10"
click at [795, 617] on button "Update Cart" at bounding box center [792, 625] width 191 height 35
checkbox input "false"
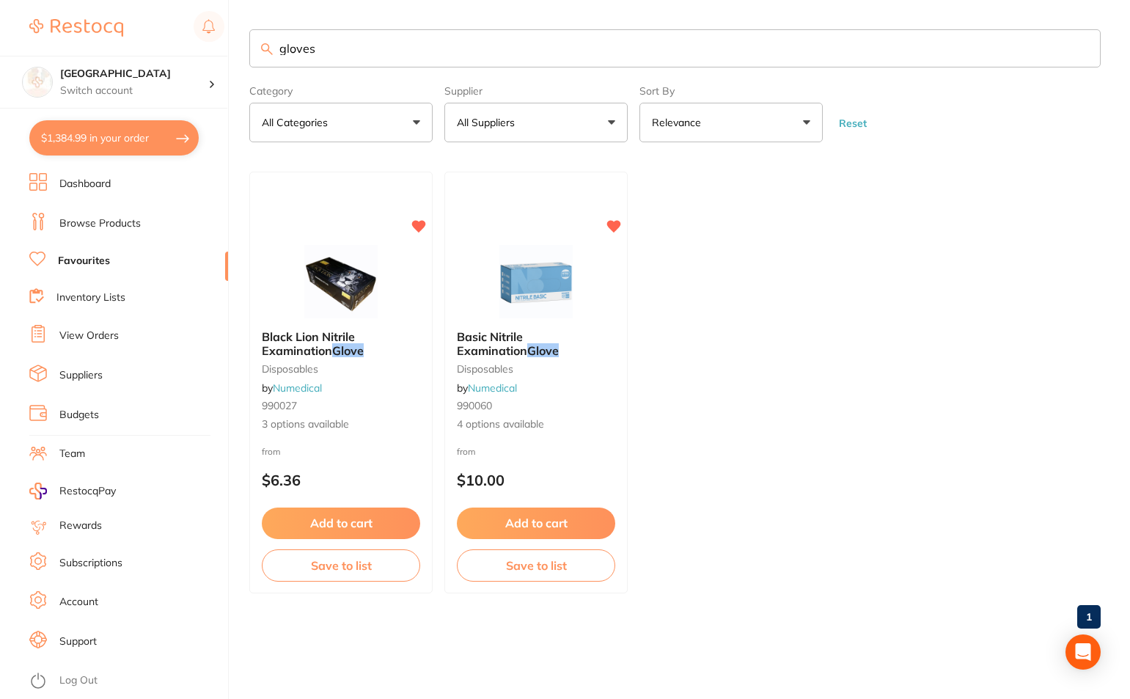
click at [397, 45] on input "gloves" at bounding box center [674, 48] width 851 height 38
drag, startPoint x: 397, startPoint y: 45, endPoint x: 216, endPoint y: 67, distance: 182.4
click at [216, 67] on div "$1,384.99 Lakes Boulevard Dental Switch account Lakes Boulevard Dental $1,384.9…" at bounding box center [565, 349] width 1130 height 699
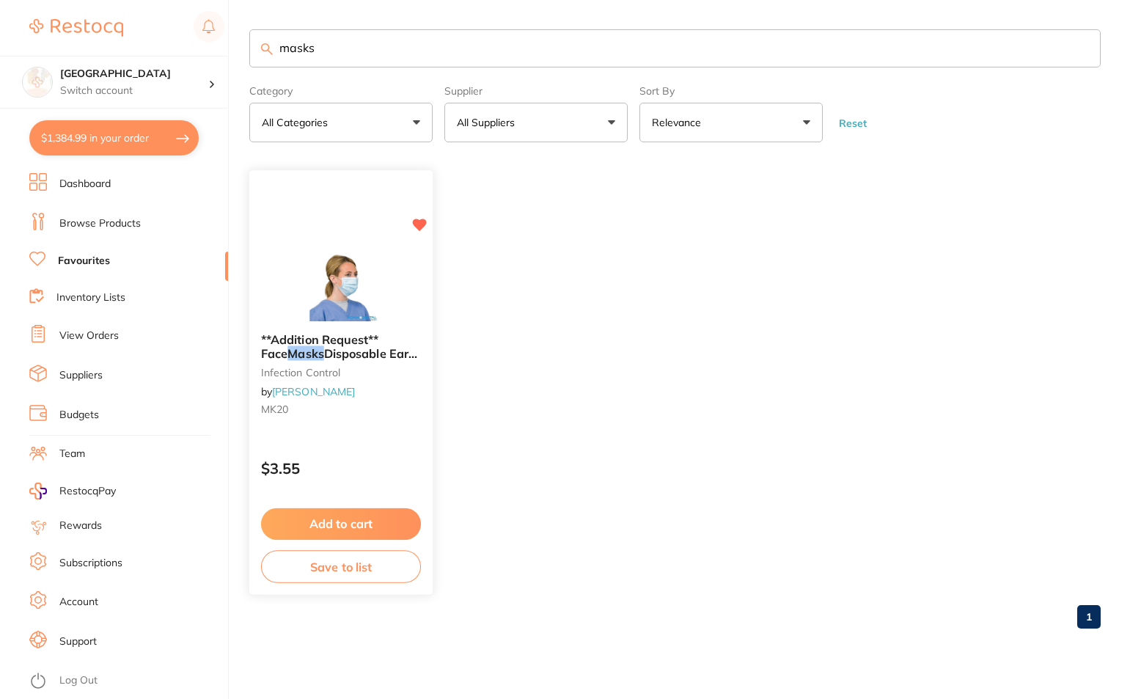
type input "masks"
click at [356, 335] on span "**Addition Request** Face" at bounding box center [320, 347] width 118 height 29
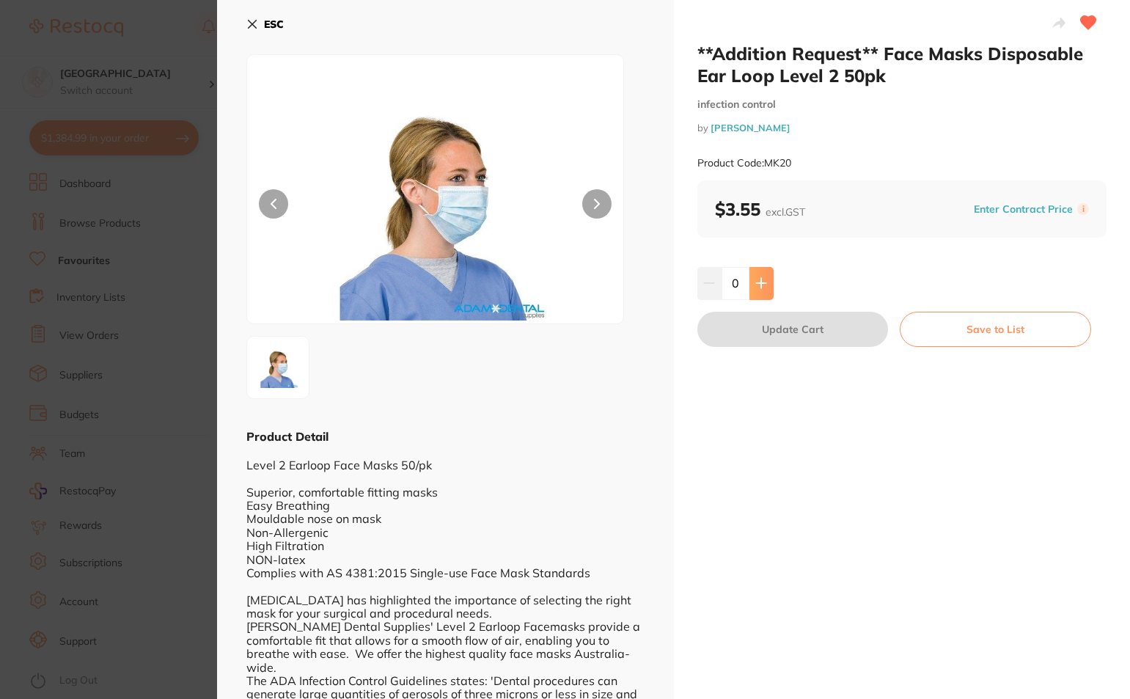
click at [765, 279] on button at bounding box center [761, 283] width 24 height 32
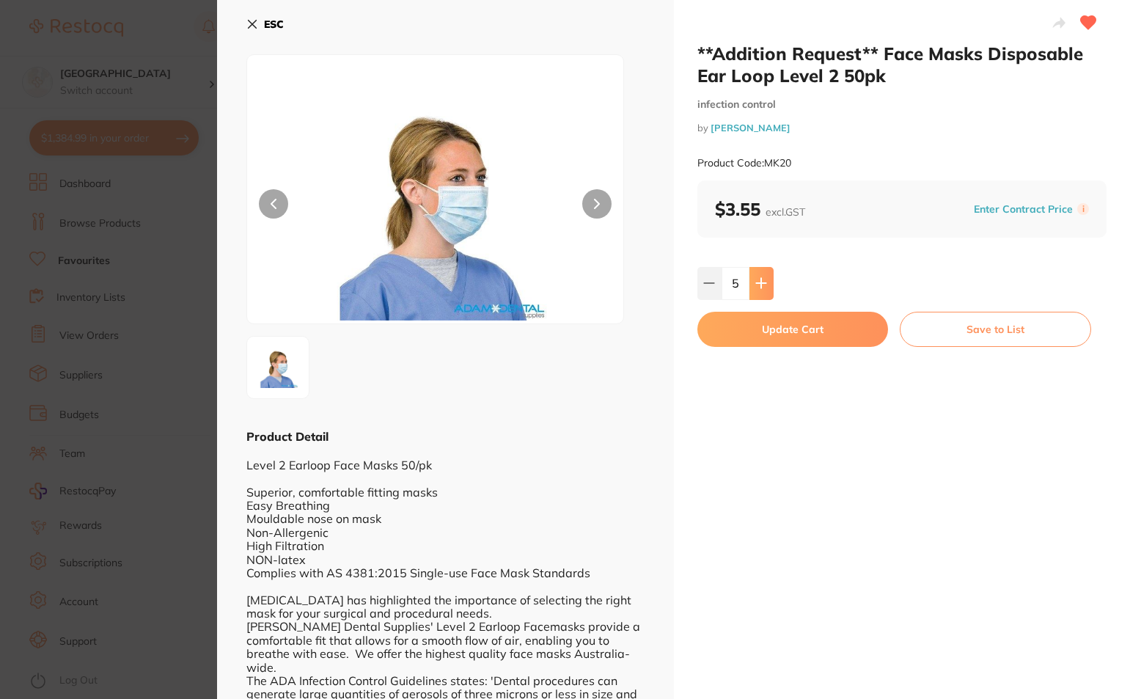
click at [765, 279] on button at bounding box center [761, 283] width 24 height 32
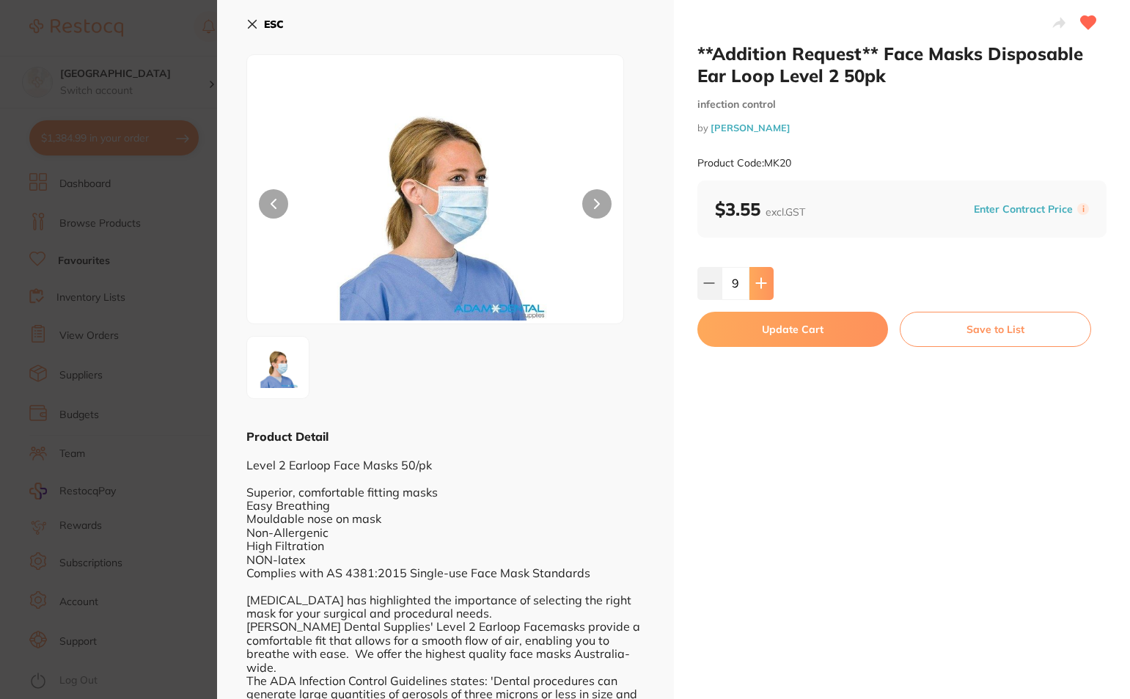
type input "10"
click at [771, 329] on button "Update Cart" at bounding box center [792, 329] width 191 height 35
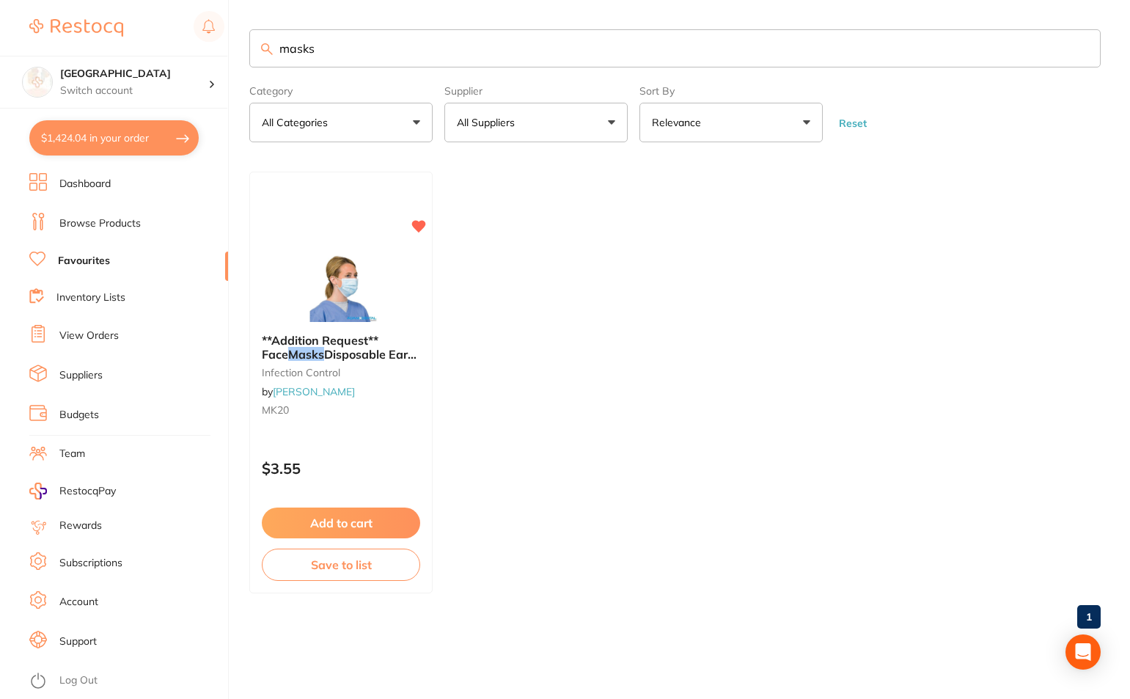
drag, startPoint x: 355, startPoint y: 51, endPoint x: 245, endPoint y: 59, distance: 111.0
click at [246, 59] on div "$1,424.04 Lakes Boulevard Dental Switch account Lakes Boulevard Dental $1,424.0…" at bounding box center [565, 349] width 1130 height 699
type input "barrier"
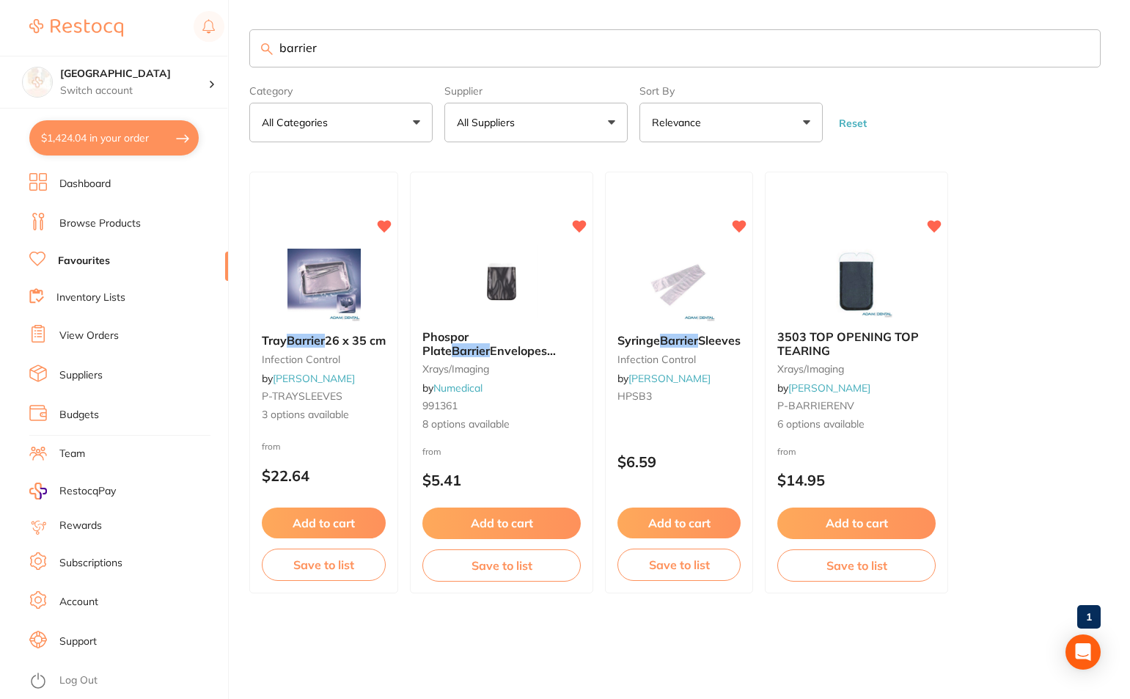
scroll to position [0, 0]
click at [496, 516] on button "Add to cart" at bounding box center [501, 525] width 160 height 32
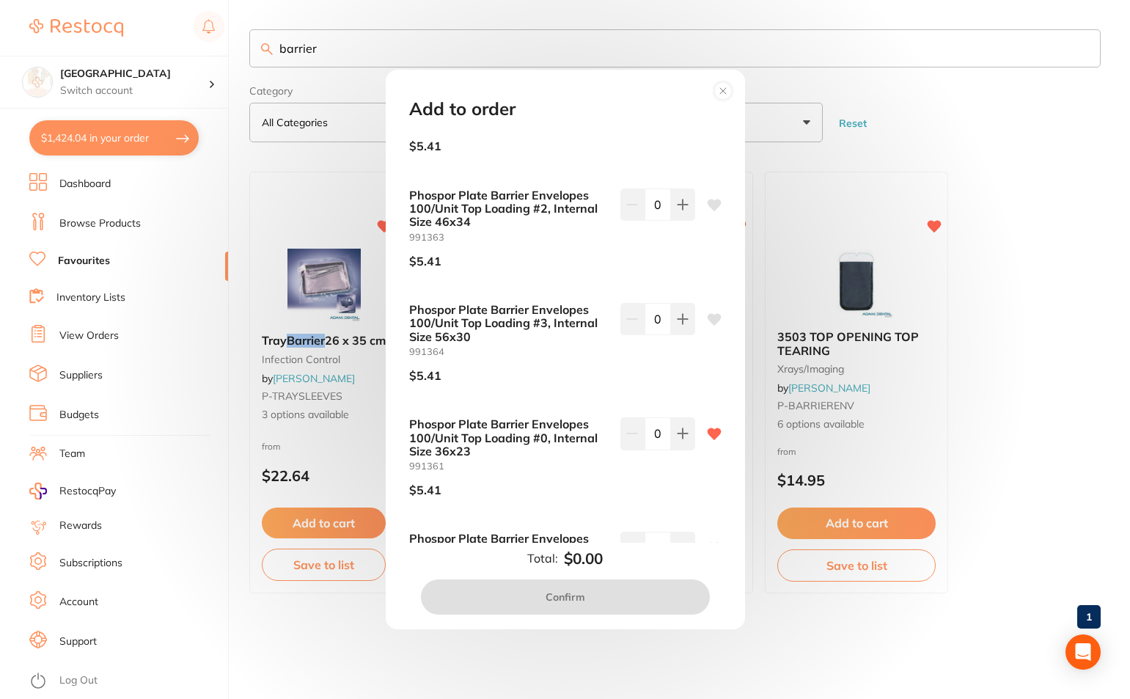
scroll to position [293, 0]
click at [677, 432] on icon at bounding box center [682, 433] width 10 height 10
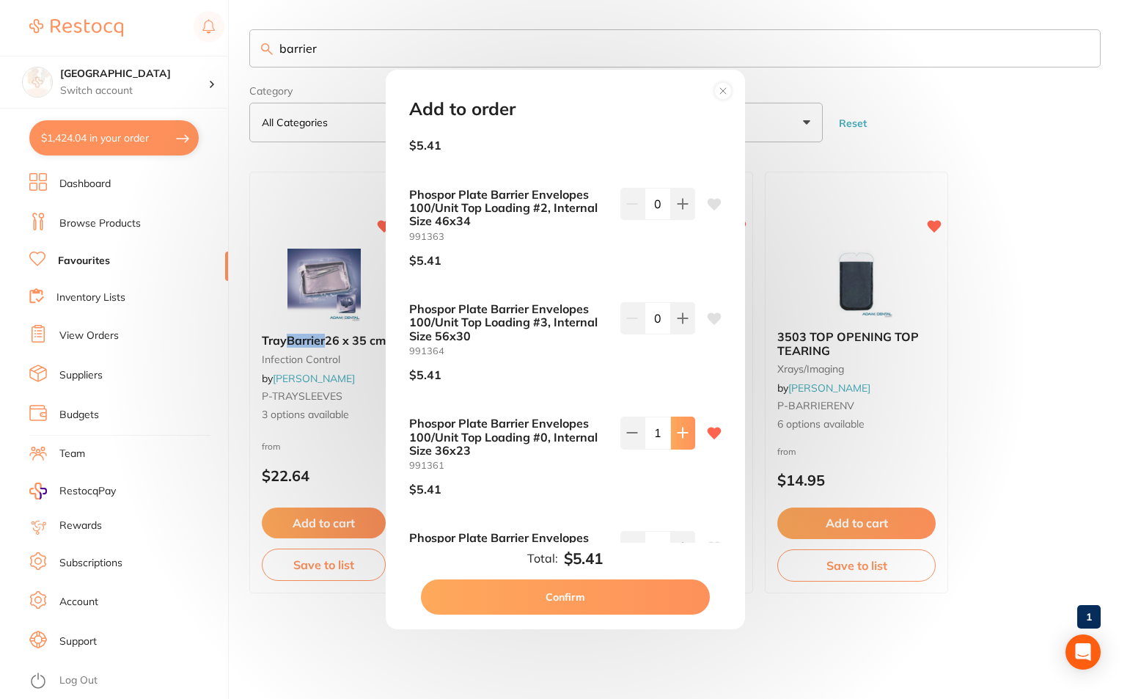
click at [677, 432] on icon at bounding box center [682, 433] width 10 height 10
type input "2"
click at [604, 592] on button "Confirm" at bounding box center [565, 596] width 289 height 35
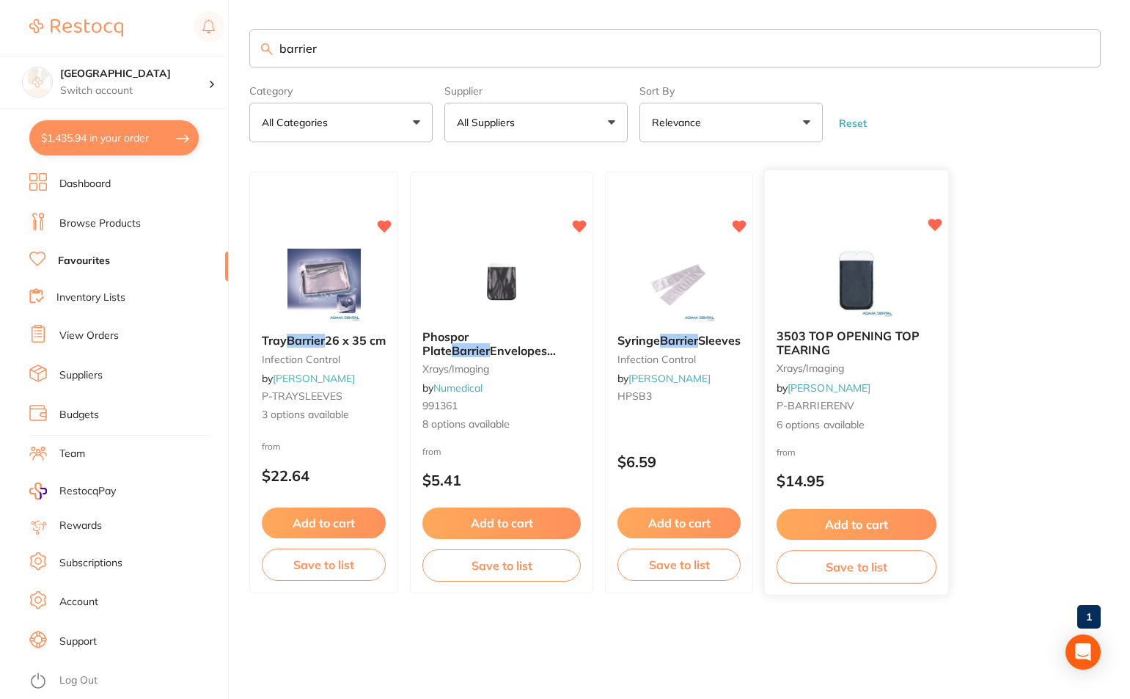
click at [852, 521] on button "Add to cart" at bounding box center [856, 525] width 160 height 32
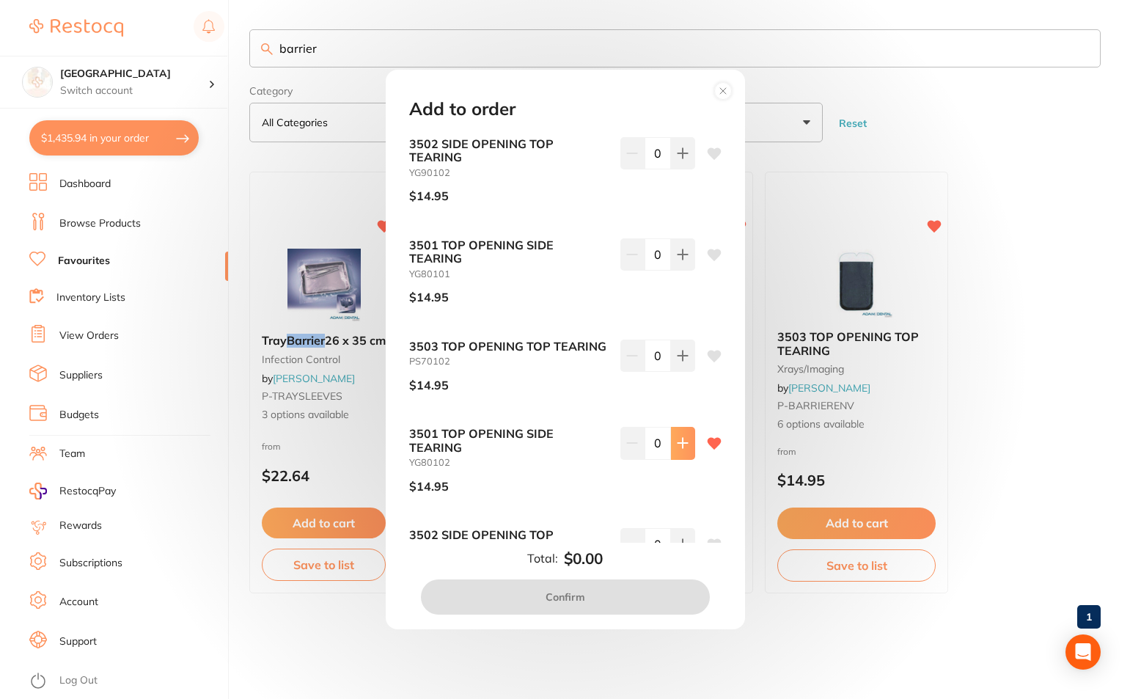
click at [683, 438] on icon at bounding box center [683, 443] width 12 height 12
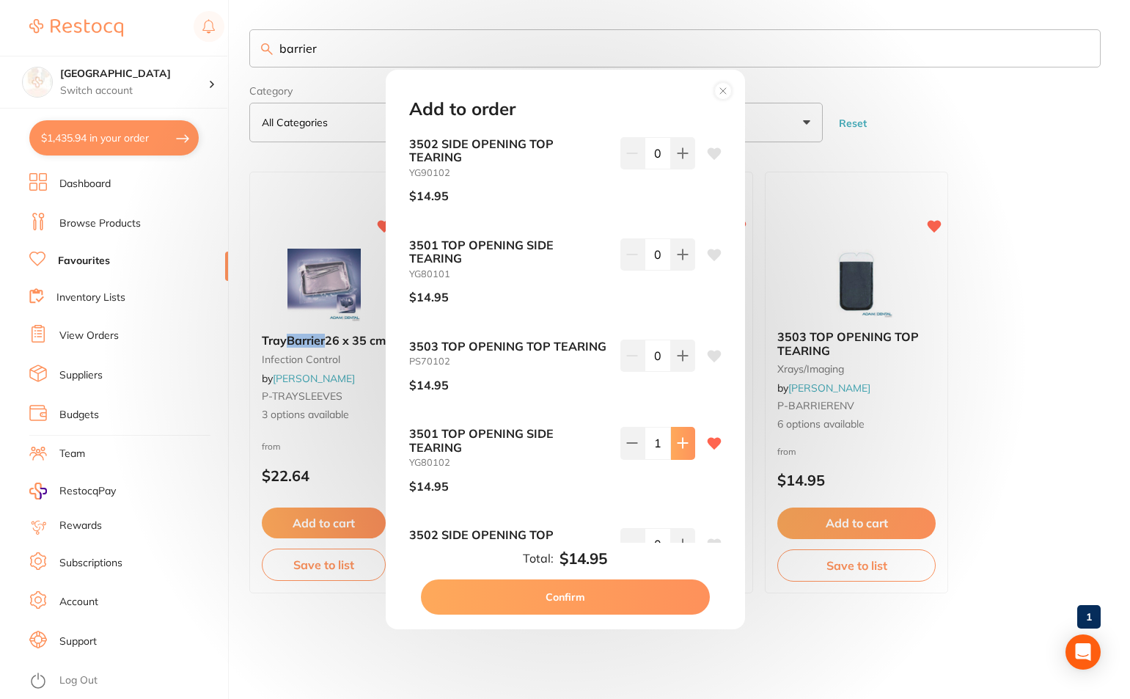
click at [683, 438] on icon at bounding box center [683, 443] width 12 height 12
type input "2"
click at [614, 592] on button "Confirm" at bounding box center [565, 596] width 289 height 35
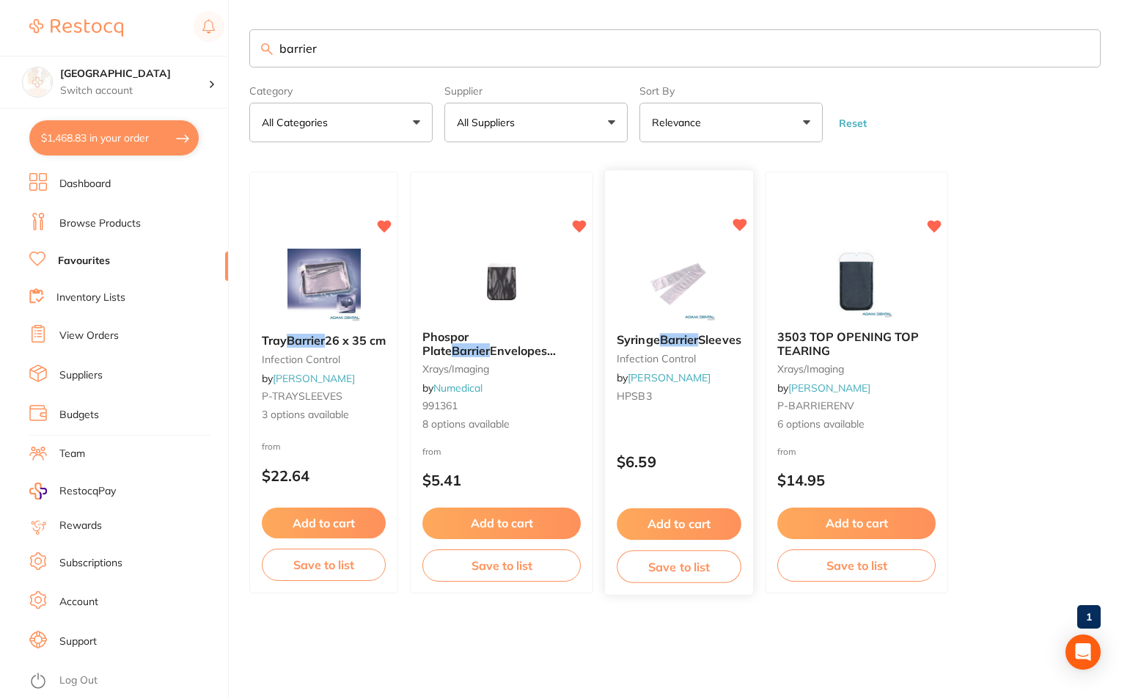
click at [720, 323] on div "Syringe Barrier Sleeves infection control by [PERSON_NAME] HPSB3" at bounding box center [679, 371] width 148 height 98
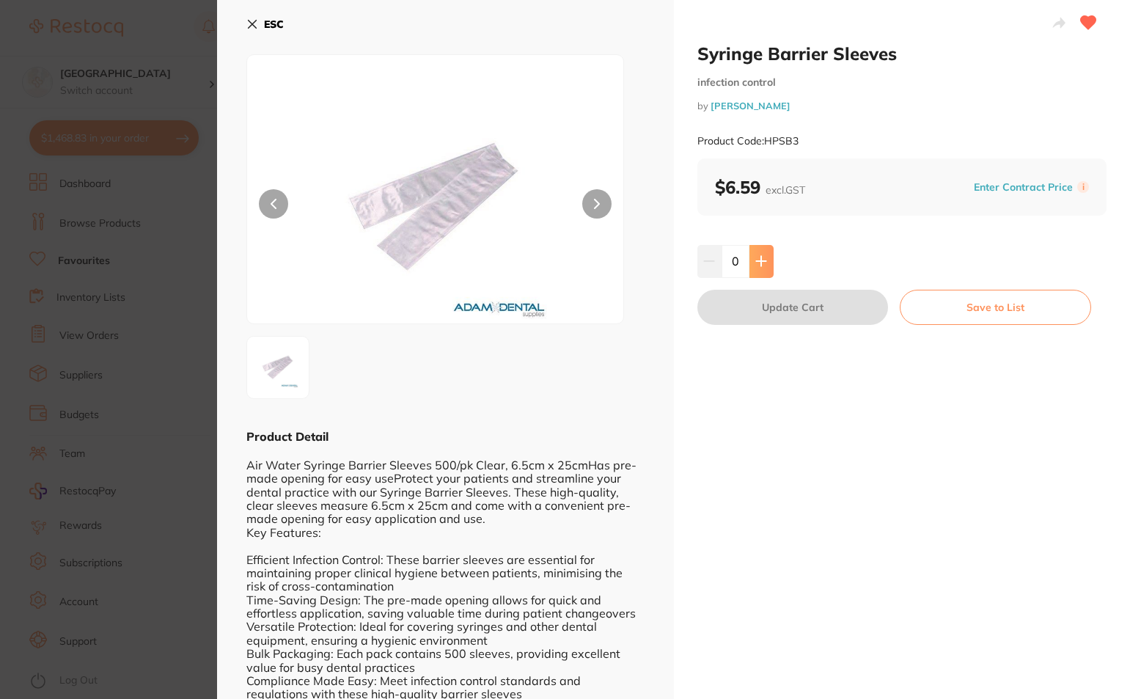
click at [749, 263] on button at bounding box center [761, 261] width 24 height 32
click at [750, 260] on button at bounding box center [761, 261] width 24 height 32
click at [751, 260] on button at bounding box center [761, 261] width 24 height 32
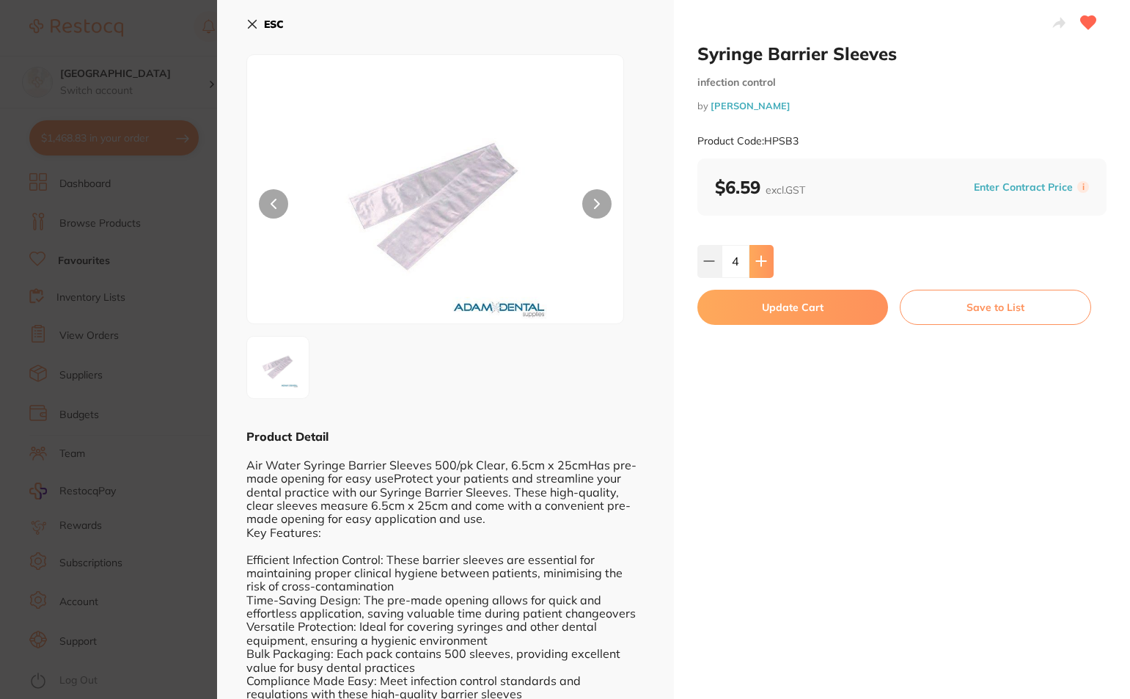
type input "5"
click at [781, 311] on button "Update Cart" at bounding box center [792, 307] width 191 height 35
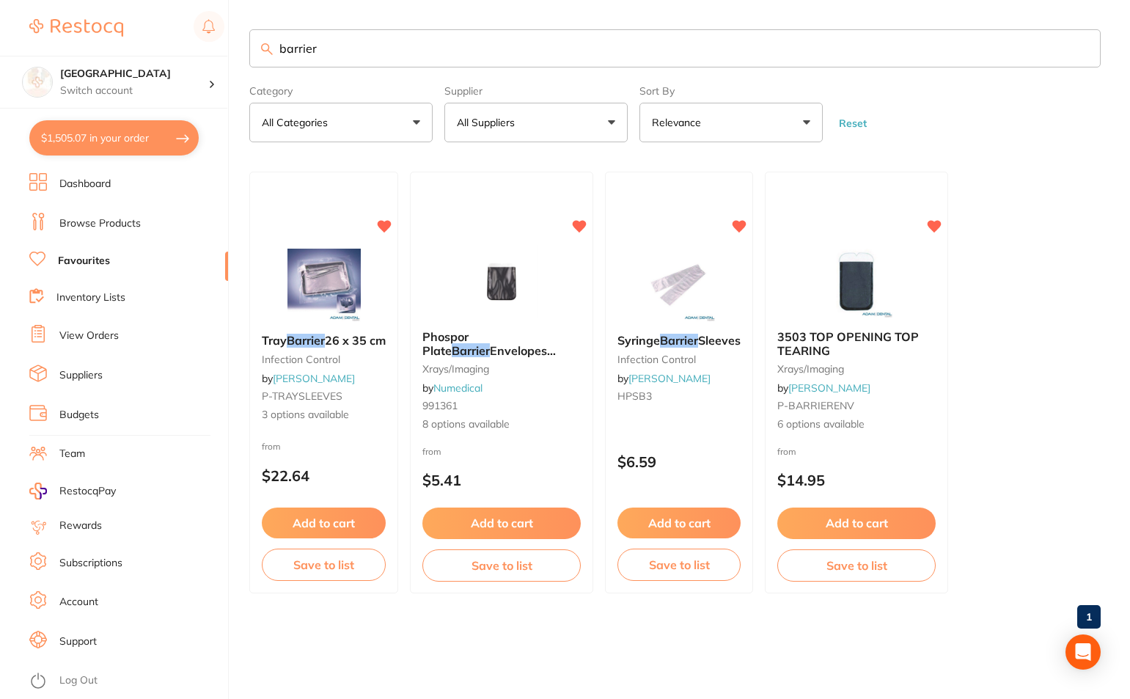
click at [374, 48] on input "barrier" at bounding box center [674, 48] width 851 height 38
drag, startPoint x: 374, startPoint y: 48, endPoint x: 136, endPoint y: 63, distance: 237.9
click at [136, 63] on div "$1,505.07 Lakes Boulevard Dental Switch account Lakes Boulevard Dental $1,505.0…" at bounding box center [565, 349] width 1130 height 699
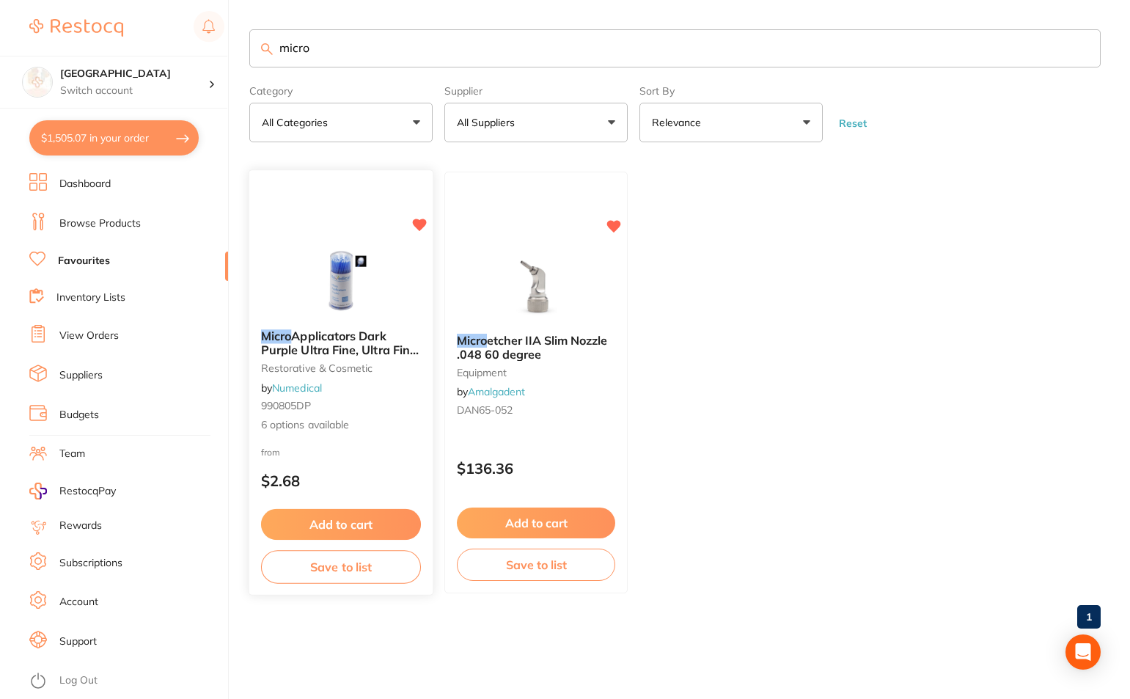
type input "micro"
click at [340, 338] on span "Applicators Dark Purple Ultra Fine, Ultra Fine, 100mm L" at bounding box center [340, 349] width 158 height 42
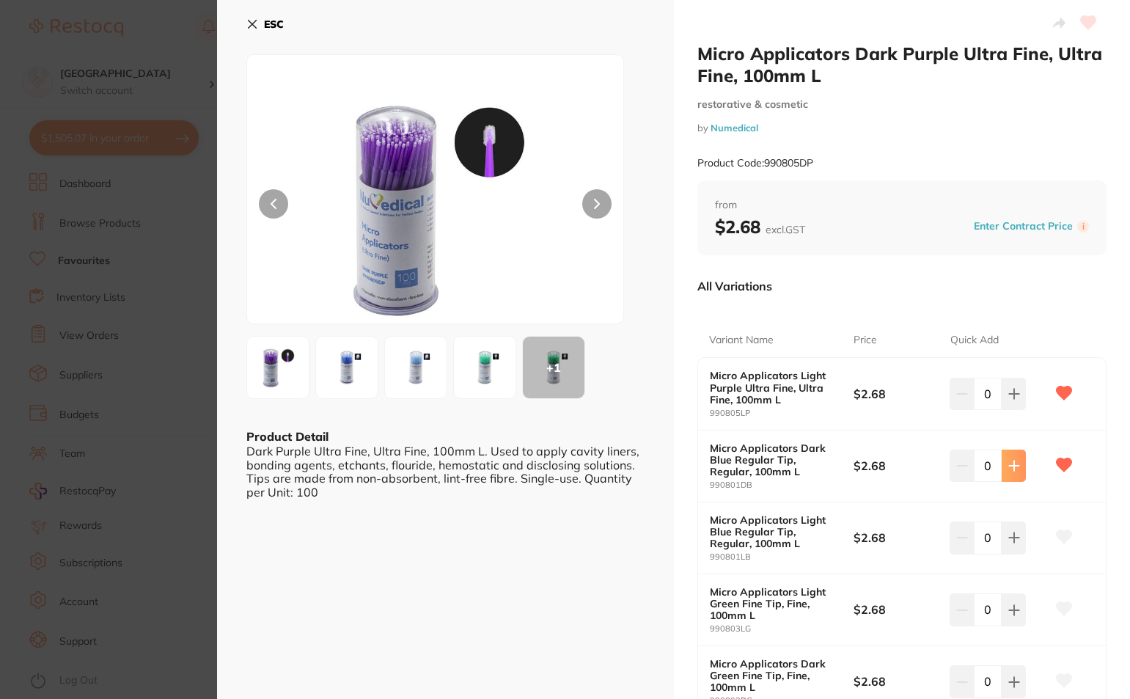
click at [1014, 471] on icon at bounding box center [1014, 466] width 12 height 12
type input "2"
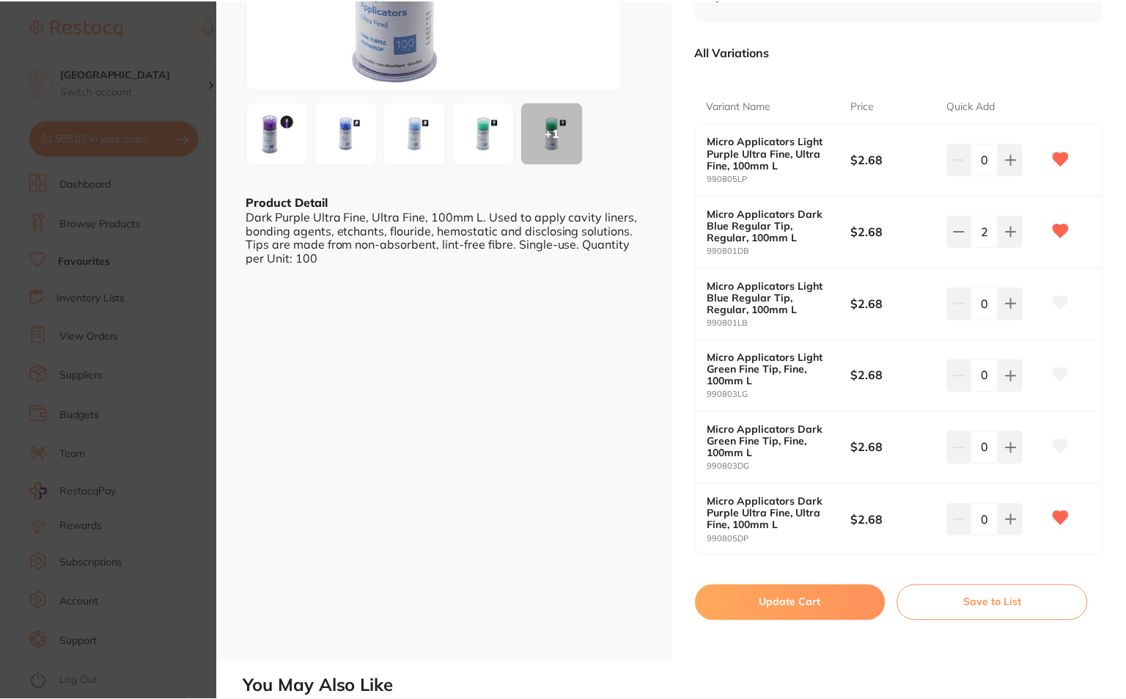
scroll to position [366, 0]
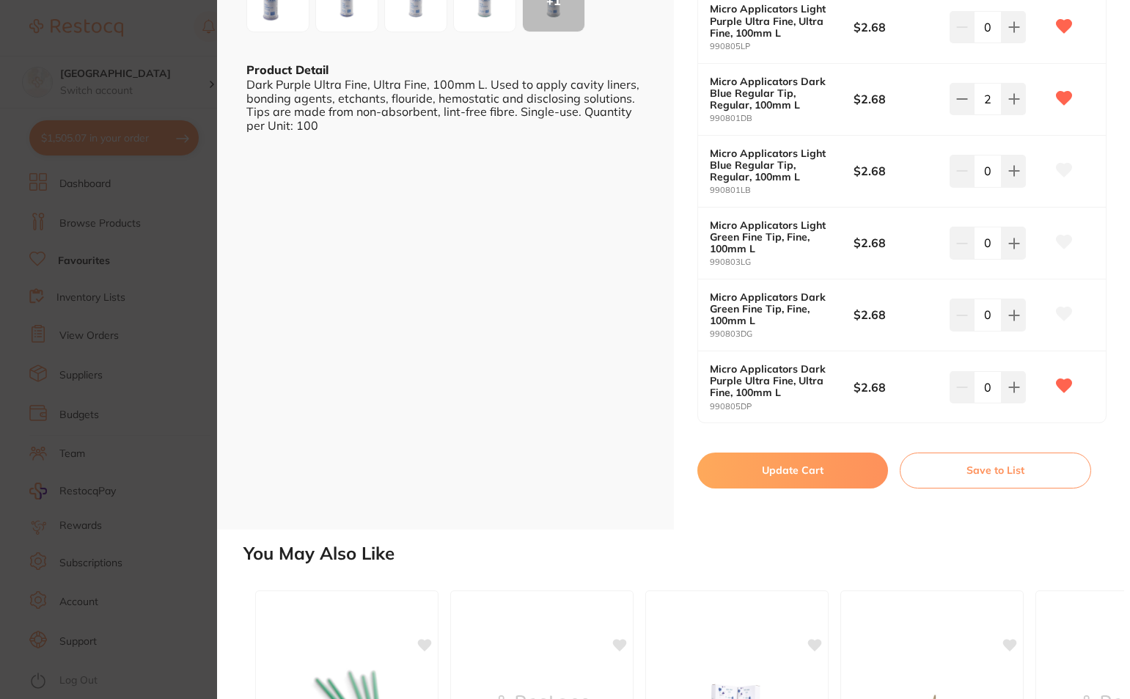
click at [767, 478] on button "Update Cart" at bounding box center [792, 469] width 191 height 35
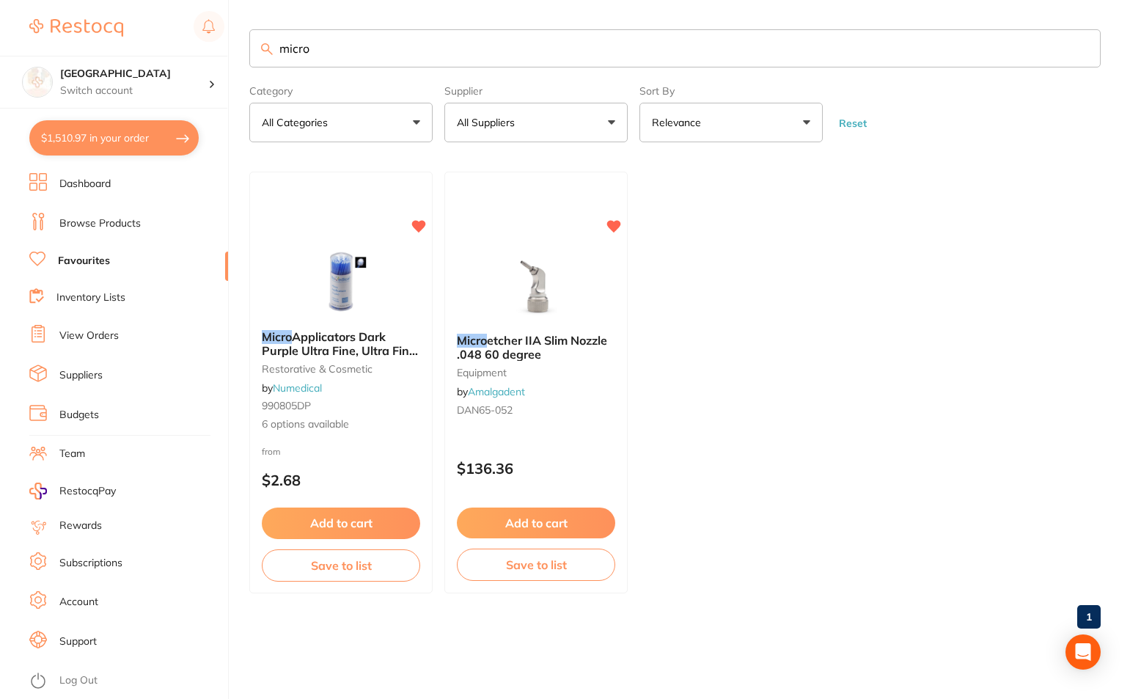
click at [366, 43] on input "micro" at bounding box center [674, 48] width 851 height 38
drag, startPoint x: 375, startPoint y: 51, endPoint x: 246, endPoint y: 51, distance: 129.0
click at [246, 51] on div "$1,510.97 Lakes Boulevard Dental Switch account Lakes Boulevard Dental $1,510.9…" at bounding box center [565, 349] width 1130 height 699
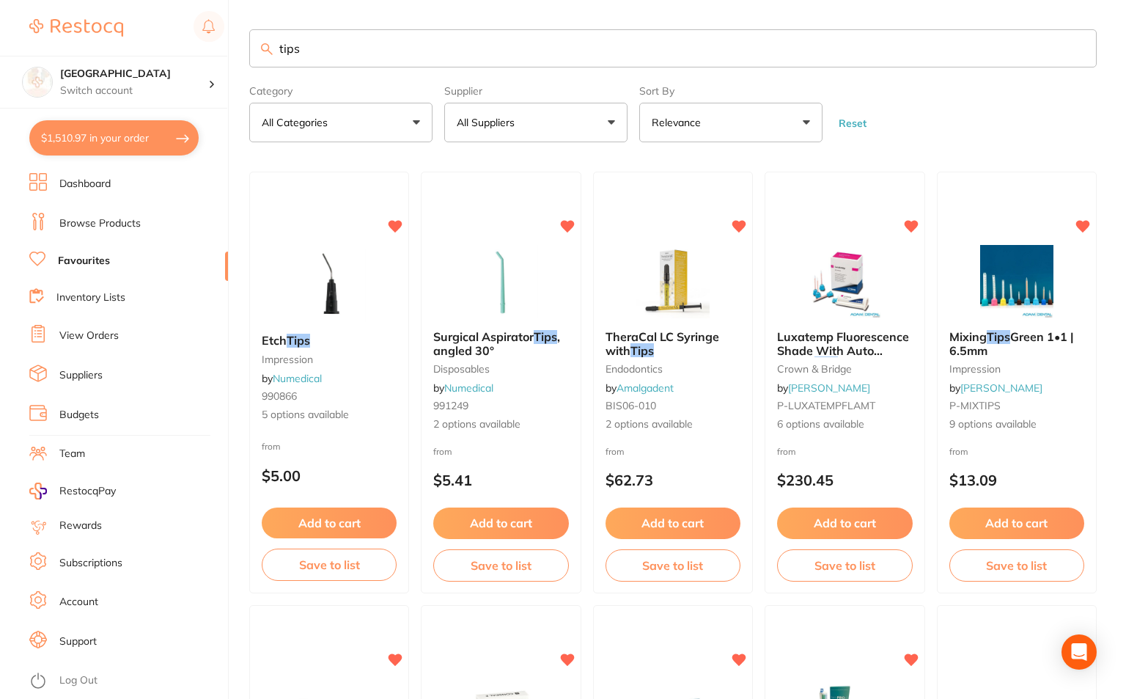
drag, startPoint x: 425, startPoint y: 31, endPoint x: 230, endPoint y: 45, distance: 195.5
click at [230, 45] on div "$1,510.97 Lakes Boulevard Dental Switch account Lakes Boulevard Dental $1,510.9…" at bounding box center [563, 349] width 1126 height 699
type input "etch tips"
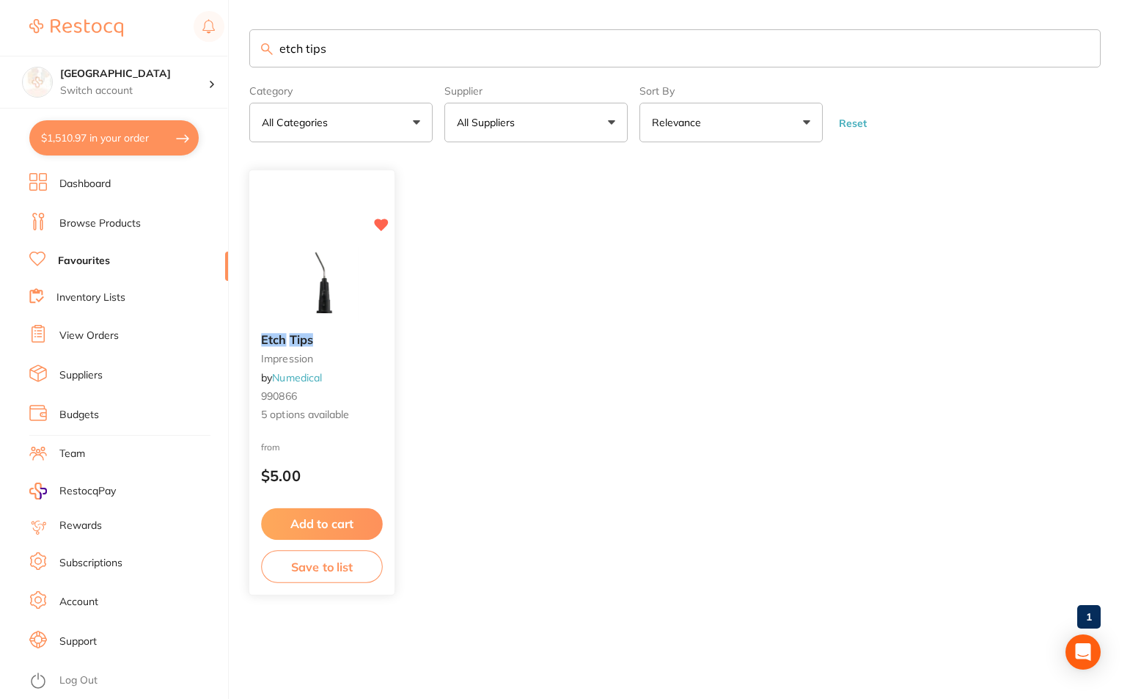
click at [318, 323] on div "Etch Tips impression by Numedical 990866 5 options available" at bounding box center [321, 378] width 145 height 113
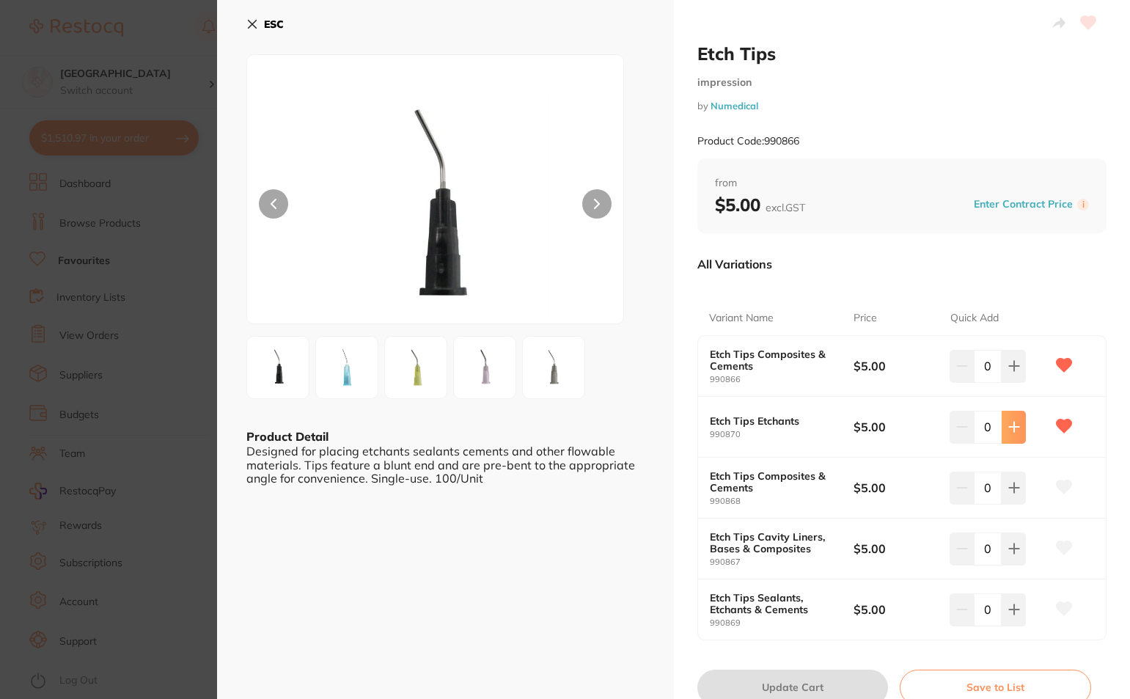
click at [1013, 425] on icon at bounding box center [1014, 427] width 12 height 12
type input "2"
click at [806, 677] on button "Update Cart" at bounding box center [792, 686] width 191 height 35
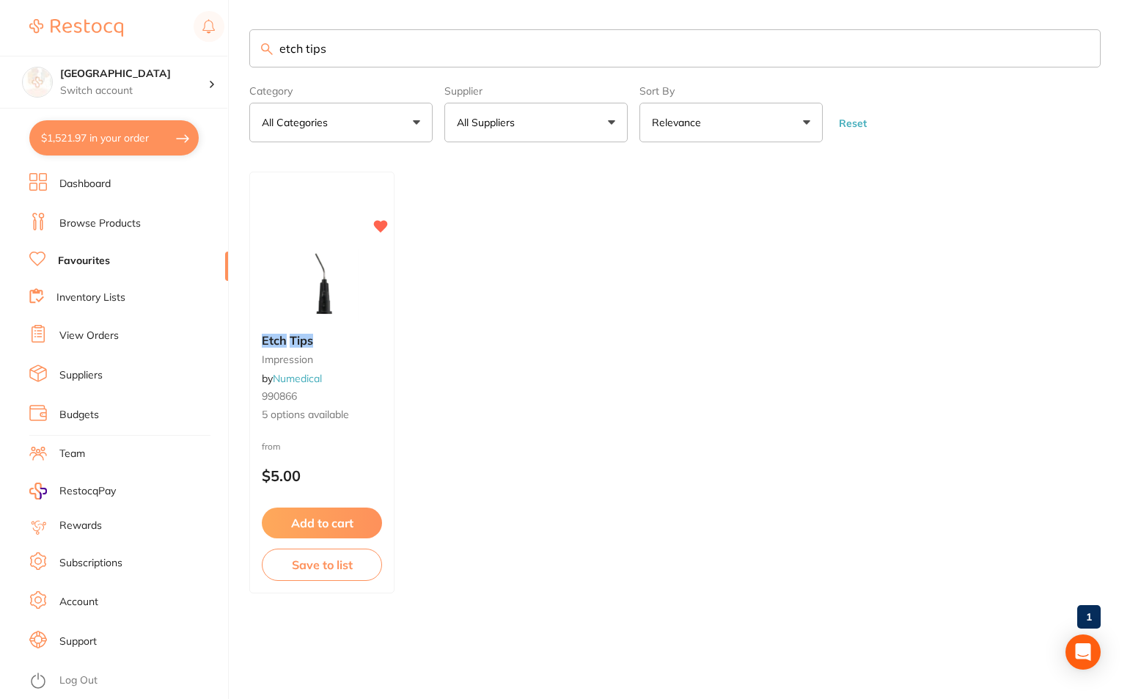
click at [342, 59] on input "etch tips" at bounding box center [674, 48] width 851 height 38
drag, startPoint x: 342, startPoint y: 59, endPoint x: 188, endPoint y: 81, distance: 156.3
click at [188, 81] on div "$1,521.97 Lakes Boulevard Dental Switch [STREET_ADDRESS] Dental $1,521.97 in yo…" at bounding box center [565, 349] width 1130 height 699
type input "prophy"
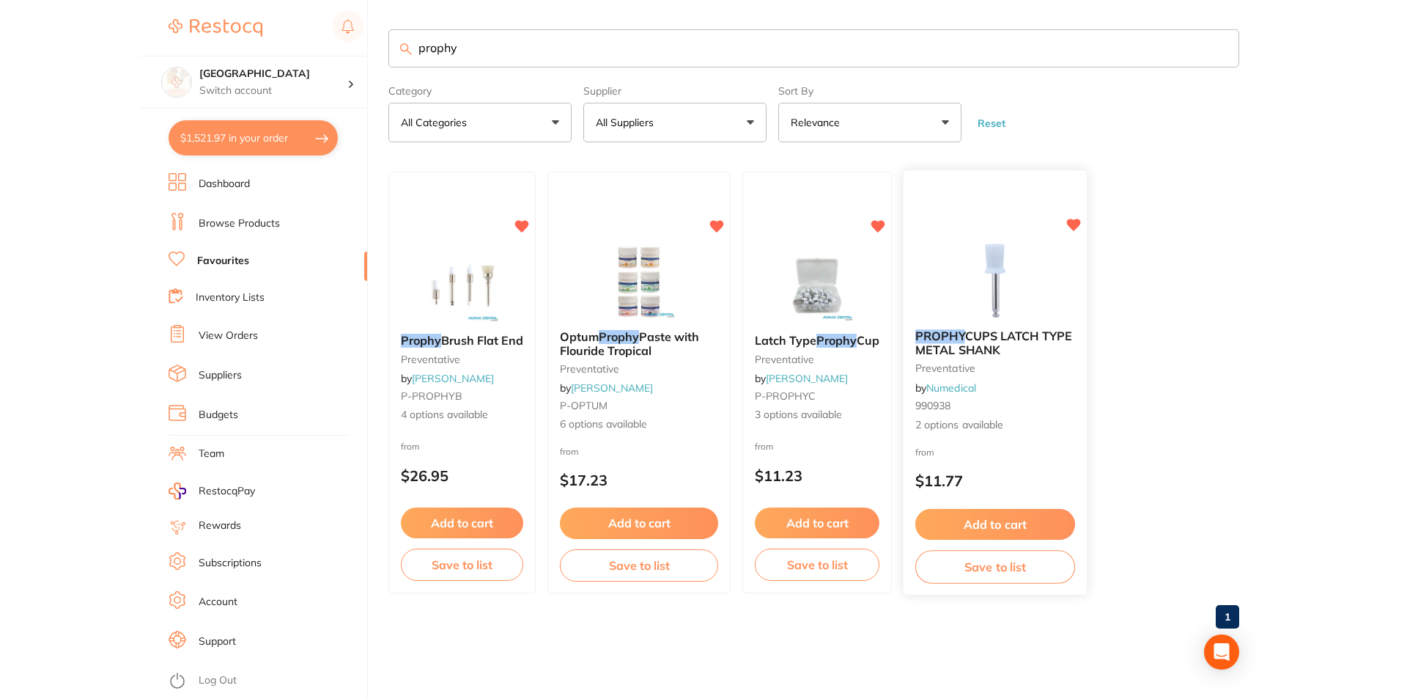
scroll to position [0, 0]
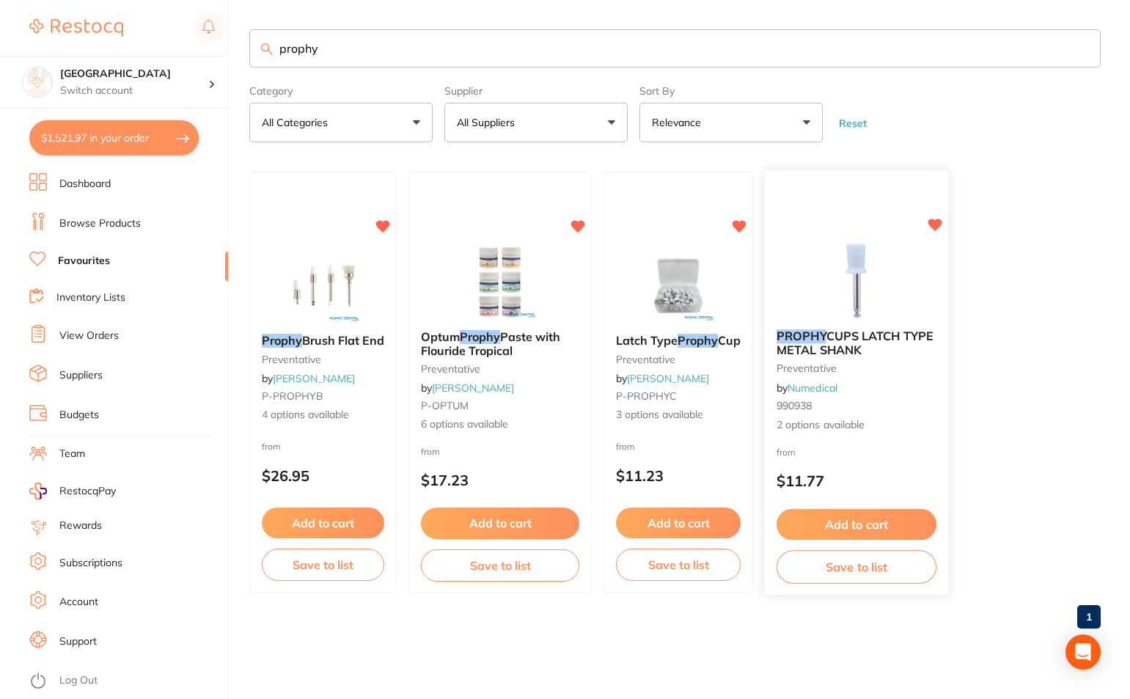
click at [844, 294] on img at bounding box center [856, 280] width 96 height 74
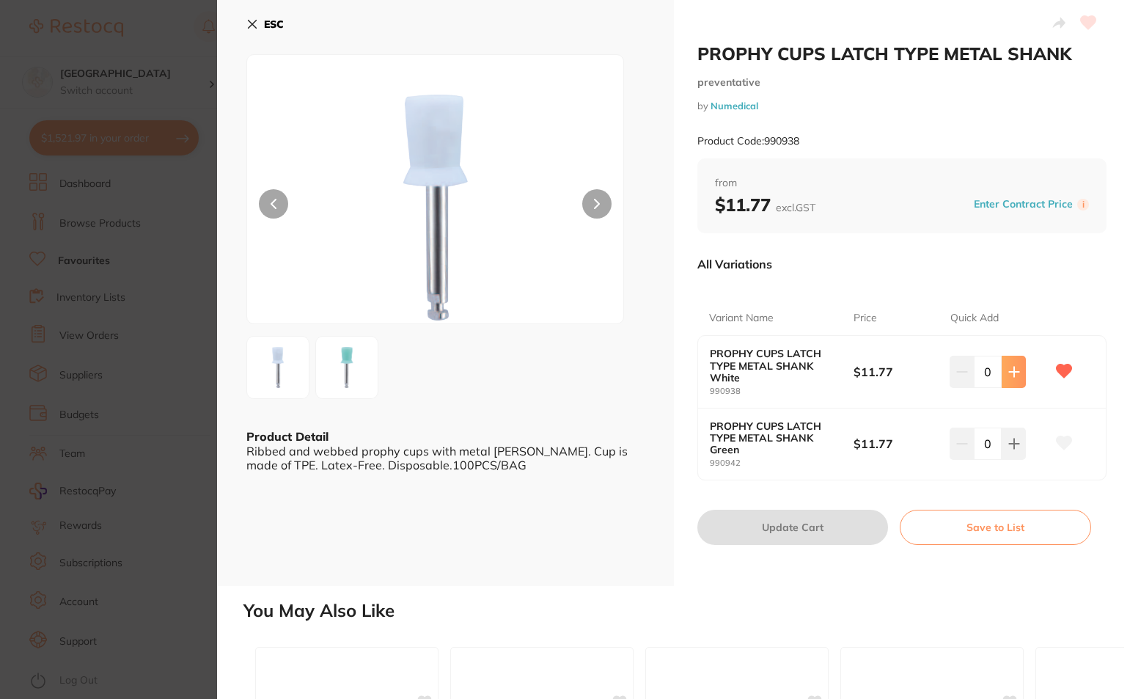
click at [1009, 368] on icon at bounding box center [1014, 372] width 12 height 12
type input "3"
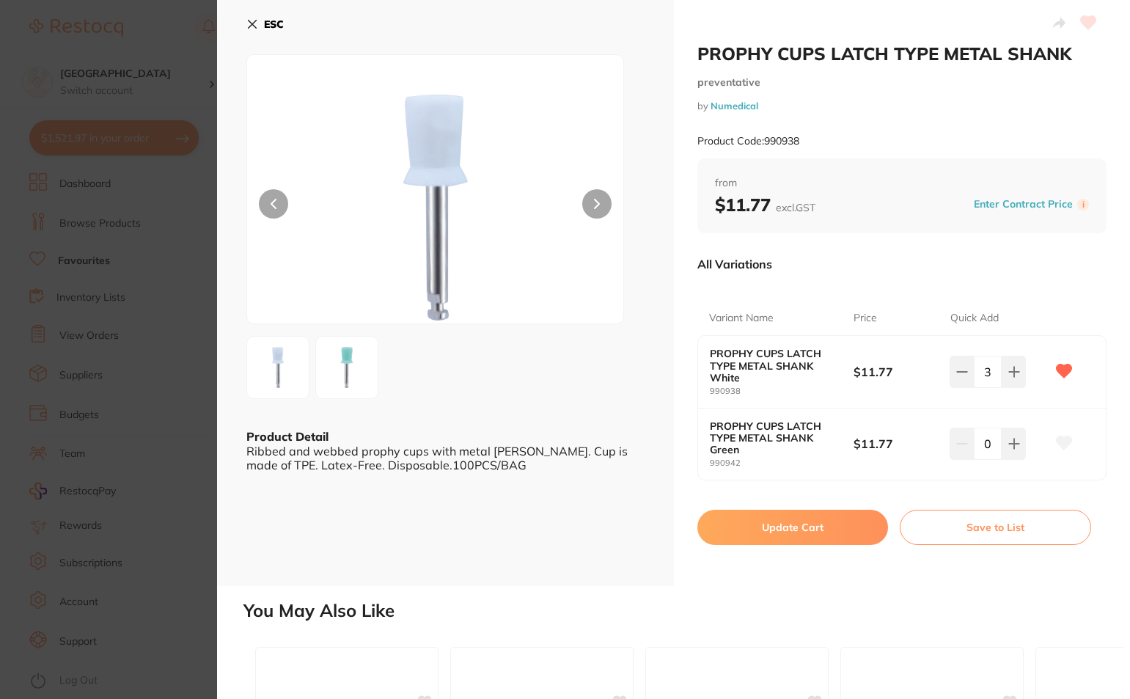
click at [792, 535] on button "Update Cart" at bounding box center [792, 526] width 191 height 35
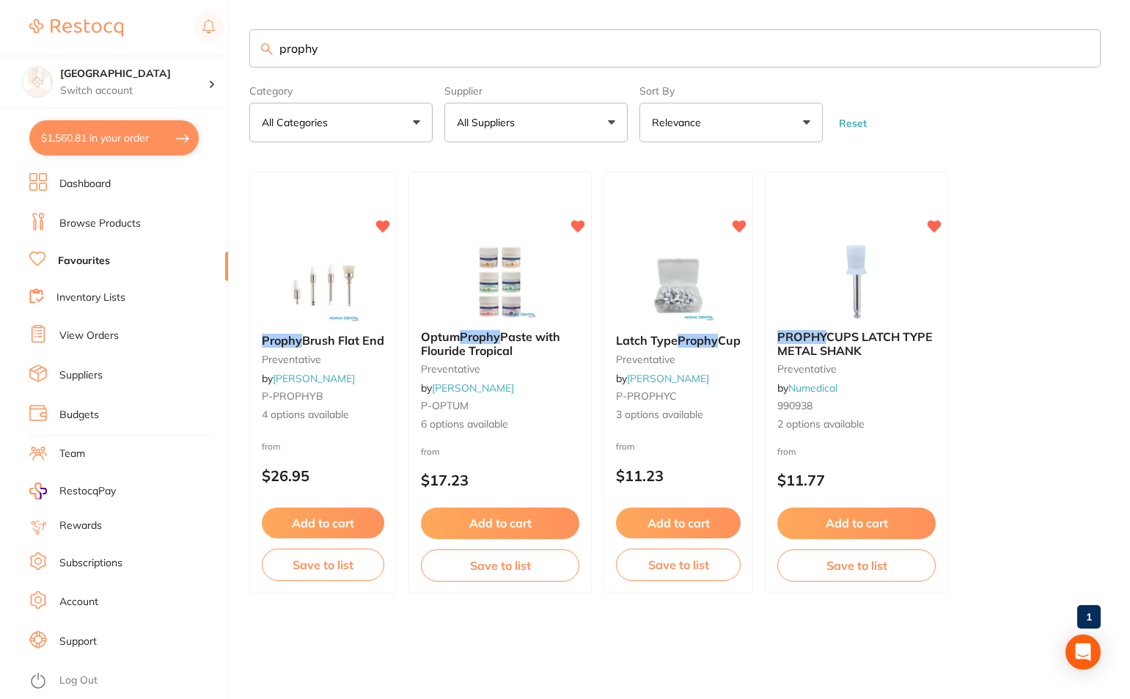
click at [395, 53] on input "prophy" at bounding box center [674, 48] width 851 height 38
drag, startPoint x: 394, startPoint y: 51, endPoint x: 226, endPoint y: 54, distance: 167.9
click at [226, 54] on div "$1,560.81 Lakes Boulevard Dental Switch account Lakes Boulevard Dental $1,560.8…" at bounding box center [565, 349] width 1130 height 699
type input "sharps"
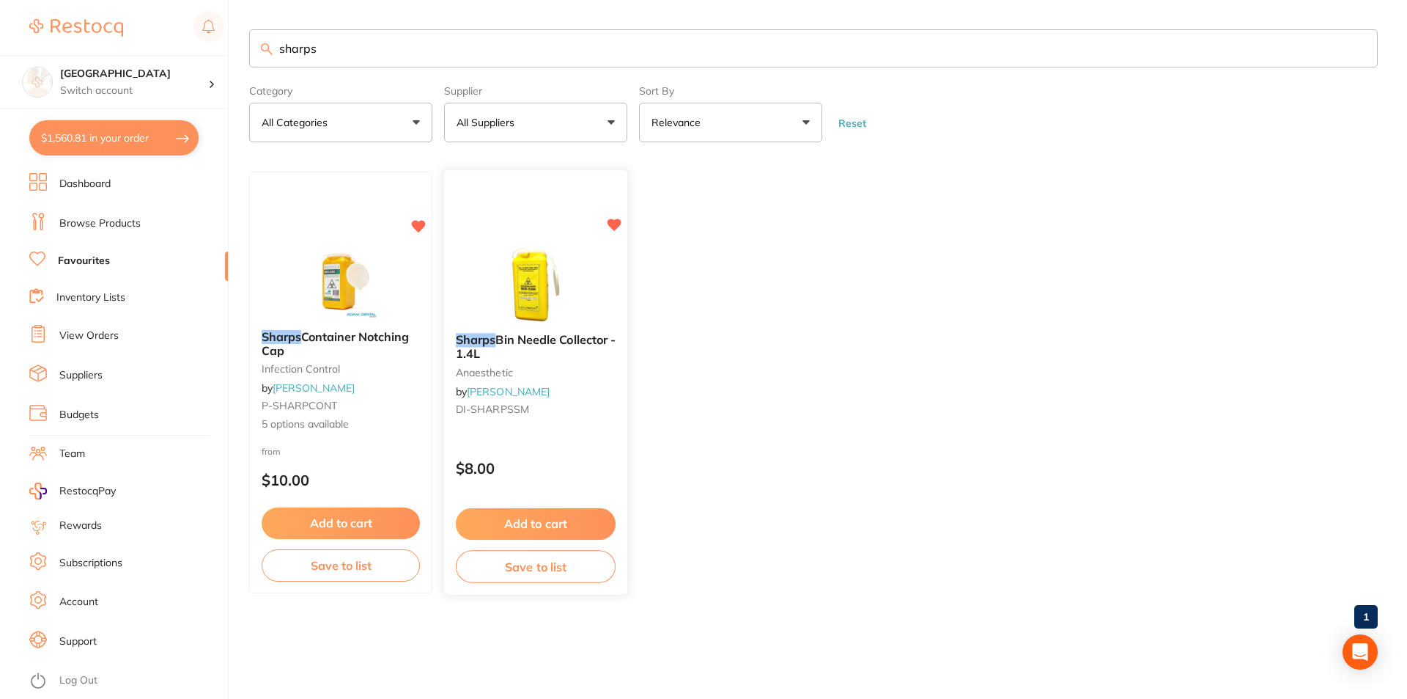
click at [534, 290] on img at bounding box center [535, 285] width 96 height 74
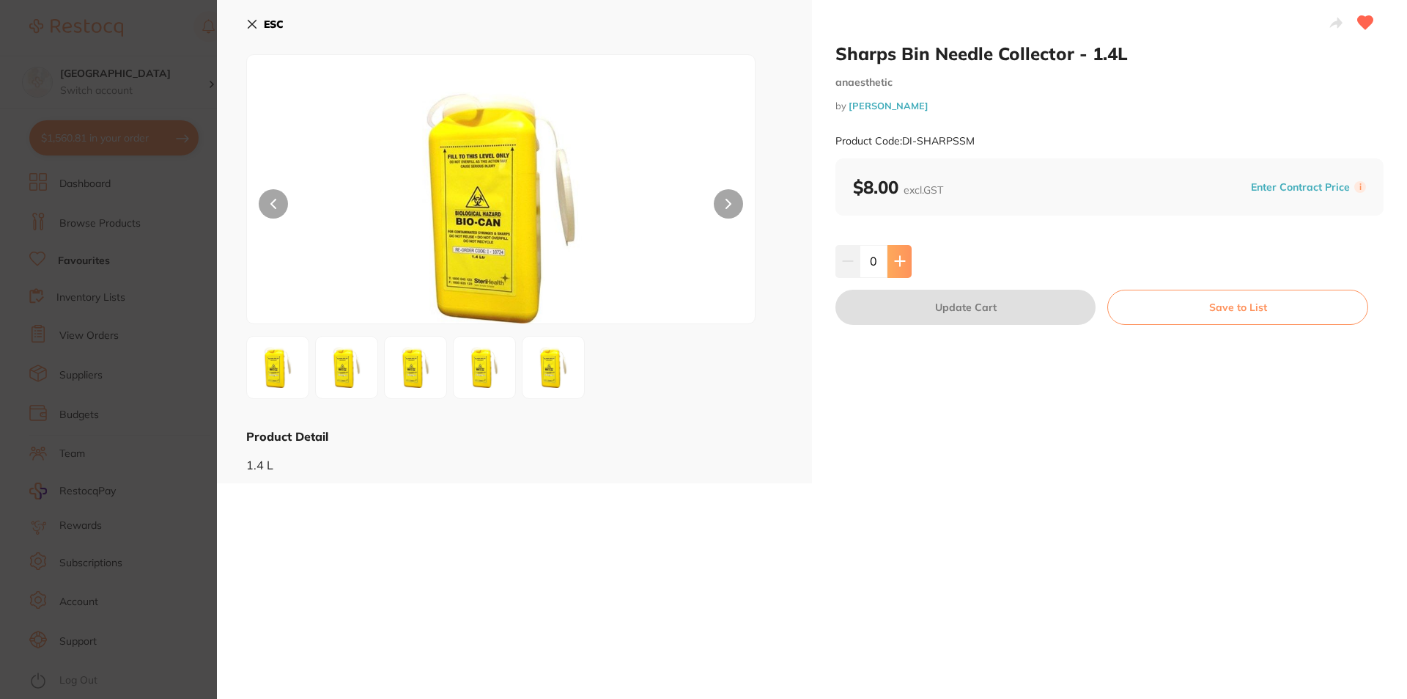
click at [902, 269] on button at bounding box center [900, 261] width 24 height 32
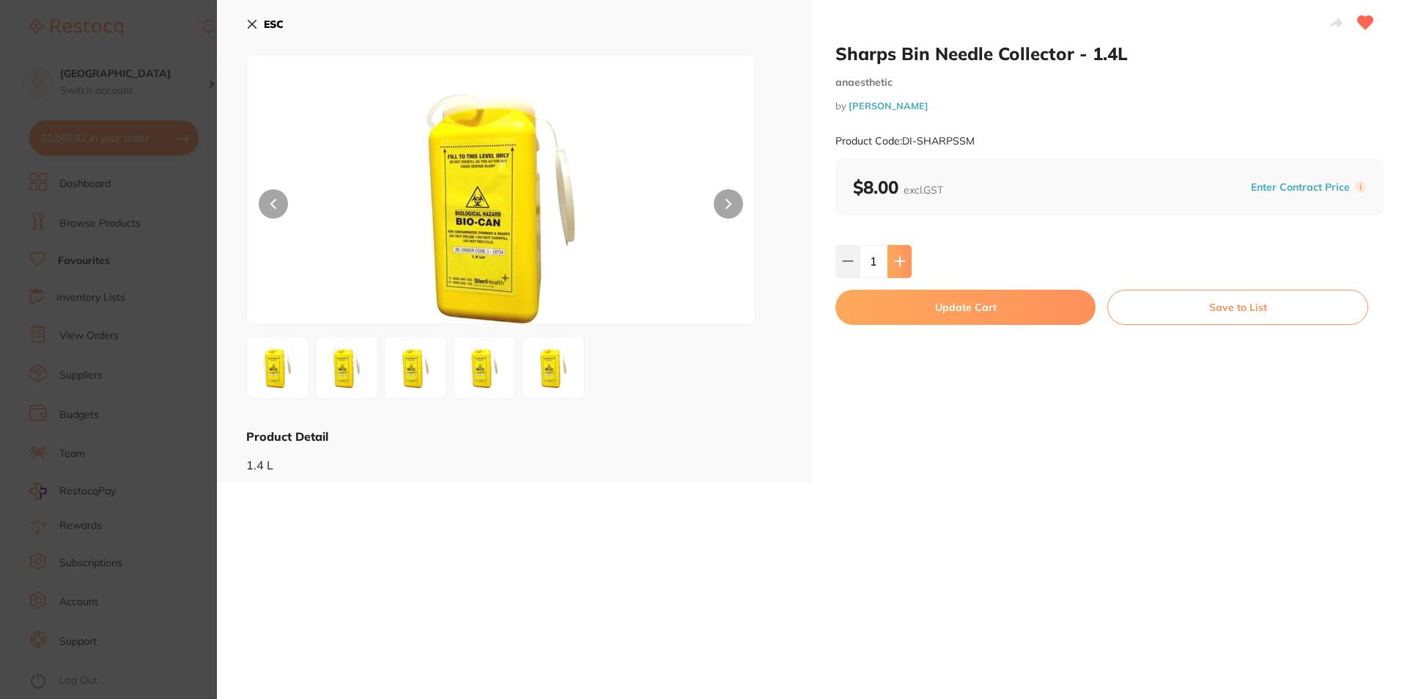
click at [902, 269] on button at bounding box center [900, 261] width 24 height 32
click at [902, 270] on button at bounding box center [900, 261] width 24 height 32
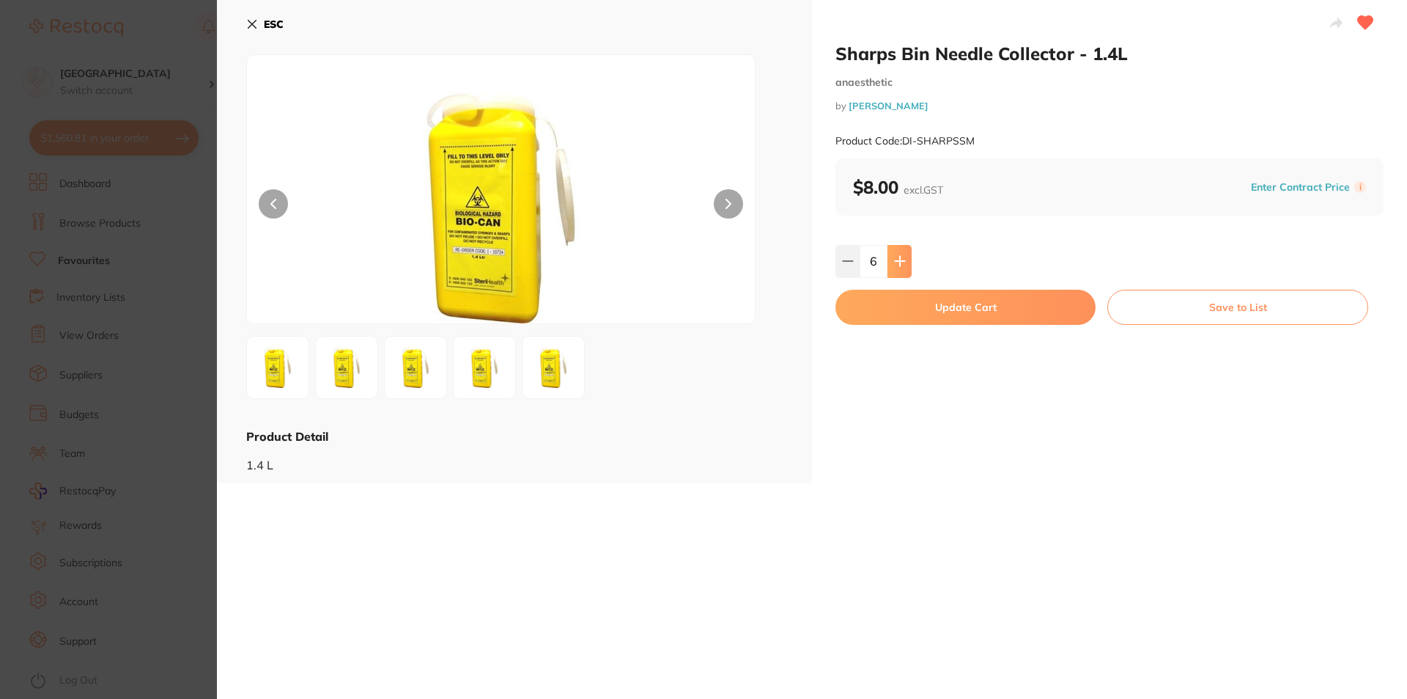
click at [902, 270] on button at bounding box center [900, 261] width 24 height 32
click at [841, 269] on button at bounding box center [848, 261] width 24 height 32
type input "6"
click at [910, 304] on button "Update Cart" at bounding box center [966, 307] width 260 height 35
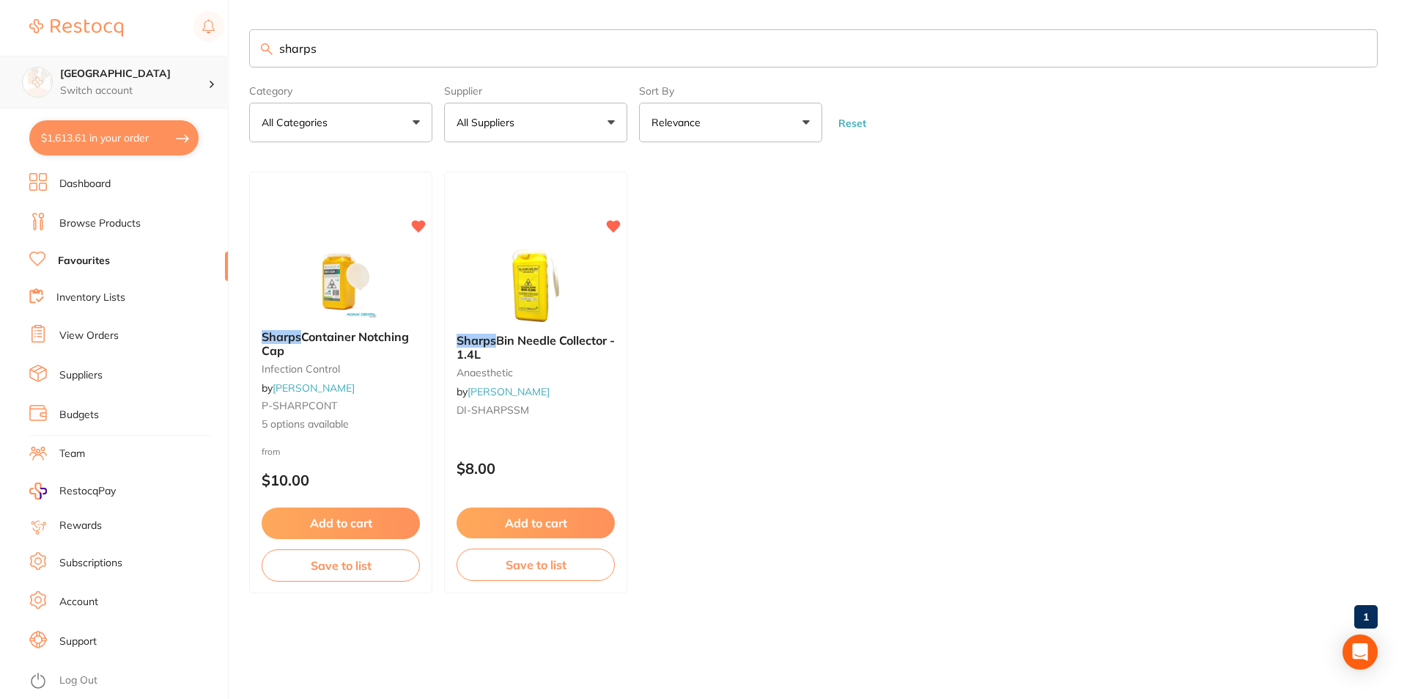
drag, startPoint x: 279, startPoint y: 51, endPoint x: 187, endPoint y: 62, distance: 92.3
click at [187, 62] on div "$1,613.61 Lakes Boulevard Dental Switch account Lakes Boulevard Dental $1,613.6…" at bounding box center [703, 349] width 1407 height 699
type input "a"
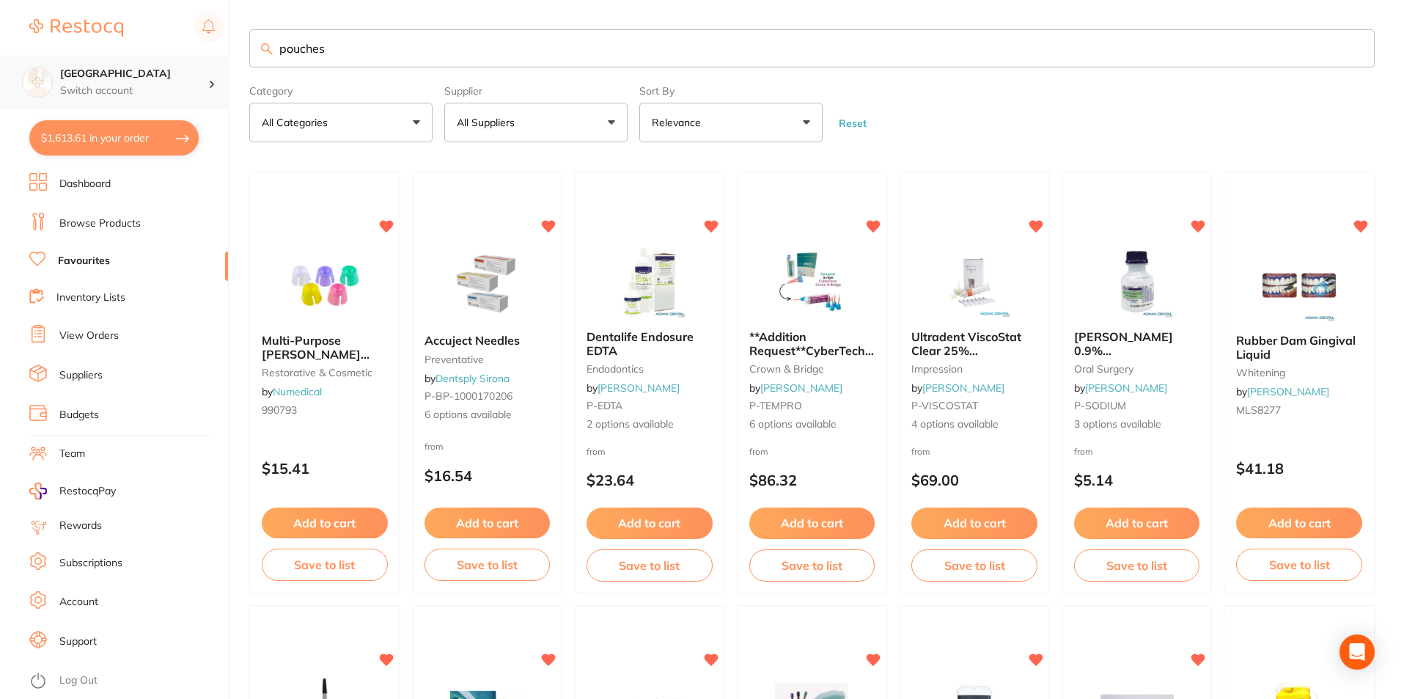
type input "pouches"
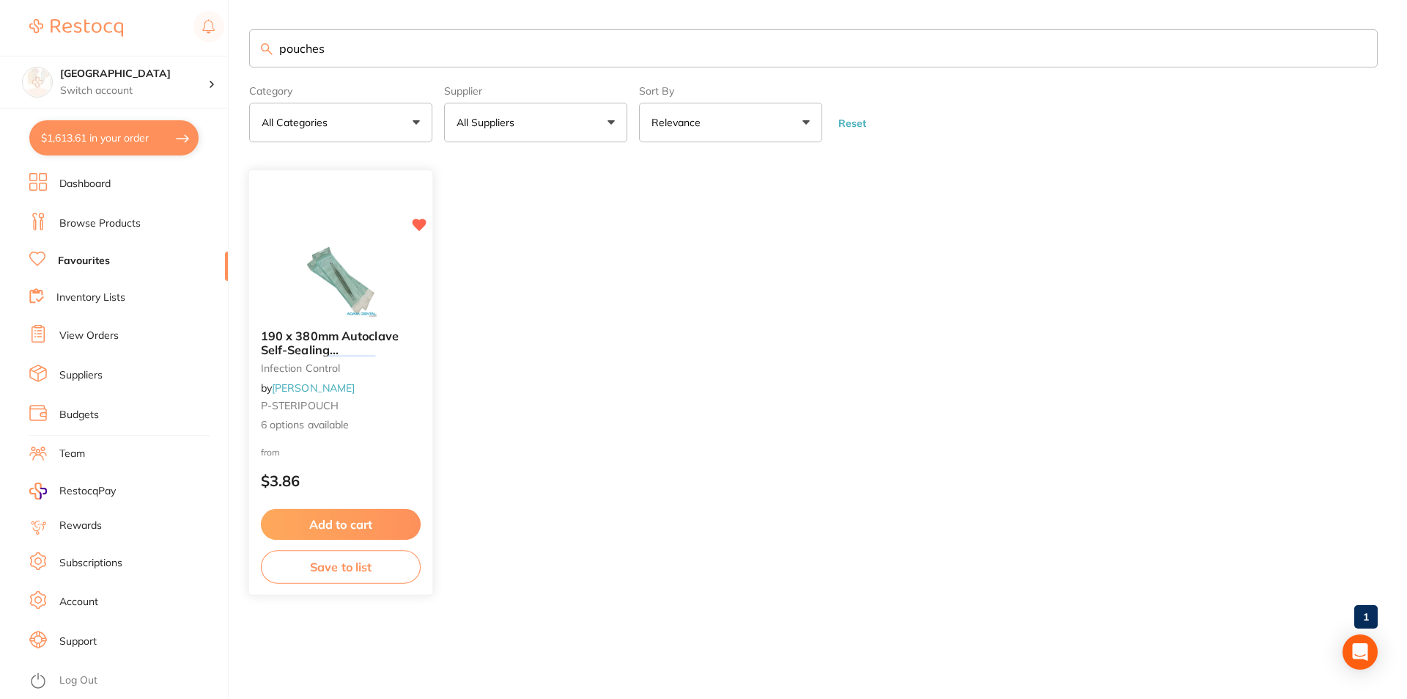
click at [361, 255] on img at bounding box center [340, 280] width 96 height 74
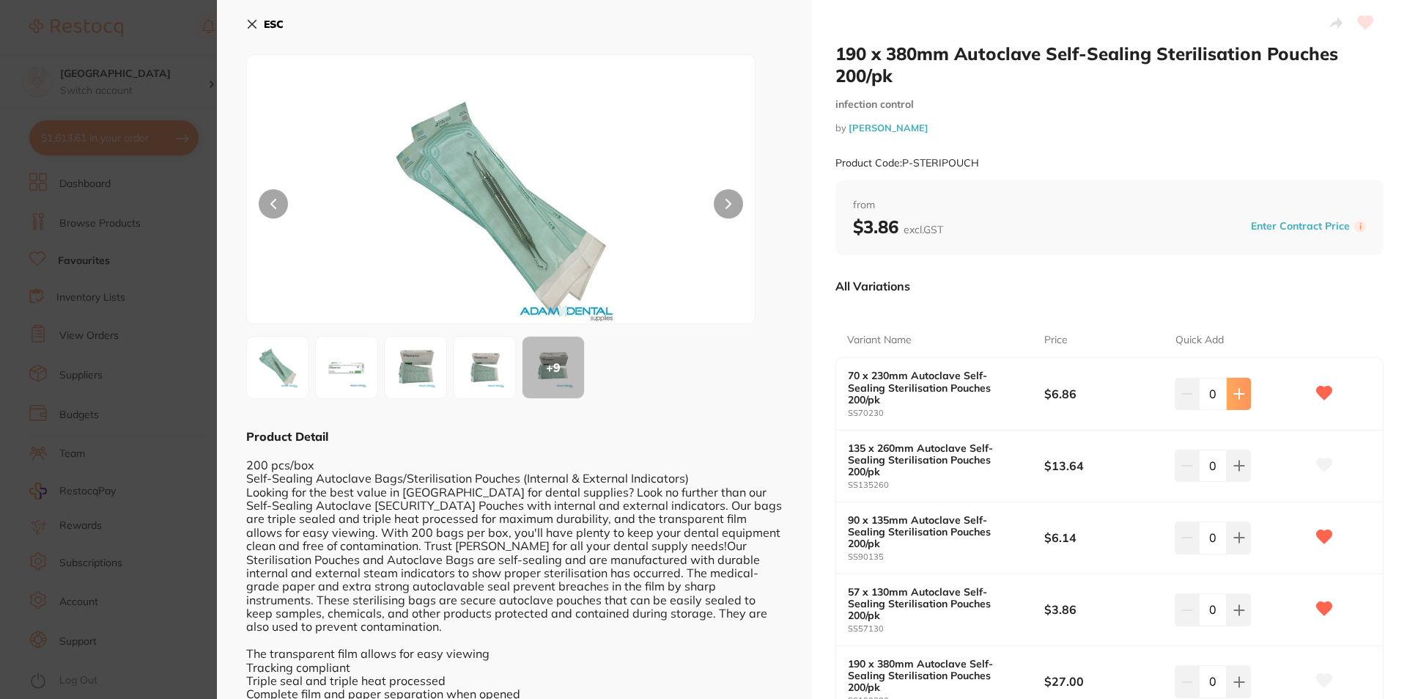
click at [1237, 388] on icon at bounding box center [1239, 393] width 10 height 10
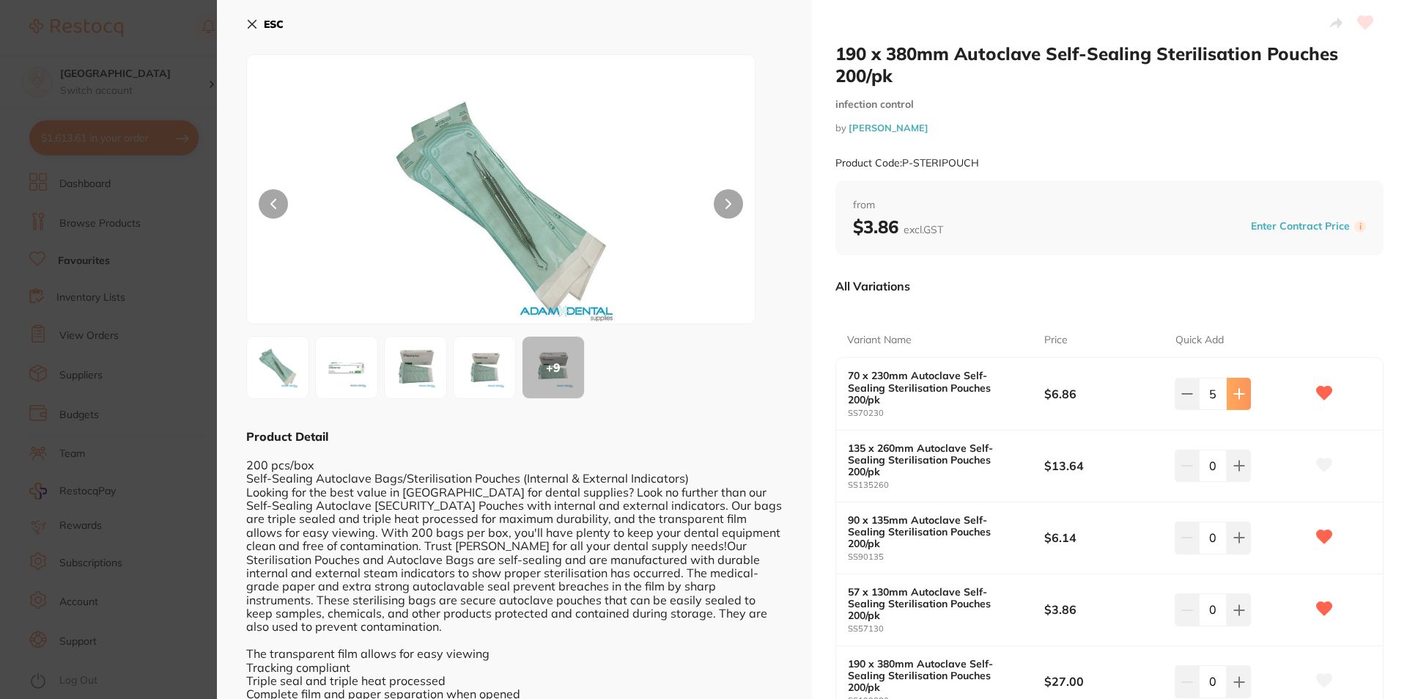
click at [1237, 388] on icon at bounding box center [1239, 393] width 10 height 10
type input "6"
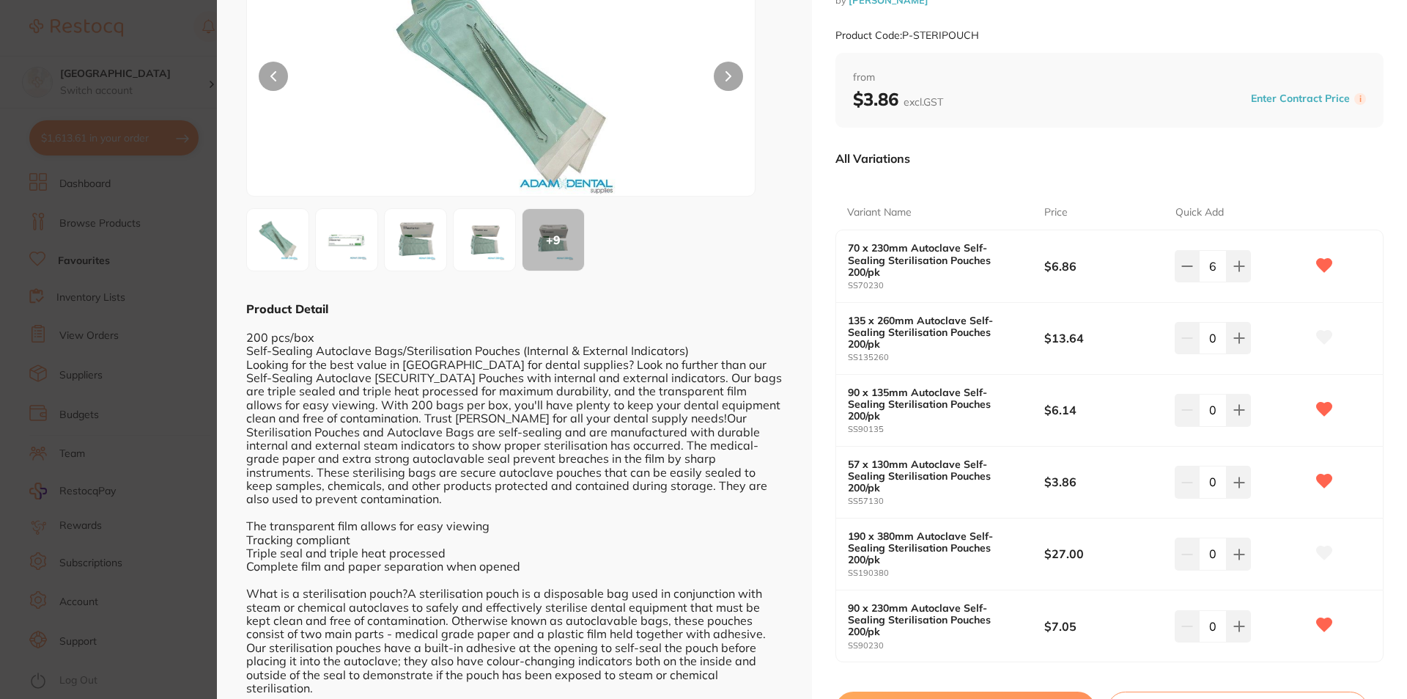
scroll to position [147, 0]
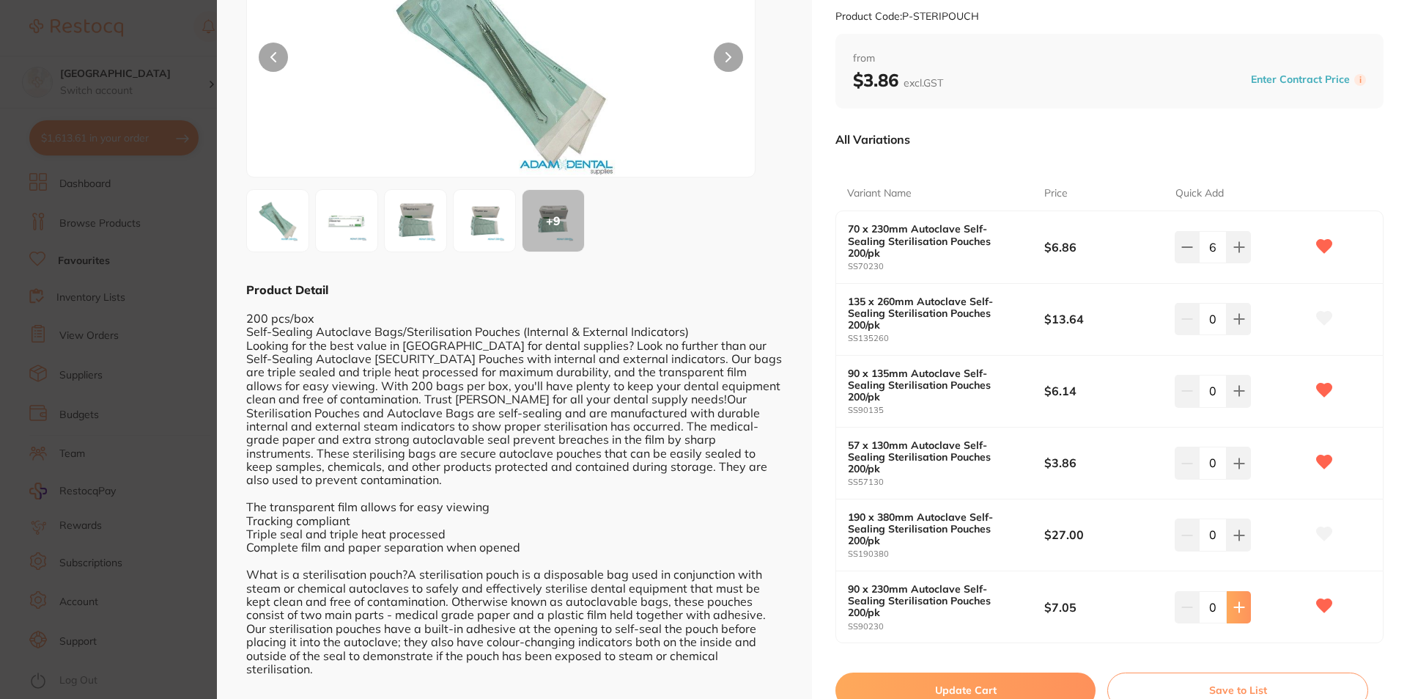
click at [1243, 591] on button at bounding box center [1239, 607] width 24 height 32
type input "3"
click at [1041, 672] on button "Update Cart" at bounding box center [966, 689] width 260 height 35
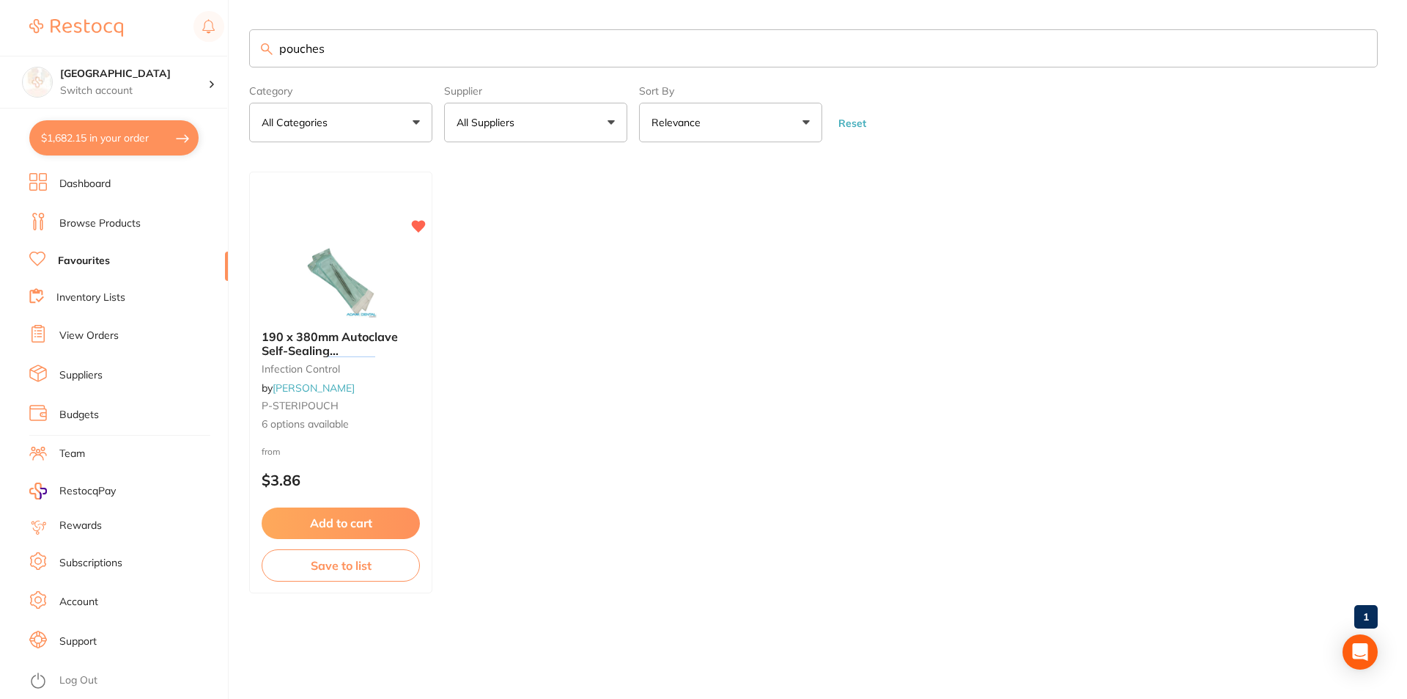
scroll to position [1, 0]
drag, startPoint x: 363, startPoint y: 54, endPoint x: 281, endPoint y: 57, distance: 82.2
click at [278, 59] on input "pouches" at bounding box center [813, 48] width 1129 height 38
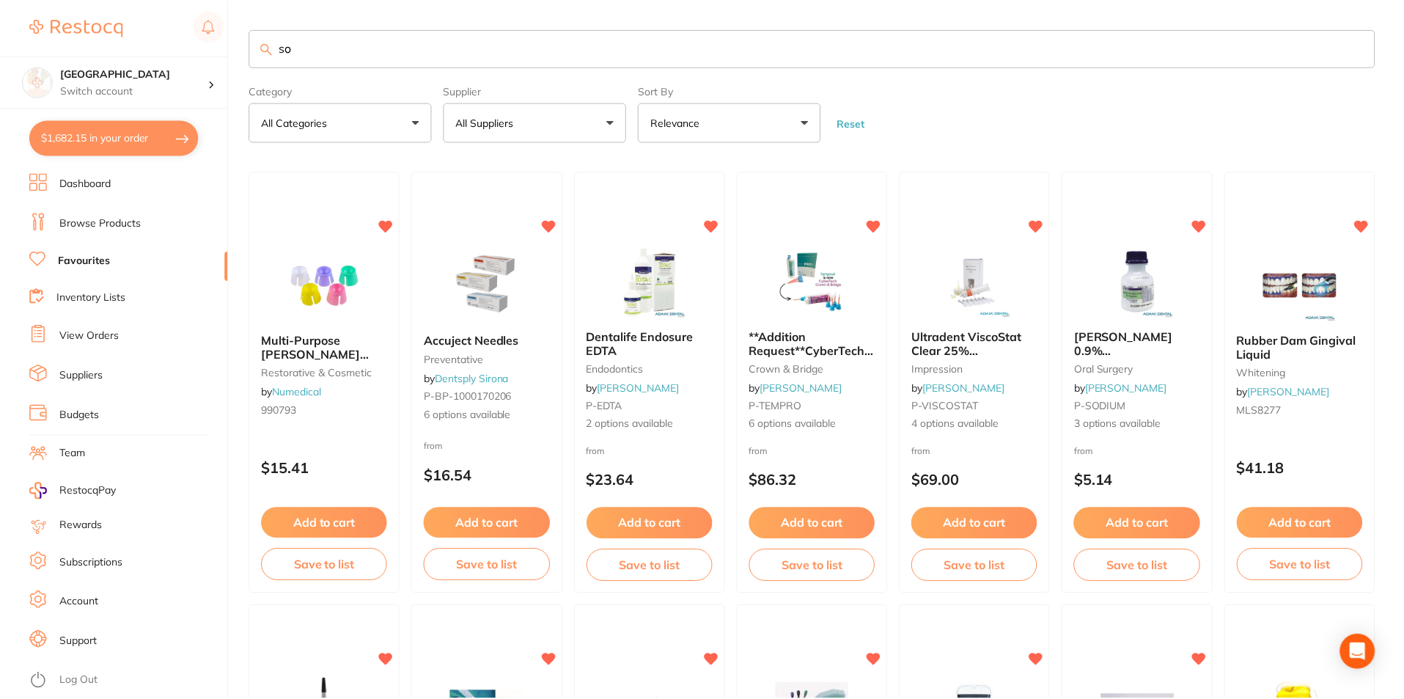
scroll to position [0, 0]
type input "s"
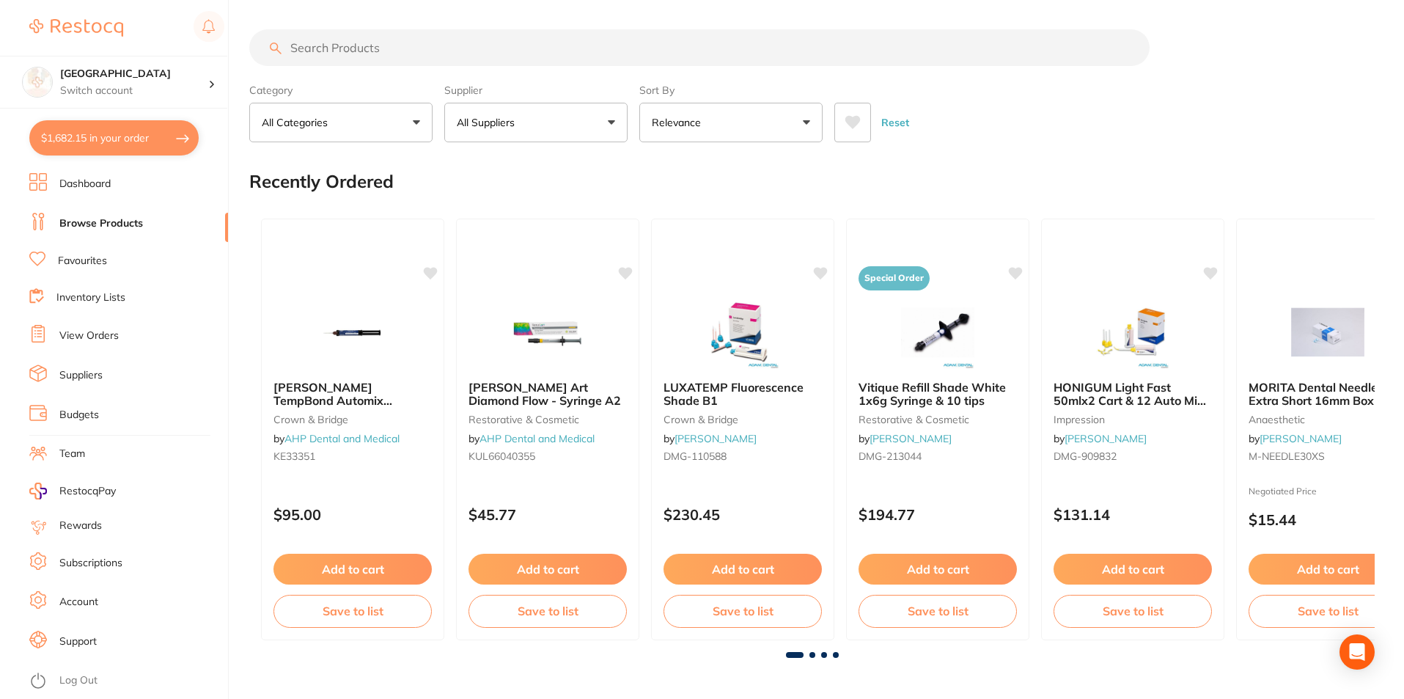
click at [426, 49] on input "search" at bounding box center [699, 47] width 900 height 37
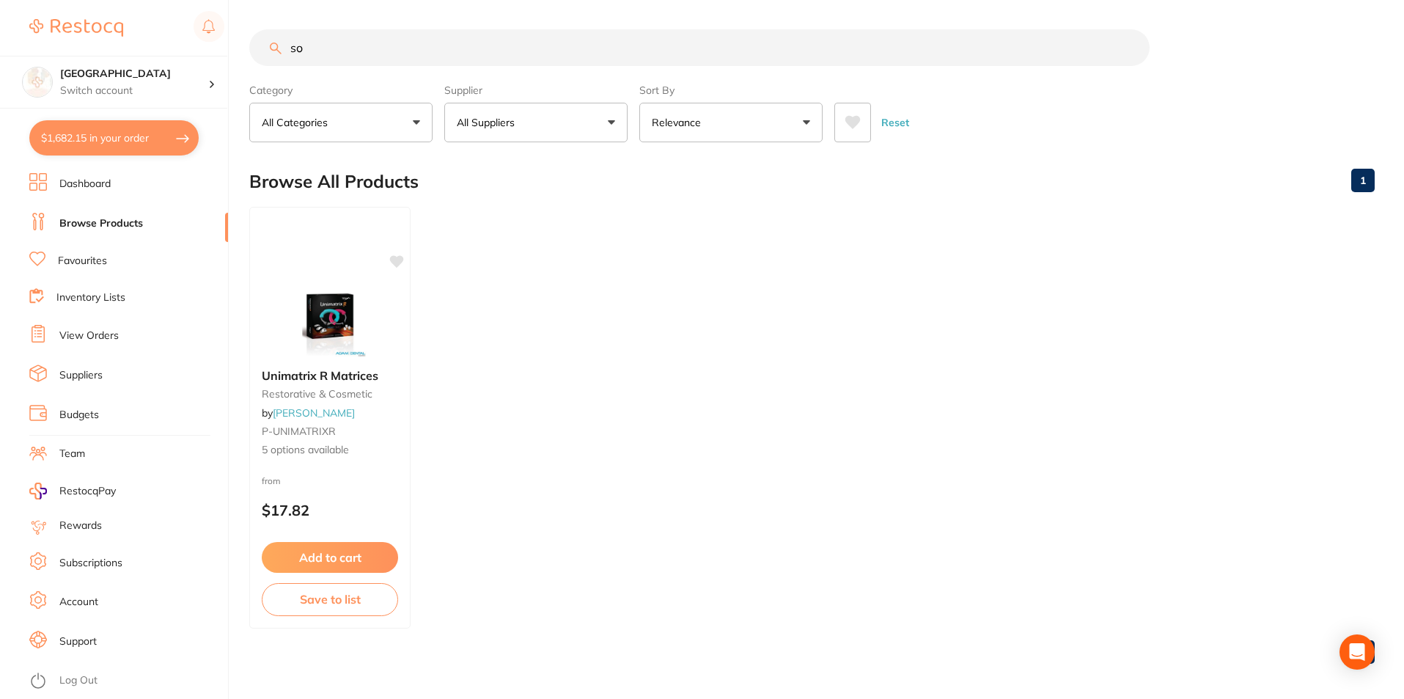
type input "s"
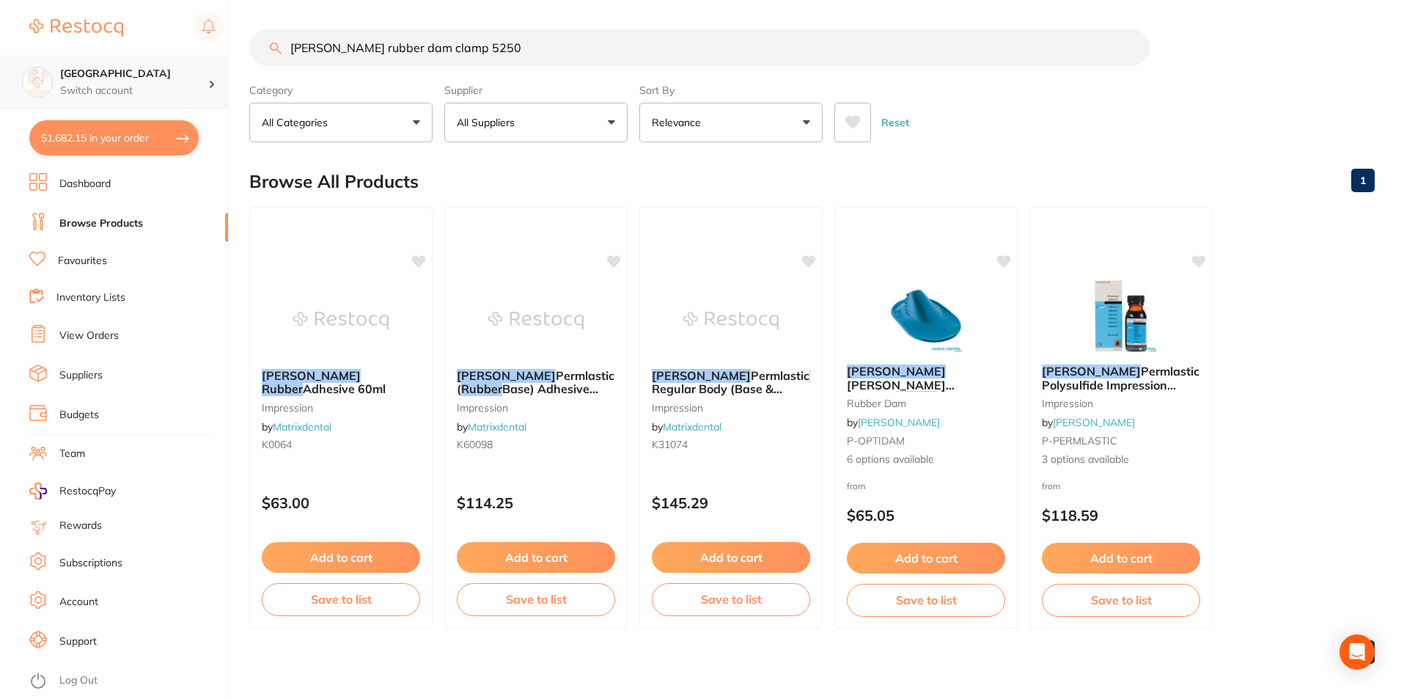
scroll to position [1, 0]
drag, startPoint x: 434, startPoint y: 48, endPoint x: 196, endPoint y: 62, distance: 237.9
click at [196, 62] on div "$1,682.15 Lakes Boulevard Dental Switch account Lakes Boulevard Dental $1,682.1…" at bounding box center [702, 349] width 1404 height 699
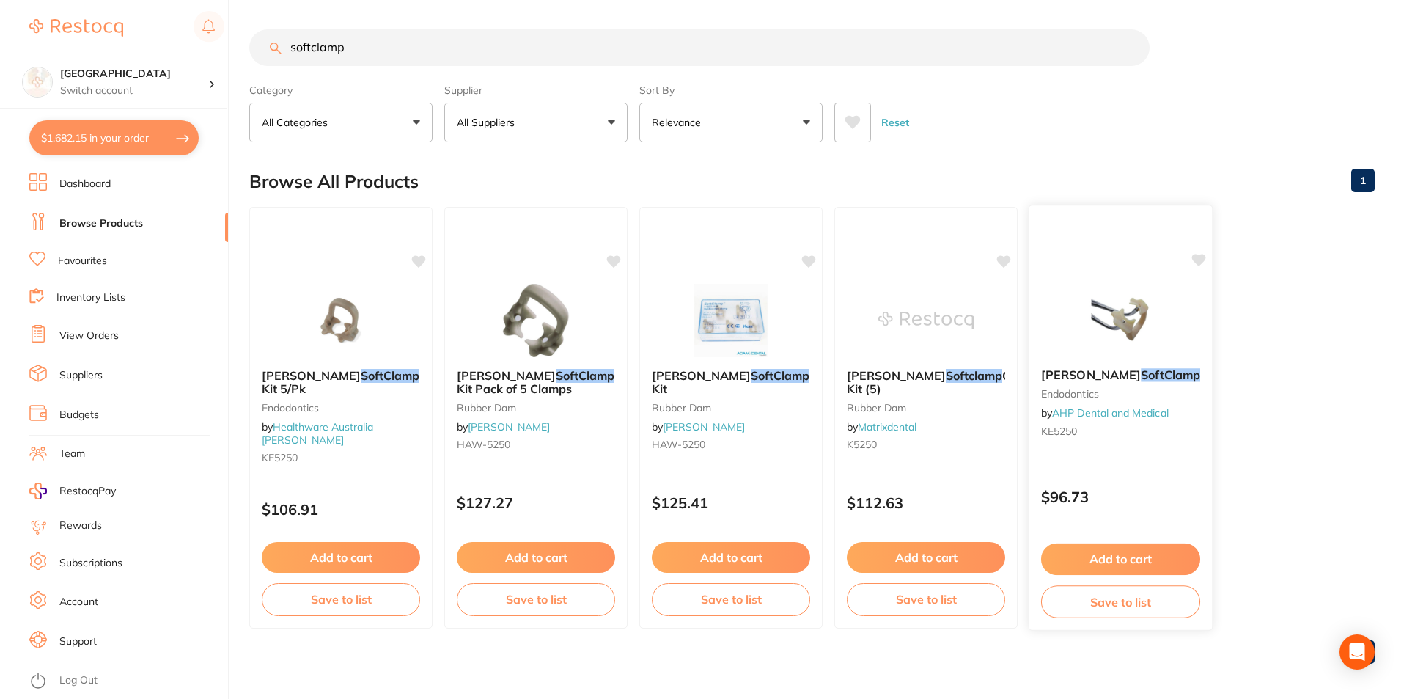
type input "softclamp"
click at [1093, 342] on img at bounding box center [1120, 319] width 96 height 74
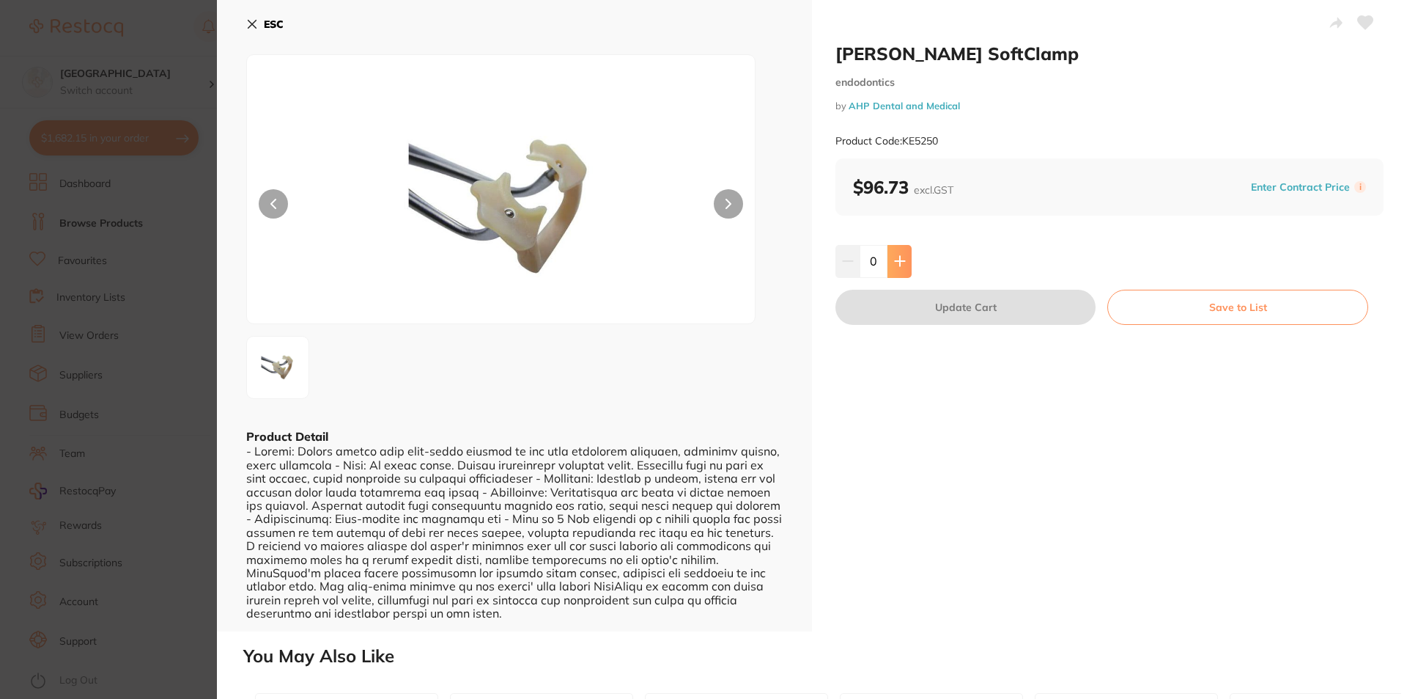
click at [894, 260] on icon at bounding box center [900, 261] width 12 height 12
type input "1"
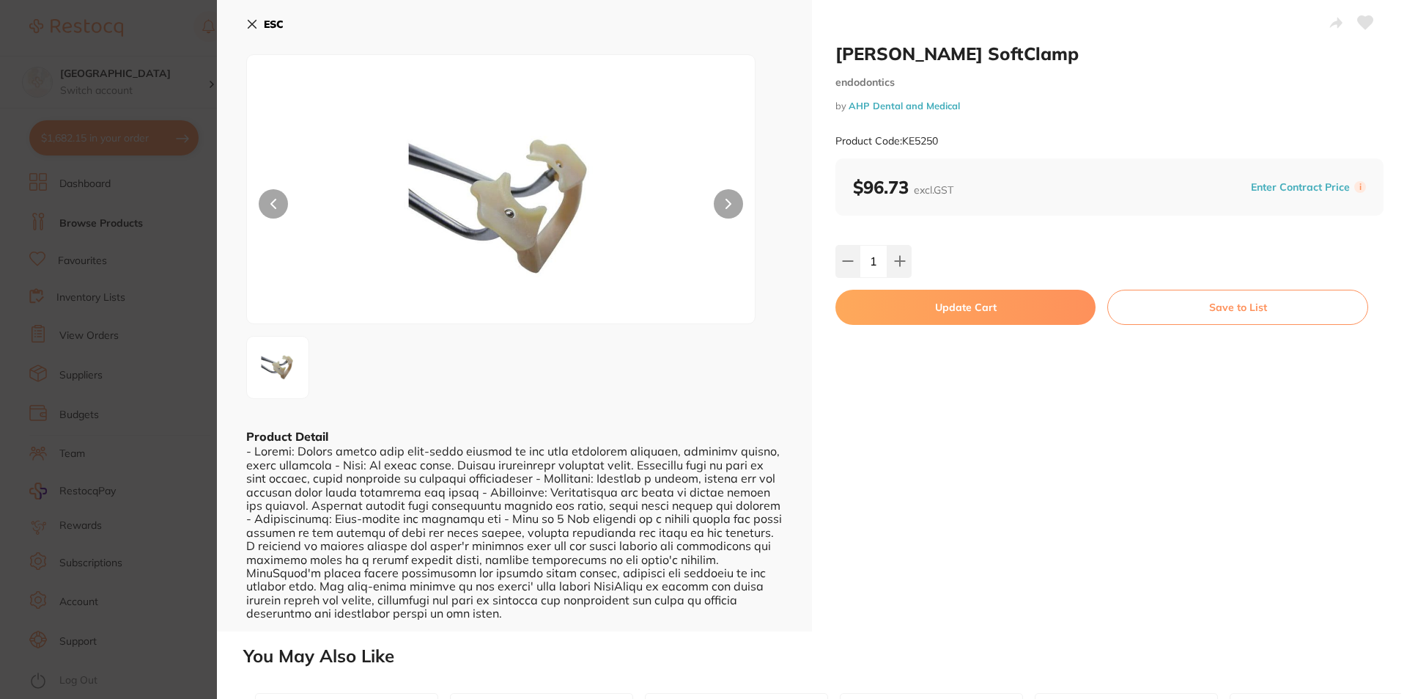
click at [908, 317] on button "Update Cart" at bounding box center [966, 307] width 260 height 35
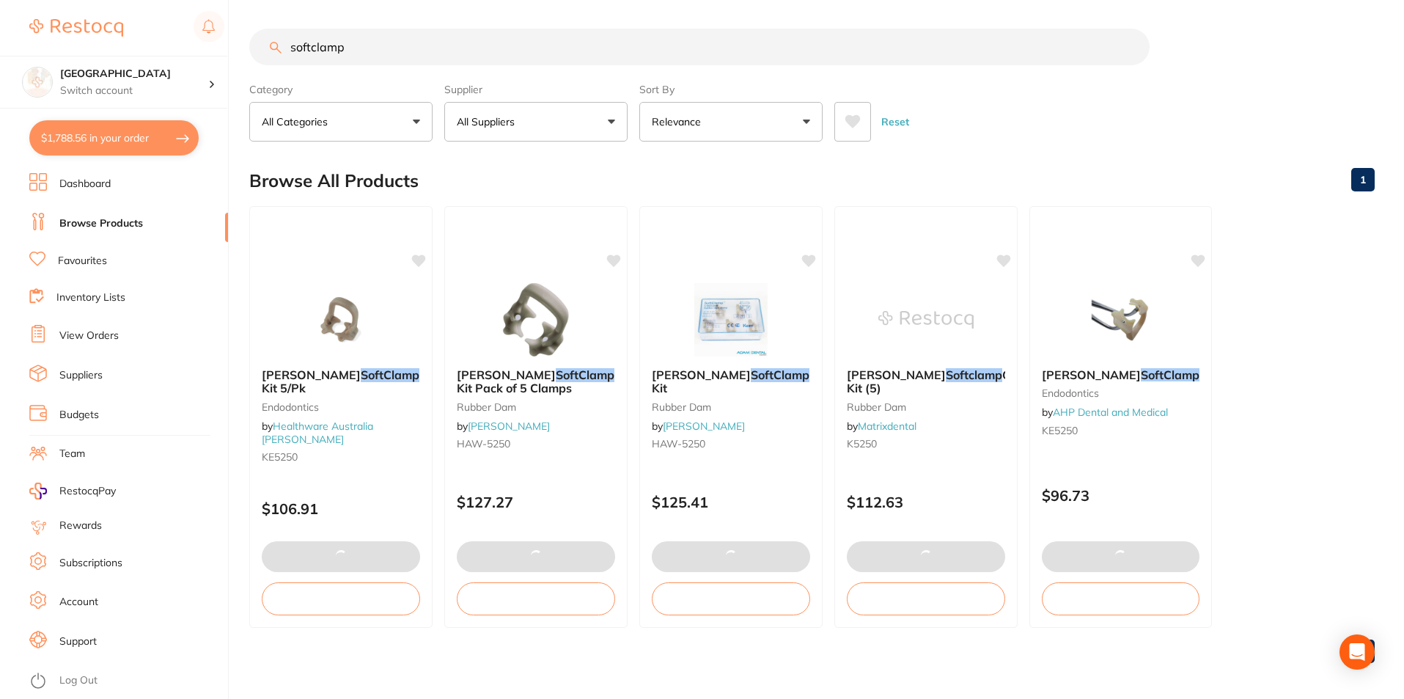
scroll to position [1, 0]
drag, startPoint x: 374, startPoint y: 54, endPoint x: 264, endPoint y: 67, distance: 110.7
click at [264, 67] on section "softclamp Category All Categories All Categories endodontics Endodontics rubber…" at bounding box center [811, 85] width 1125 height 113
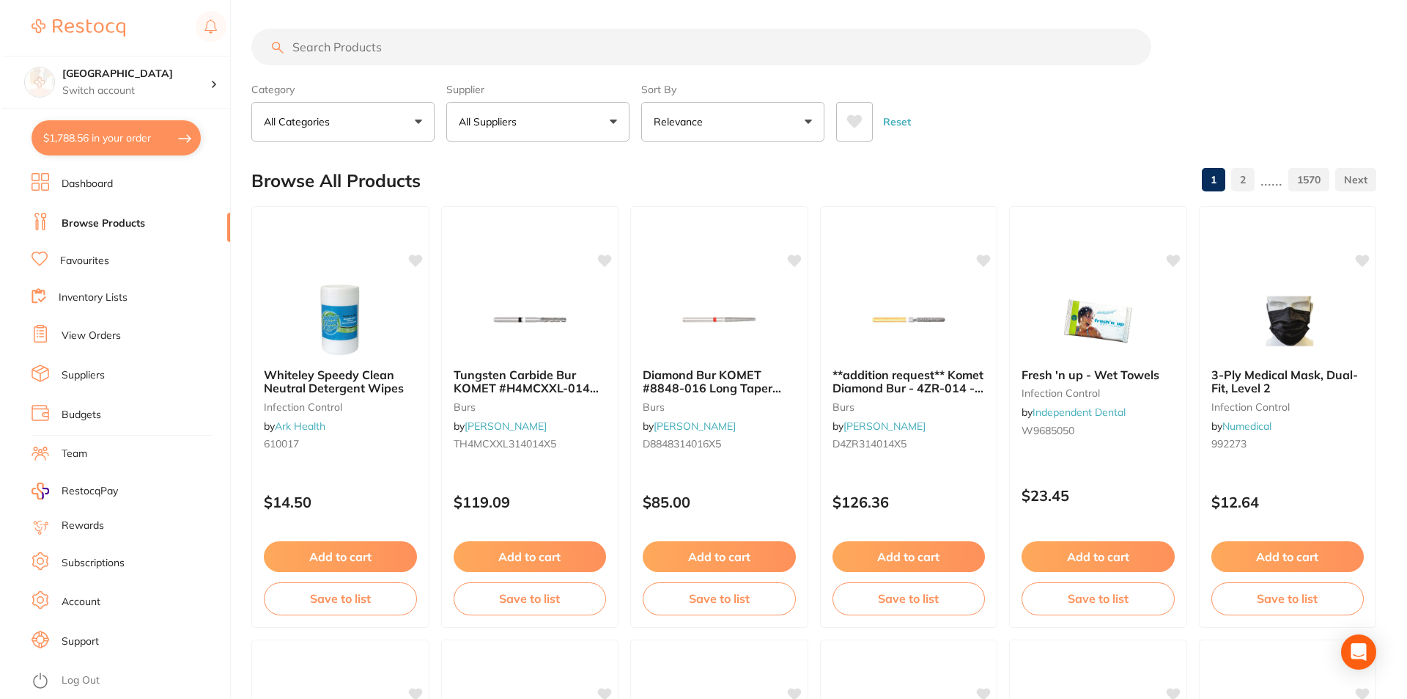
scroll to position [0, 0]
click at [136, 141] on button "$1,788.56 in your order" at bounding box center [113, 137] width 169 height 35
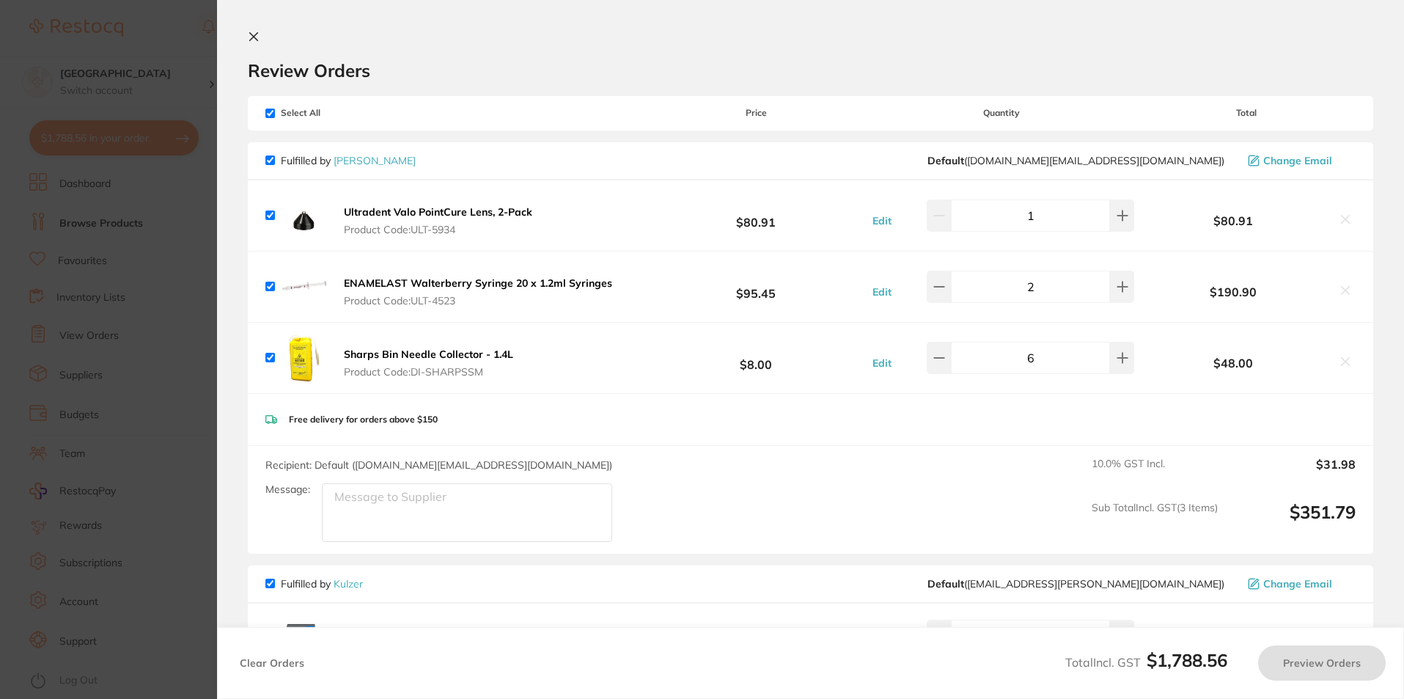
checkbox input "true"
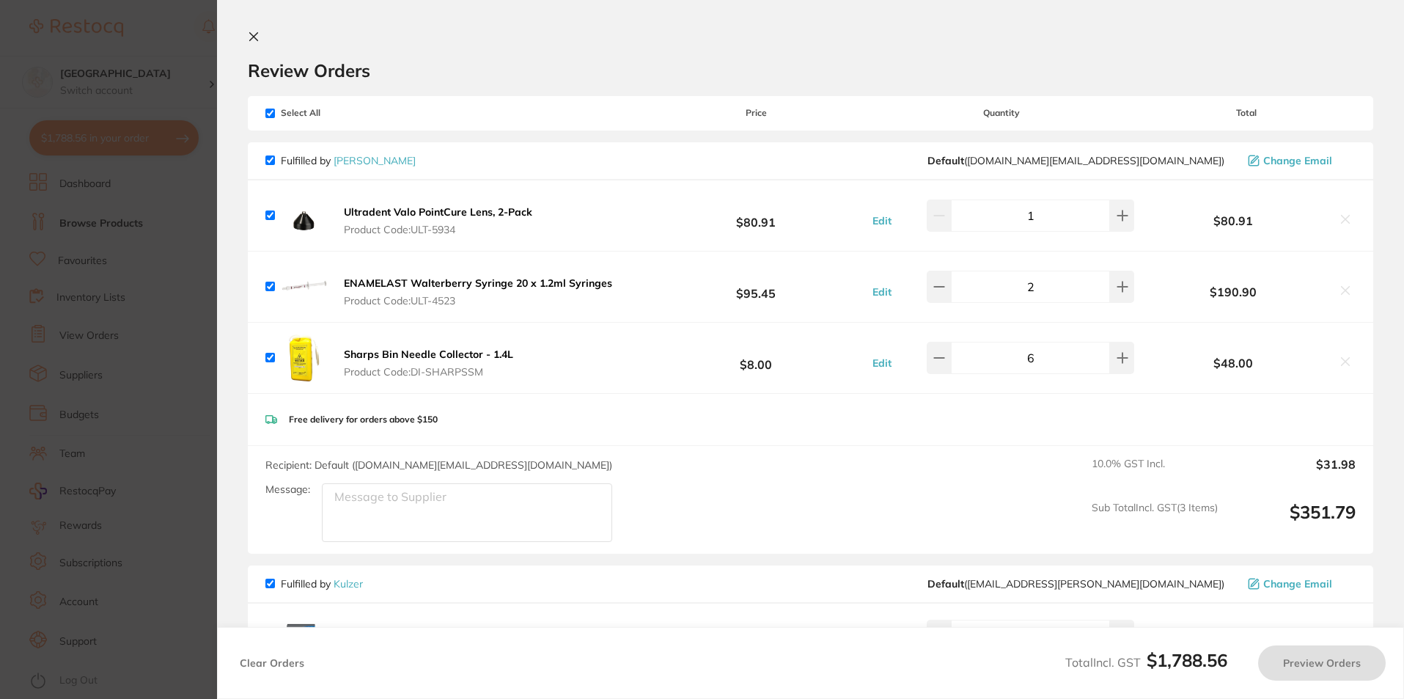
checkbox input "true"
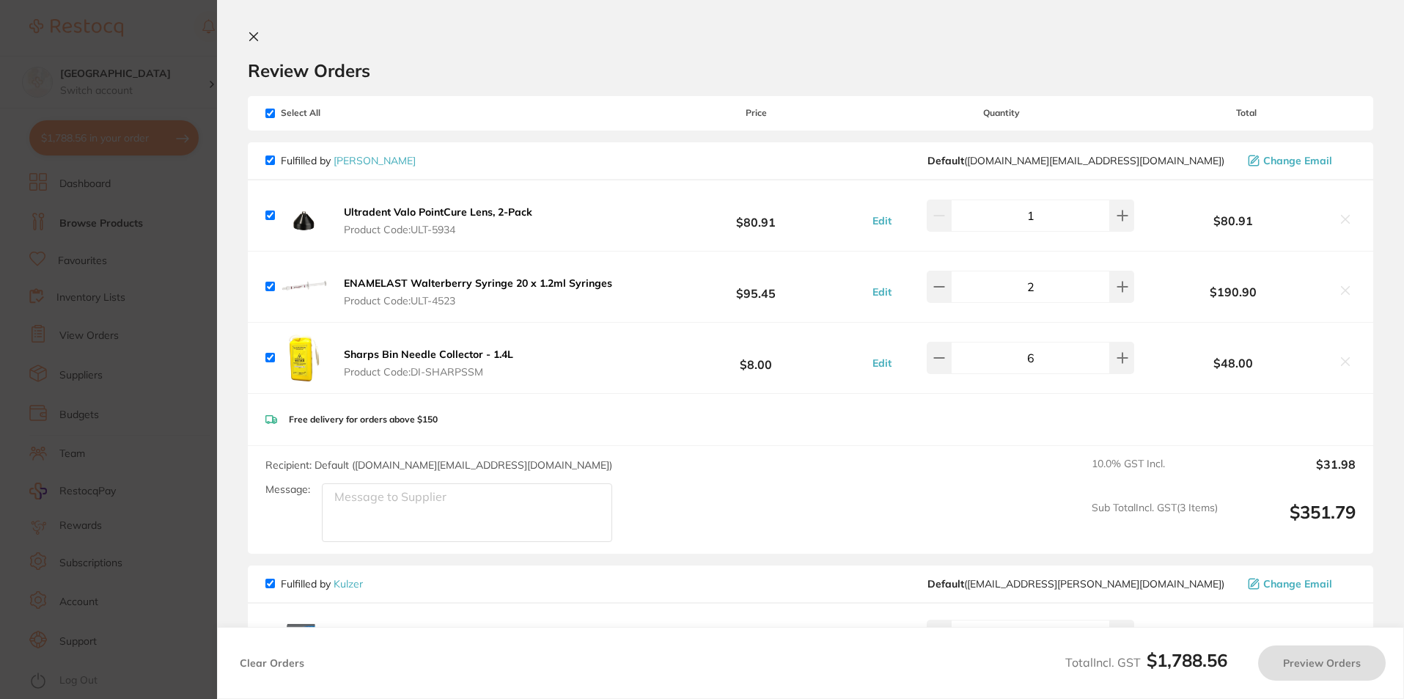
checkbox input "true"
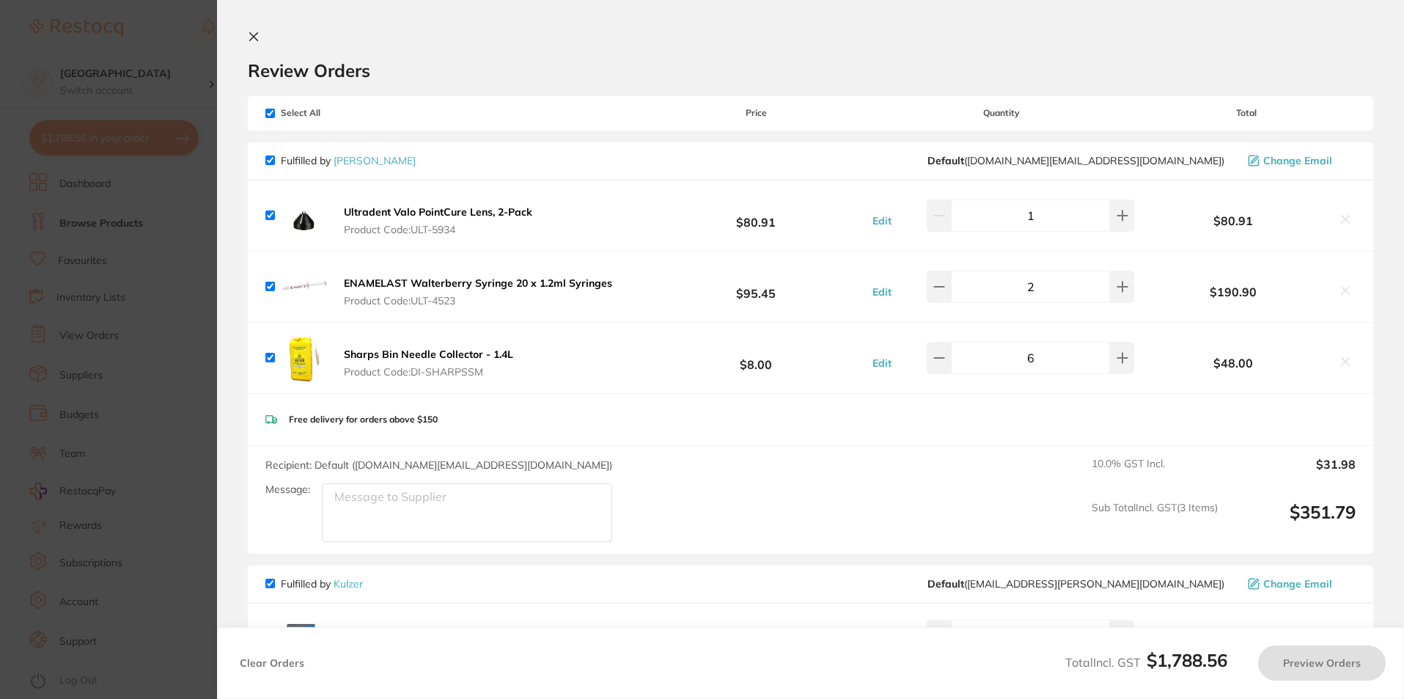
checkbox input "true"
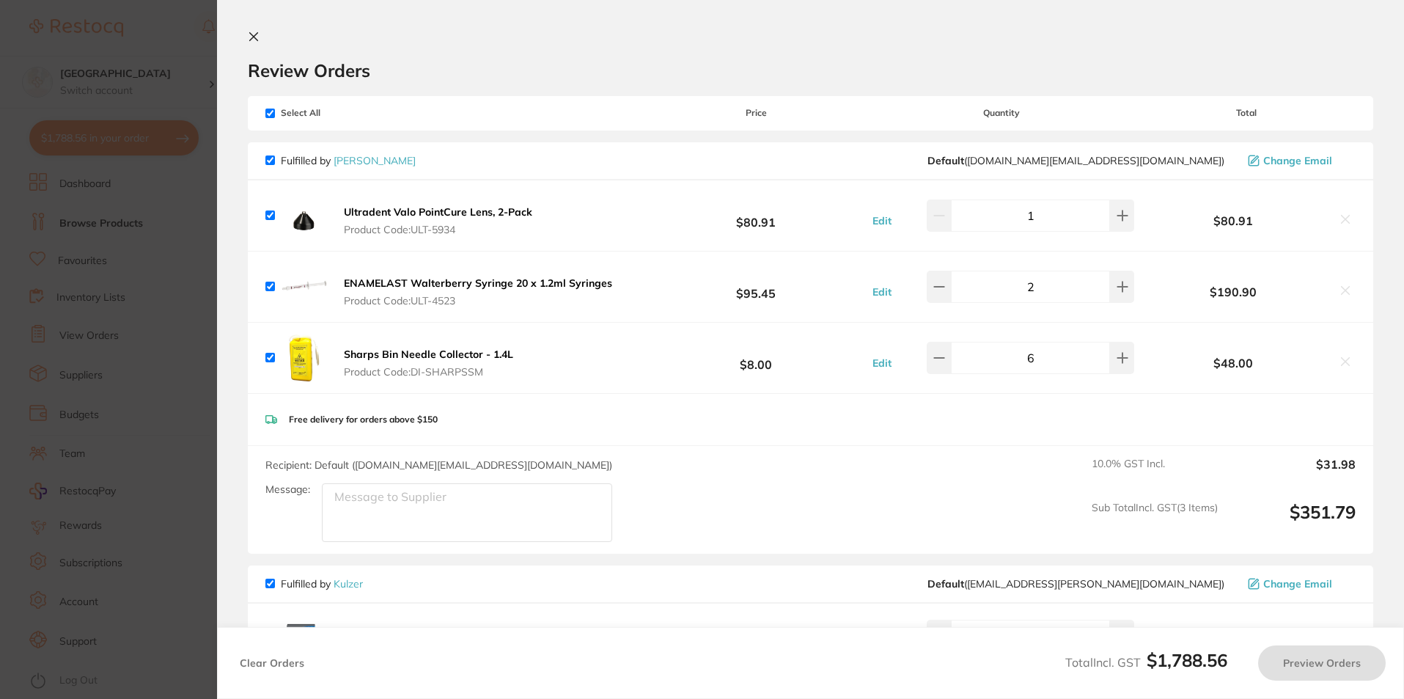
checkbox input "true"
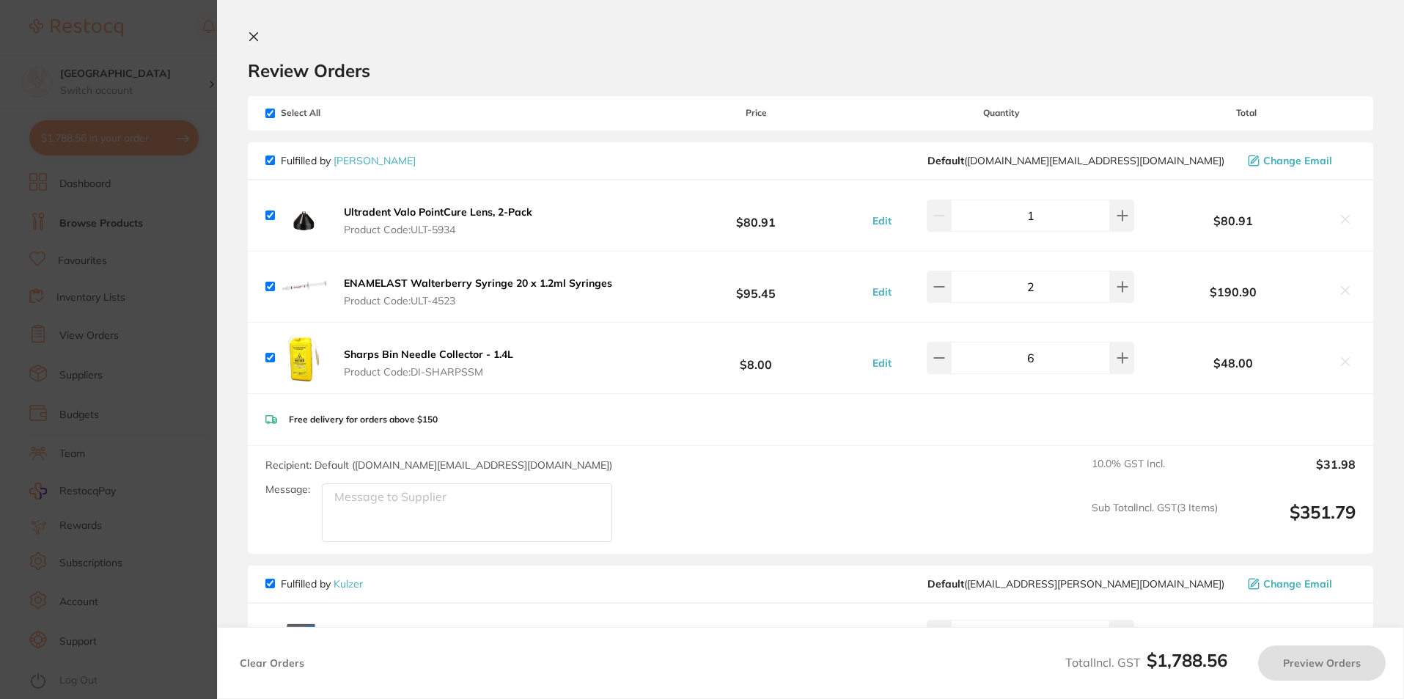
checkbox input "true"
